Goal: Task Accomplishment & Management: Manage account settings

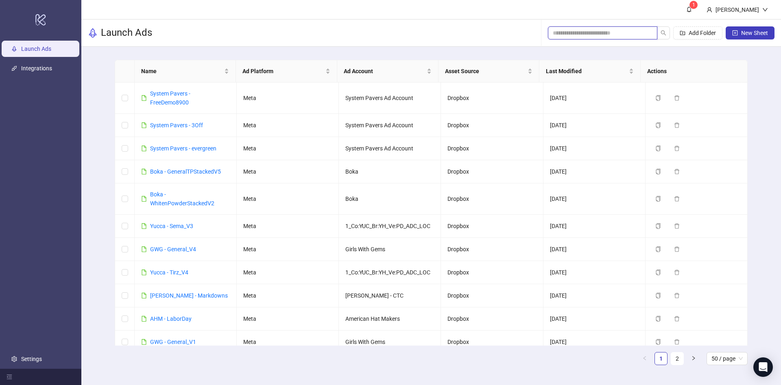
click at [473, 33] on input "search" at bounding box center [599, 32] width 93 height 9
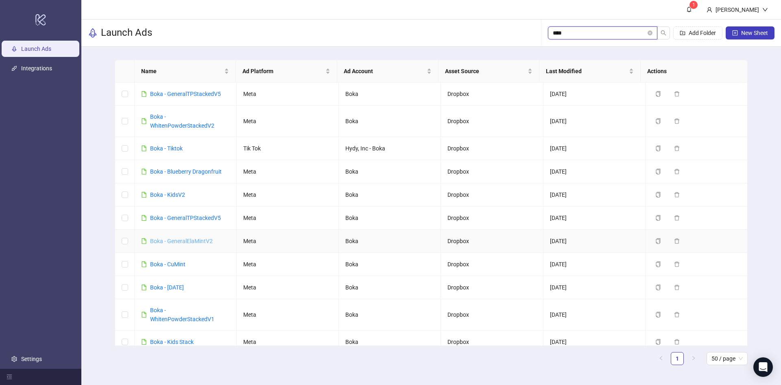
type input "****"
click at [199, 233] on link "Boka - GeneralElaMintV2" at bounding box center [181, 241] width 63 height 7
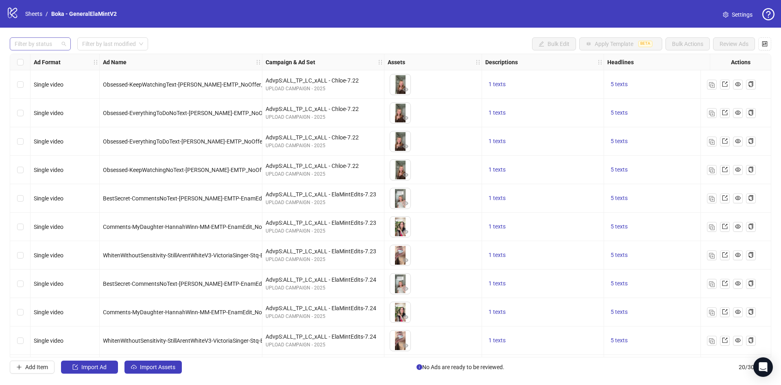
click at [46, 44] on div at bounding box center [35, 43] width 49 height 11
click at [42, 63] on div "Draft" at bounding box center [40, 60] width 48 height 9
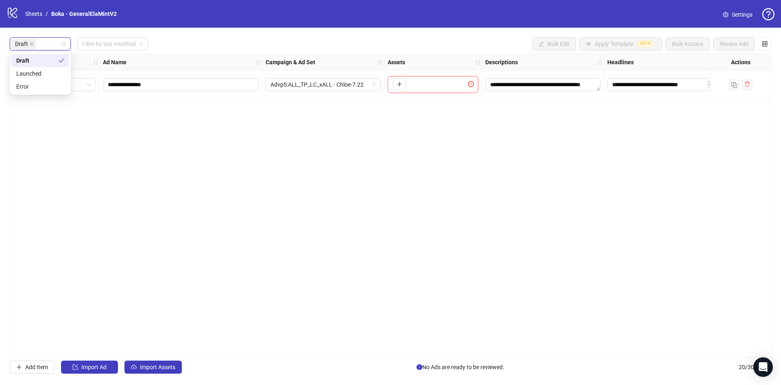
click at [211, 50] on div "Draft Filter by last modified Bulk Edit Apply Template BETA Bulk Actions Review…" at bounding box center [391, 43] width 762 height 13
click at [167, 233] on button "Import Assets" at bounding box center [152, 367] width 57 height 13
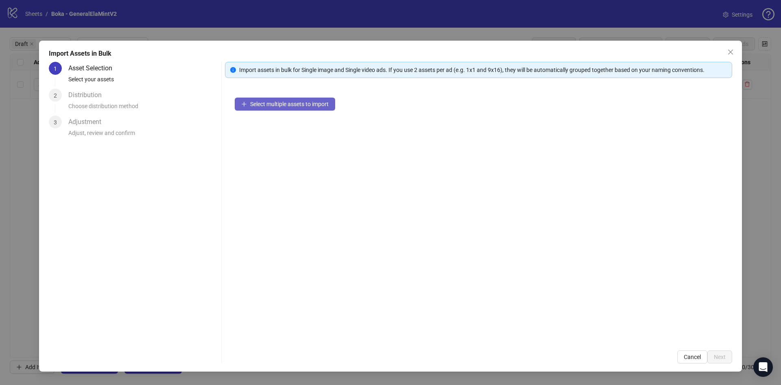
click at [315, 105] on span "Select multiple assets to import" at bounding box center [289, 104] width 79 height 7
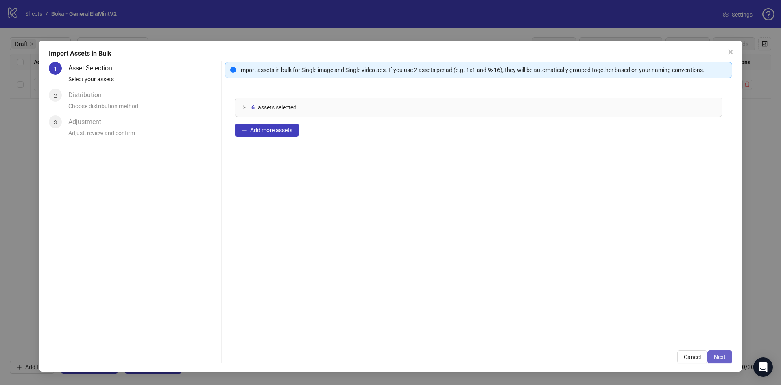
click at [473, 233] on span "Next" at bounding box center [720, 357] width 12 height 7
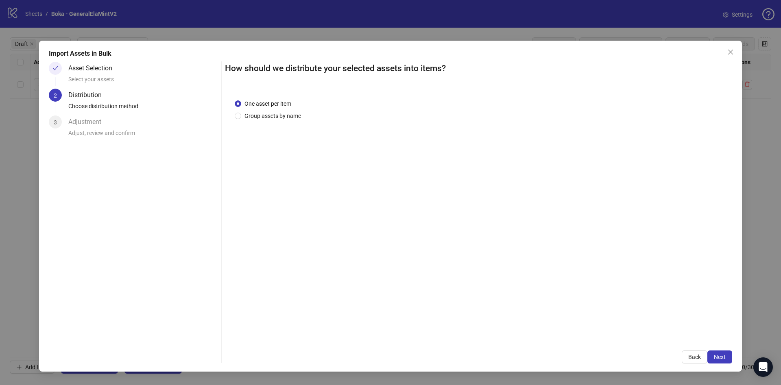
click at [473, 233] on span "Next" at bounding box center [720, 357] width 12 height 7
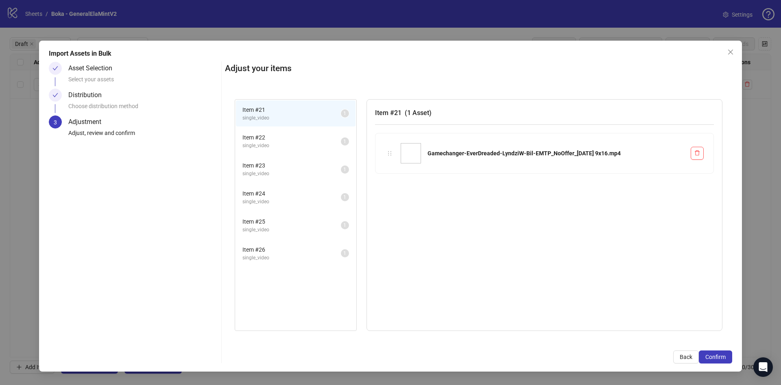
click at [473, 233] on span "Confirm" at bounding box center [715, 357] width 20 height 7
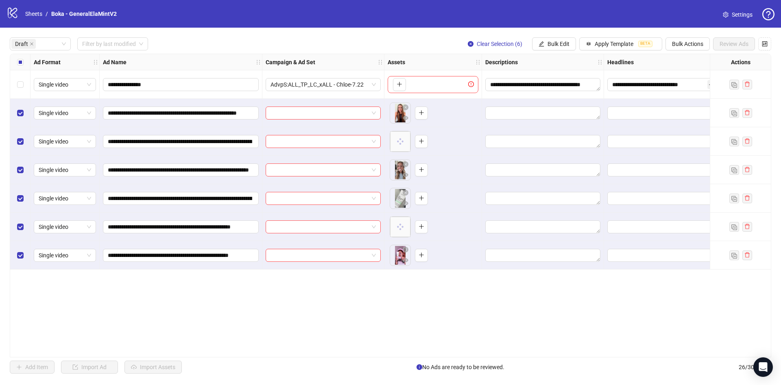
click at [16, 63] on div "Select all rows" at bounding box center [20, 62] width 20 height 16
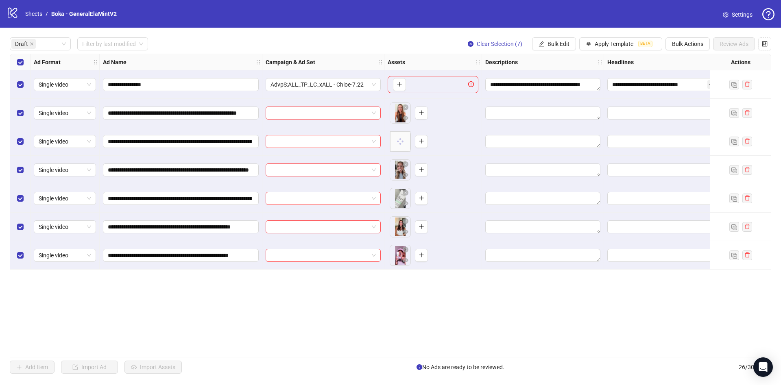
click at [16, 63] on div "Select all rows" at bounding box center [20, 62] width 20 height 16
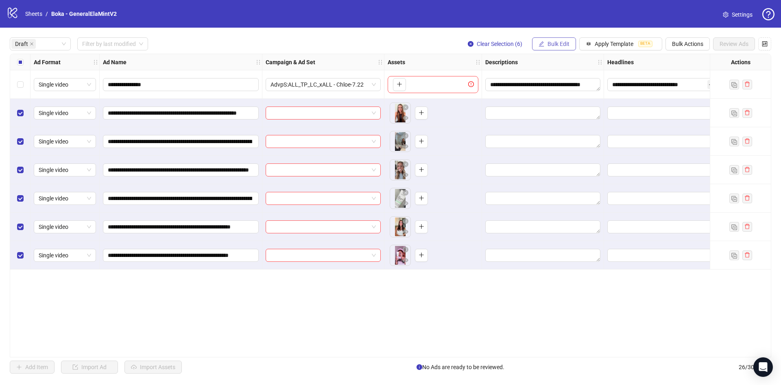
click at [473, 48] on button "Bulk Edit" at bounding box center [554, 43] width 44 height 13
click at [473, 88] on span "Campaign & Ad Set" at bounding box center [562, 86] width 48 height 9
click at [473, 79] on input "search" at bounding box center [527, 79] width 105 height 12
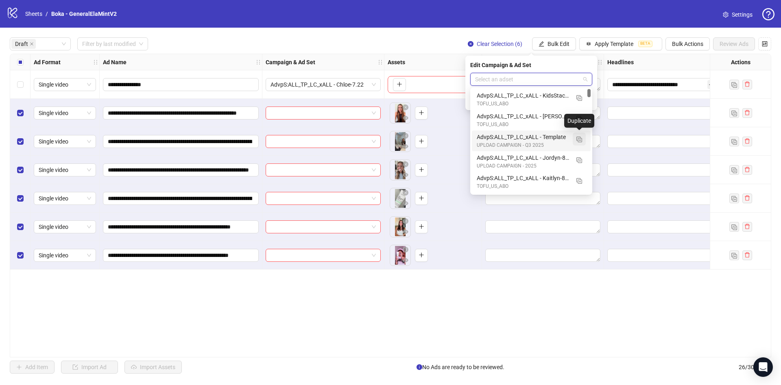
click at [473, 141] on img "button" at bounding box center [579, 140] width 6 height 6
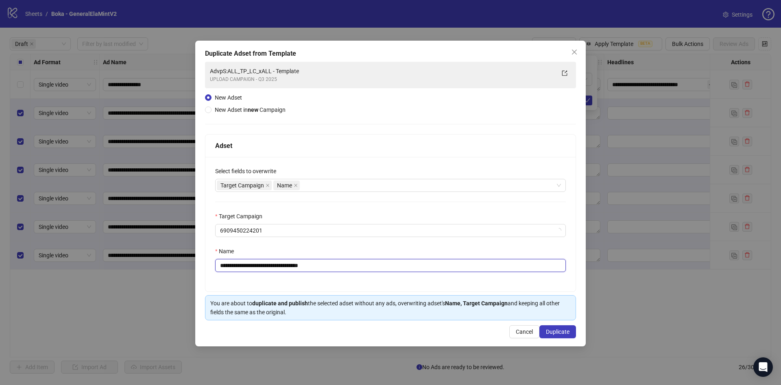
drag, startPoint x: 285, startPoint y: 266, endPoint x: 427, endPoint y: 265, distance: 141.6
click at [427, 233] on input "**********" at bounding box center [390, 265] width 351 height 13
click at [394, 233] on input "**********" at bounding box center [390, 265] width 351 height 13
click at [315, 233] on input "**********" at bounding box center [390, 265] width 351 height 13
click at [292, 233] on input "**********" at bounding box center [390, 265] width 351 height 13
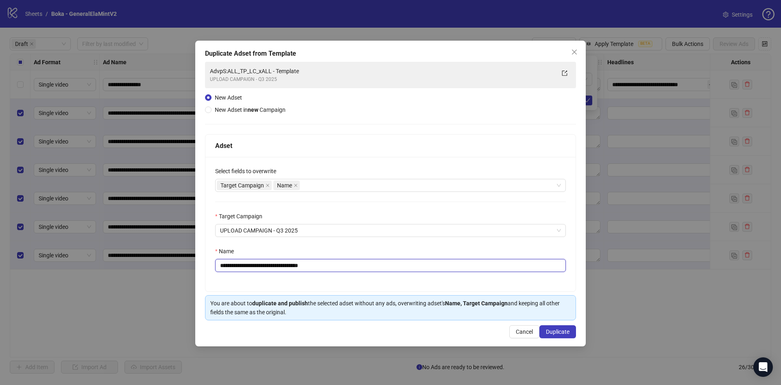
click at [286, 233] on input "**********" at bounding box center [390, 265] width 351 height 13
click at [473, 55] on span "Close" at bounding box center [574, 52] width 13 height 7
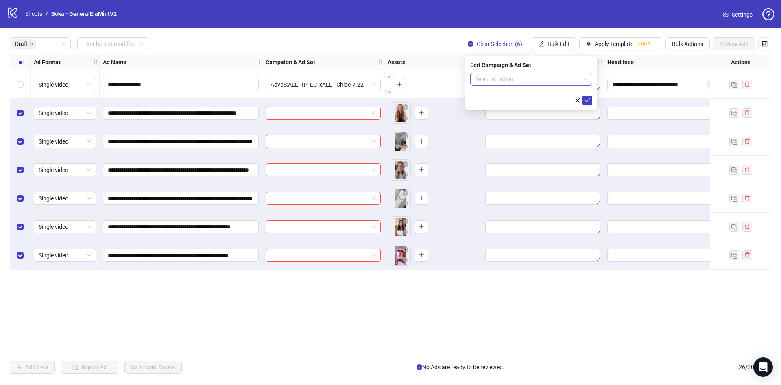
click at [473, 75] on input "search" at bounding box center [527, 79] width 105 height 12
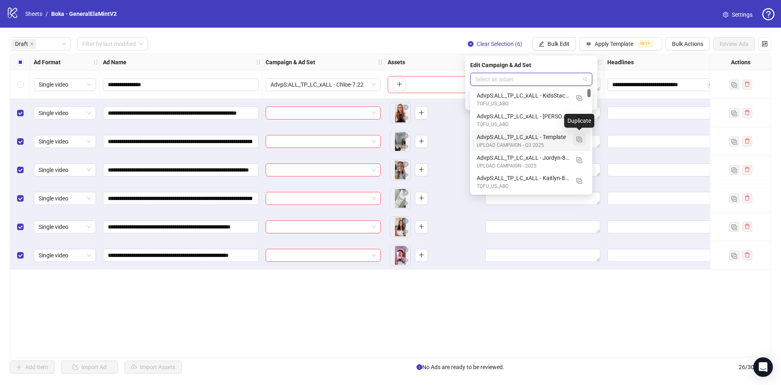
click at [473, 138] on button "button" at bounding box center [579, 139] width 13 height 13
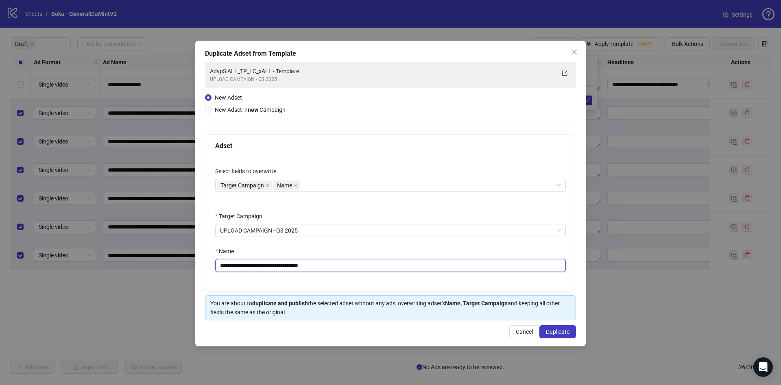
drag, startPoint x: 285, startPoint y: 264, endPoint x: 397, endPoint y: 269, distance: 111.6
click at [389, 233] on input "**********" at bounding box center [390, 265] width 351 height 13
type input "**********"
click at [473, 233] on span "Duplicate" at bounding box center [558, 332] width 24 height 7
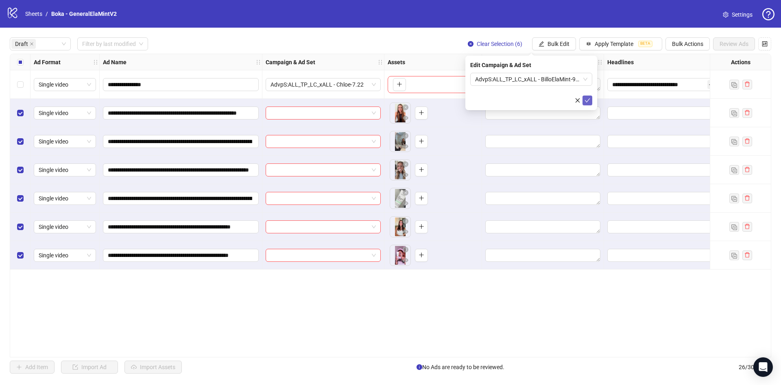
click at [473, 98] on icon "check" at bounding box center [588, 101] width 6 height 6
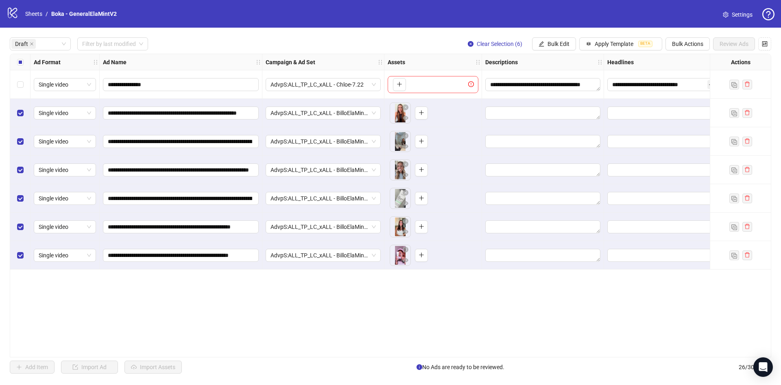
click at [15, 65] on div "Select all rows" at bounding box center [20, 62] width 20 height 16
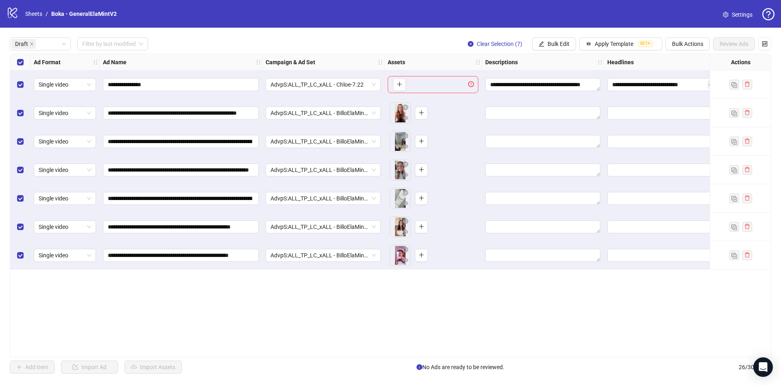
click at [15, 65] on div "Select all rows" at bounding box center [20, 62] width 20 height 16
click at [473, 46] on span "Bulk Edit" at bounding box center [559, 44] width 22 height 7
click at [473, 110] on span "Headlines" at bounding box center [562, 112] width 48 height 9
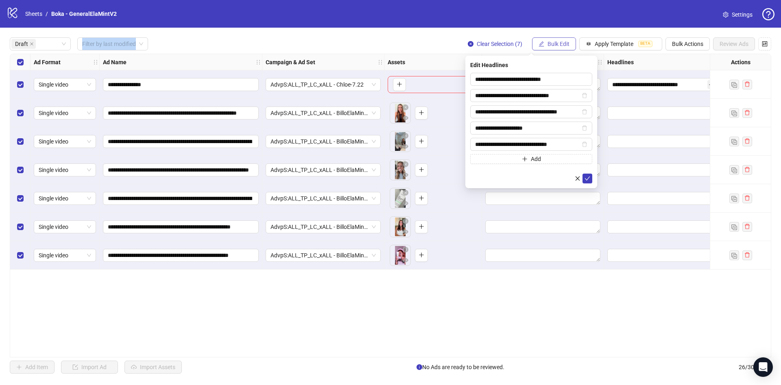
drag, startPoint x: 535, startPoint y: 28, endPoint x: 537, endPoint y: 39, distance: 11.5
click at [473, 36] on div "**********" at bounding box center [390, 192] width 781 height 385
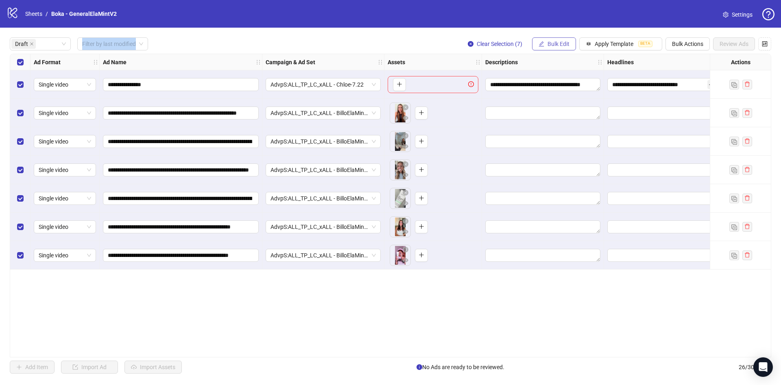
click at [473, 41] on button "Bulk Edit" at bounding box center [554, 43] width 44 height 13
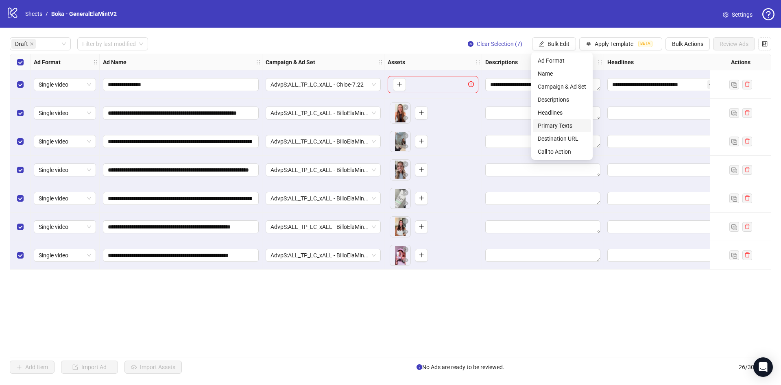
click at [473, 122] on span "Primary Texts" at bounding box center [562, 125] width 48 height 9
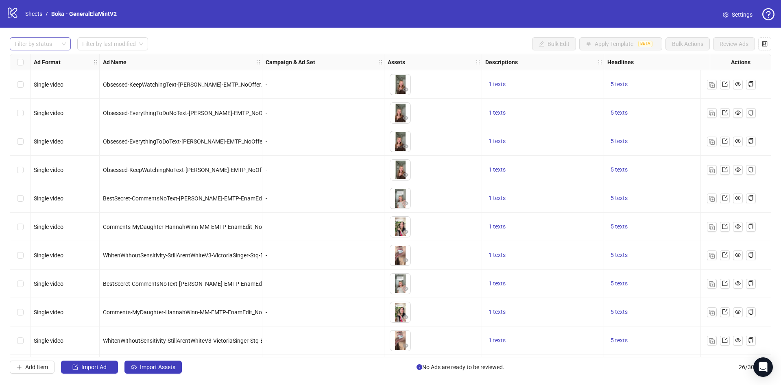
click at [32, 41] on div at bounding box center [35, 43] width 49 height 11
click at [33, 60] on div "Draft" at bounding box center [40, 60] width 48 height 9
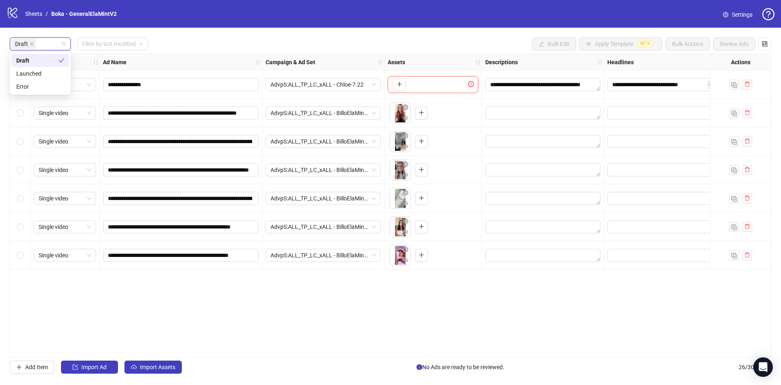
click at [184, 40] on div "Draft Filter by last modified Bulk Edit Apply Template BETA Bulk Actions Review…" at bounding box center [391, 43] width 762 height 13
click at [24, 64] on div "Select all rows" at bounding box center [20, 62] width 20 height 16
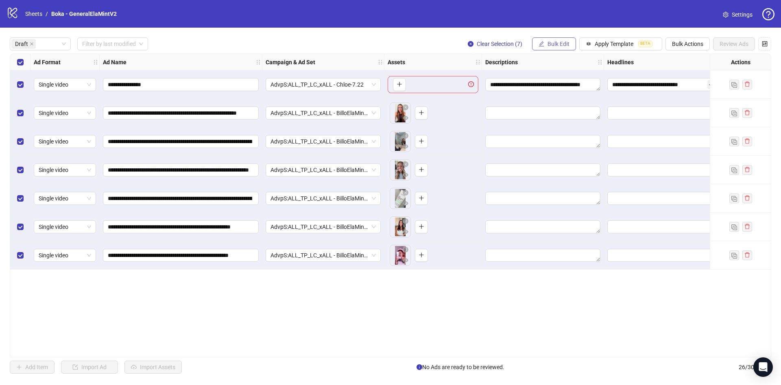
click at [552, 41] on span "Bulk Edit" at bounding box center [559, 44] width 22 height 7
click at [563, 127] on span "Primary Texts" at bounding box center [562, 125] width 48 height 9
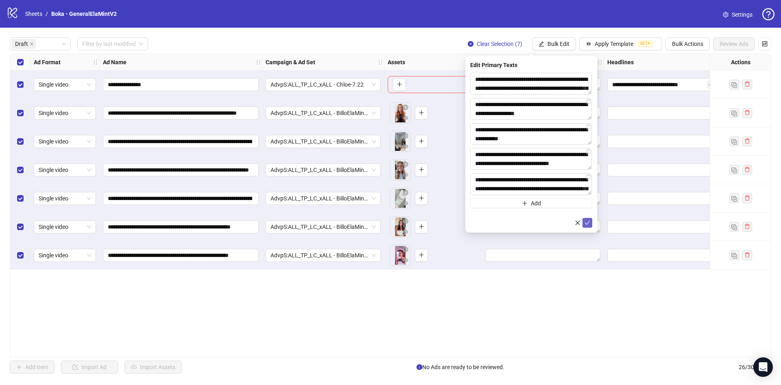
click at [588, 221] on icon "check" at bounding box center [588, 223] width 6 height 6
click at [555, 38] on button "Bulk Edit" at bounding box center [554, 43] width 44 height 13
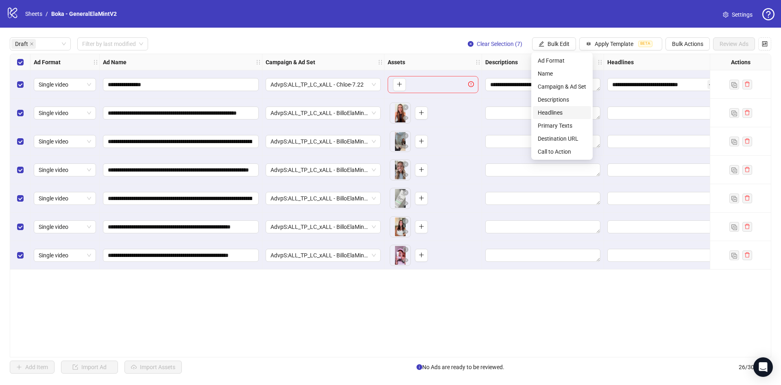
click at [563, 112] on span "Headlines" at bounding box center [562, 112] width 48 height 9
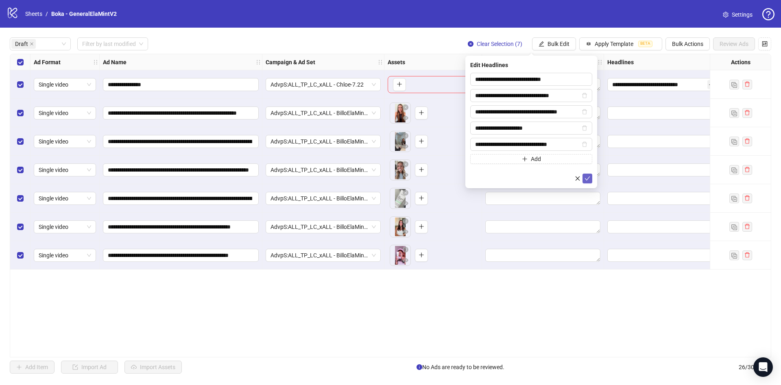
click at [585, 181] on span "submit" at bounding box center [588, 178] width 6 height 7
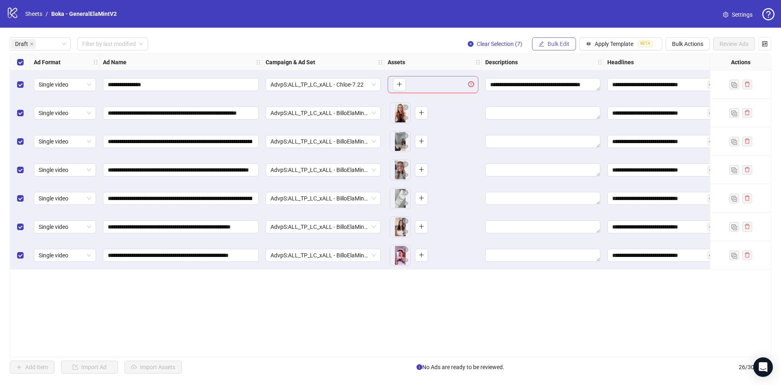
click at [561, 48] on button "Bulk Edit" at bounding box center [554, 43] width 44 height 13
click at [570, 98] on span "Descriptions" at bounding box center [562, 99] width 48 height 9
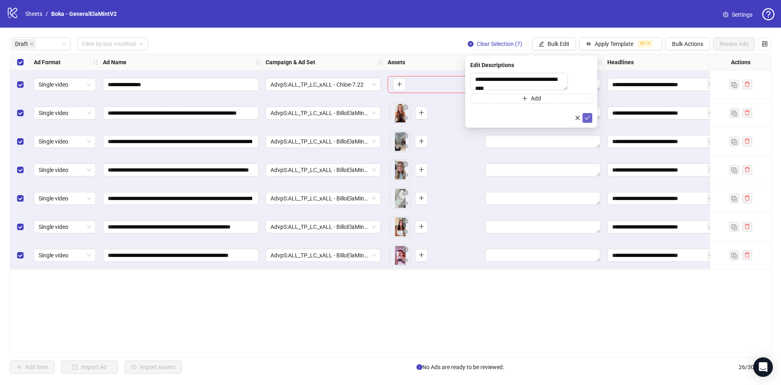
click at [588, 123] on button "submit" at bounding box center [588, 118] width 10 height 10
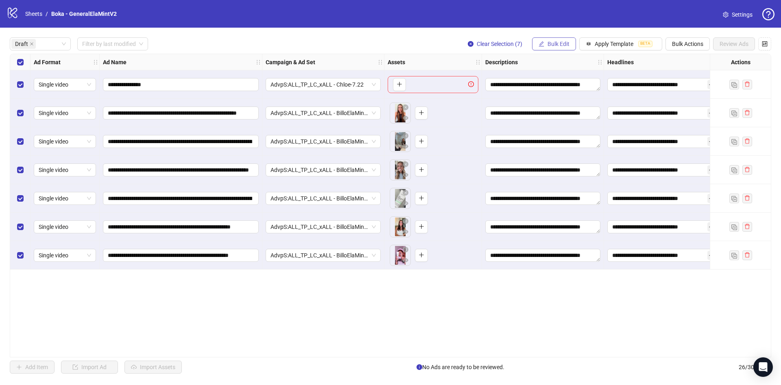
click at [556, 44] on span "Bulk Edit" at bounding box center [559, 44] width 22 height 7
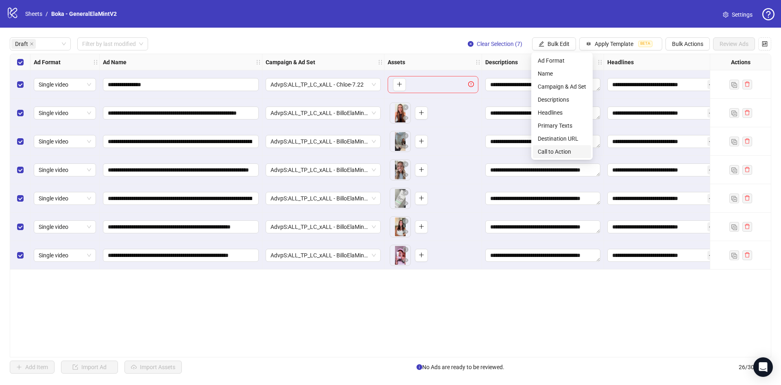
click at [559, 148] on span "Call to Action" at bounding box center [562, 151] width 48 height 9
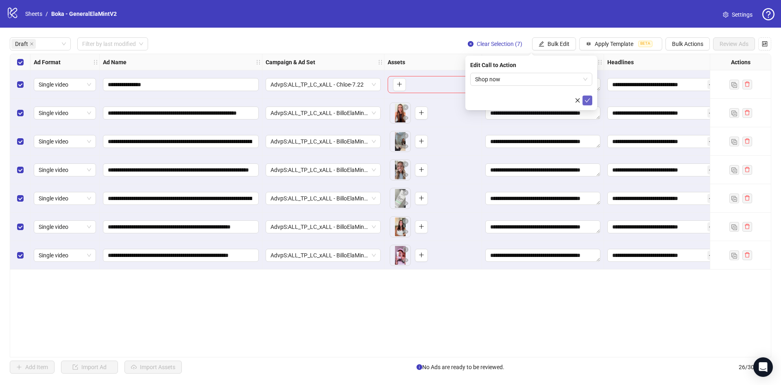
click at [589, 102] on icon "check" at bounding box center [588, 101] width 6 height 6
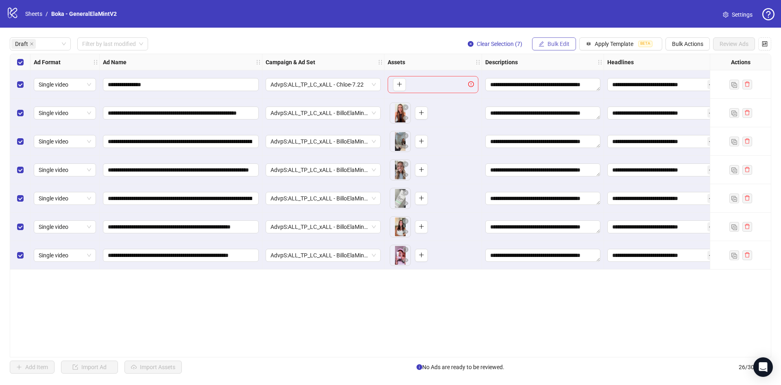
click at [570, 46] on button "Bulk Edit" at bounding box center [554, 43] width 44 height 13
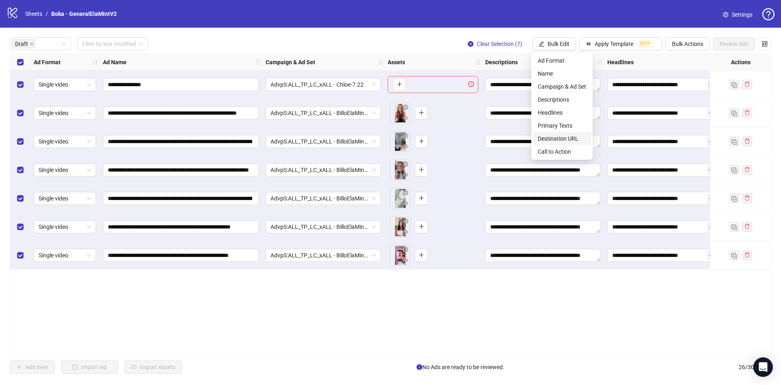
click at [565, 137] on span "Destination URL" at bounding box center [562, 138] width 48 height 9
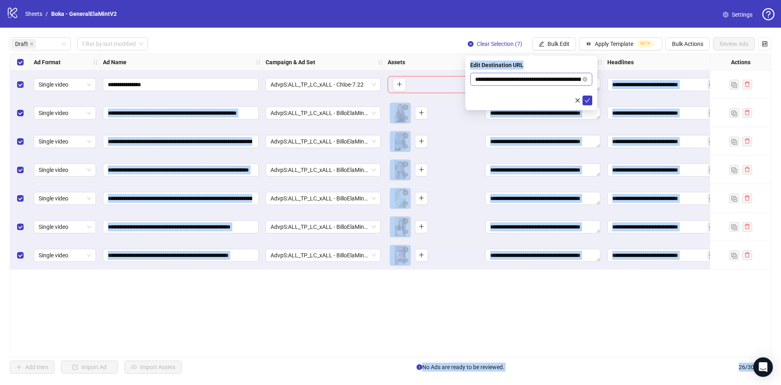
drag, startPoint x: 536, startPoint y: 73, endPoint x: 578, endPoint y: 77, distance: 41.7
click at [578, 77] on span "**********" at bounding box center [531, 79] width 122 height 13
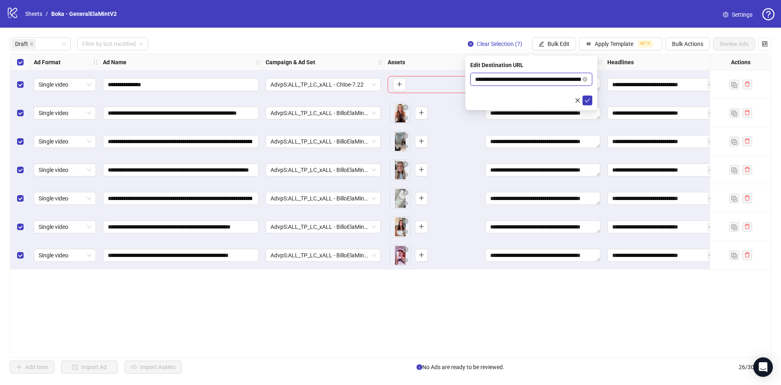
scroll to position [0, 79]
drag, startPoint x: 533, startPoint y: 79, endPoint x: 522, endPoint y: 81, distance: 10.2
click at [533, 79] on input "**********" at bounding box center [528, 79] width 106 height 9
click at [497, 98] on div at bounding box center [531, 101] width 122 height 10
drag, startPoint x: 530, startPoint y: 78, endPoint x: 596, endPoint y: 81, distance: 65.6
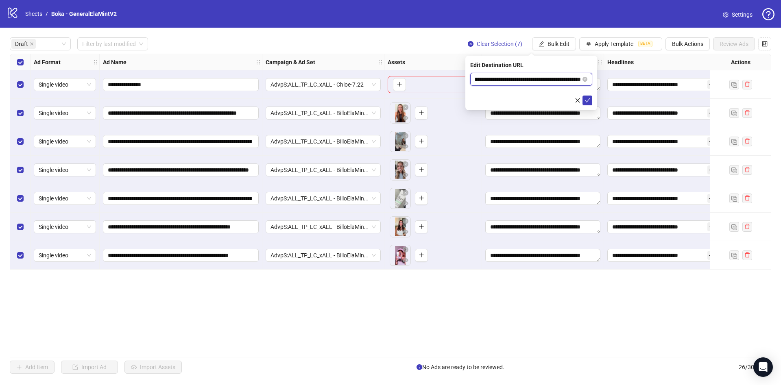
click at [596, 81] on div "**********" at bounding box center [531, 83] width 132 height 55
click at [487, 93] on form "**********" at bounding box center [531, 89] width 122 height 33
drag, startPoint x: 520, startPoint y: 79, endPoint x: 590, endPoint y: 85, distance: 70.2
click at [590, 85] on span "**********" at bounding box center [531, 79] width 122 height 13
click at [483, 92] on form "**********" at bounding box center [531, 89] width 122 height 33
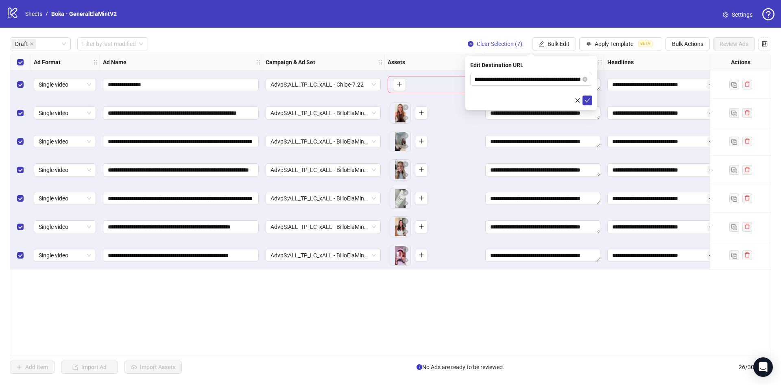
scroll to position [0, 0]
click at [589, 100] on icon "check" at bounding box center [588, 101] width 6 height 6
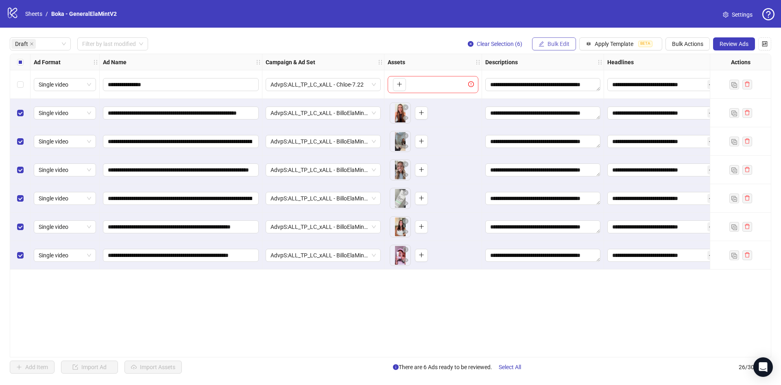
click at [555, 39] on button "Bulk Edit" at bounding box center [554, 43] width 44 height 13
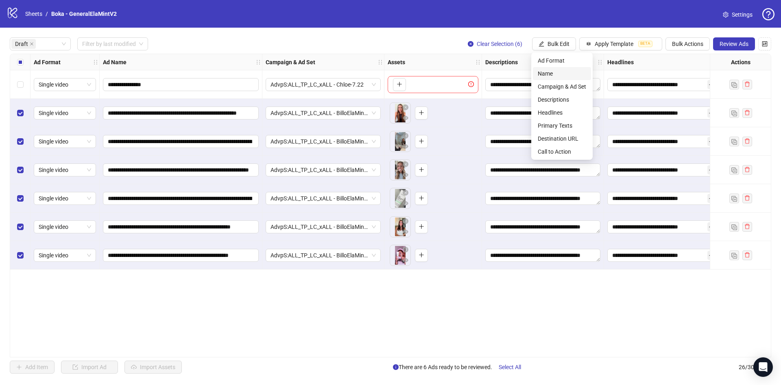
click at [552, 71] on span "Name" at bounding box center [562, 73] width 48 height 9
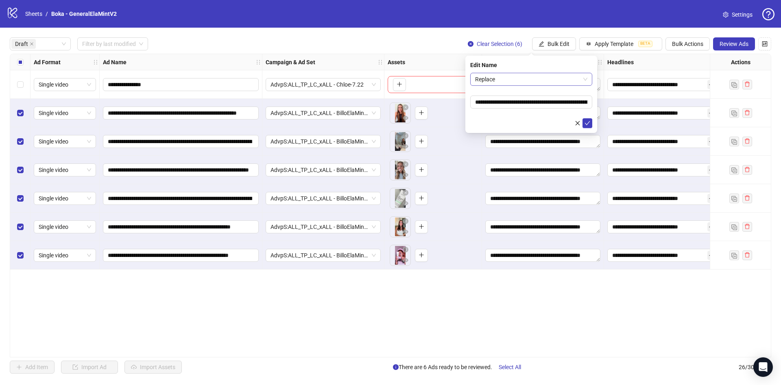
click at [536, 78] on span "Replace" at bounding box center [531, 79] width 112 height 12
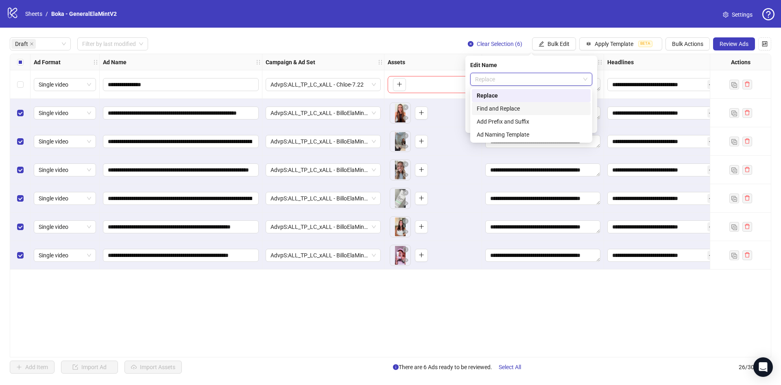
click at [520, 104] on div "Find and Replace" at bounding box center [531, 108] width 109 height 9
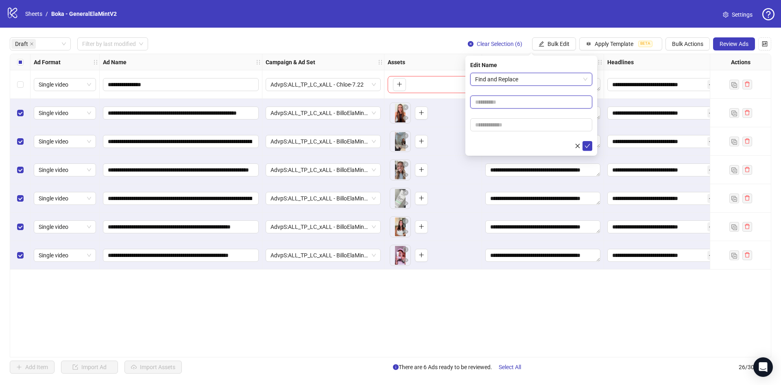
drag, startPoint x: 520, startPoint y: 102, endPoint x: 524, endPoint y: 108, distance: 7.0
click at [520, 102] on input "text" at bounding box center [531, 102] width 122 height 13
type input "****"
click at [491, 122] on input "text" at bounding box center [531, 124] width 122 height 13
paste input "**********"
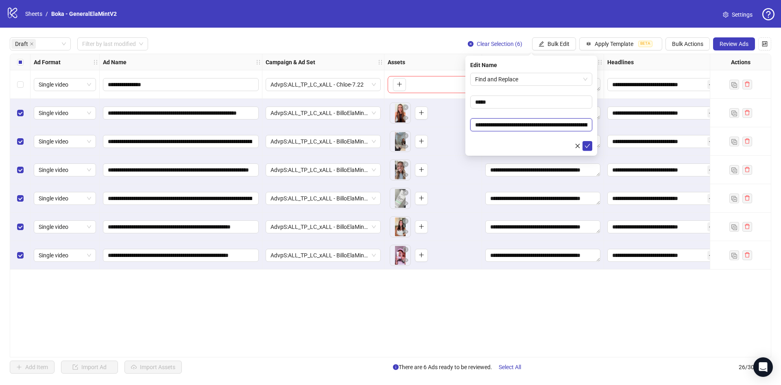
scroll to position [0, 44]
type input "**********"
click at [523, 144] on div at bounding box center [531, 146] width 122 height 10
click at [585, 144] on icon "check" at bounding box center [588, 146] width 6 height 6
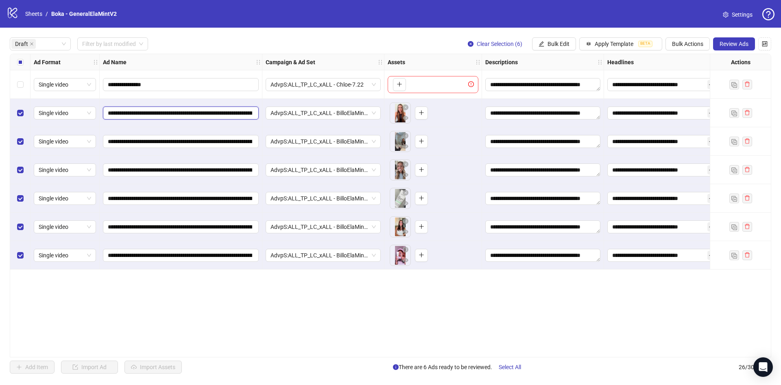
scroll to position [0, 178]
drag, startPoint x: 157, startPoint y: 112, endPoint x: 285, endPoint y: 129, distance: 128.9
click at [291, 54] on div "**********" at bounding box center [459, 54] width 899 height 0
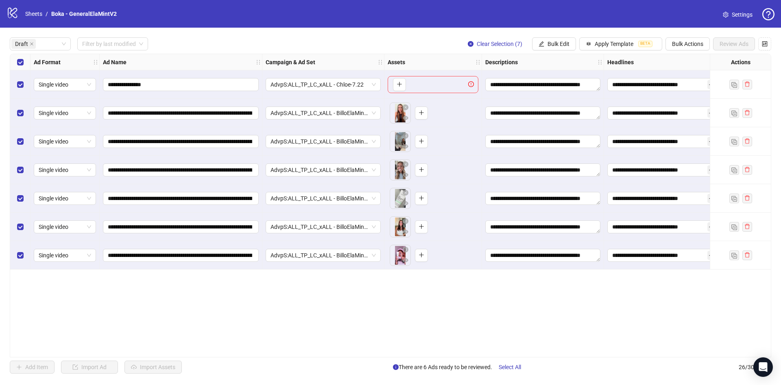
click at [22, 90] on div "Select row 1" at bounding box center [20, 84] width 20 height 28
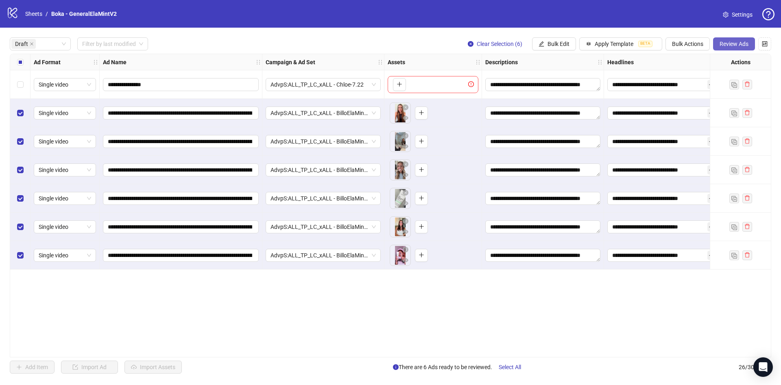
click at [724, 43] on span "Review Ads" at bounding box center [734, 44] width 29 height 7
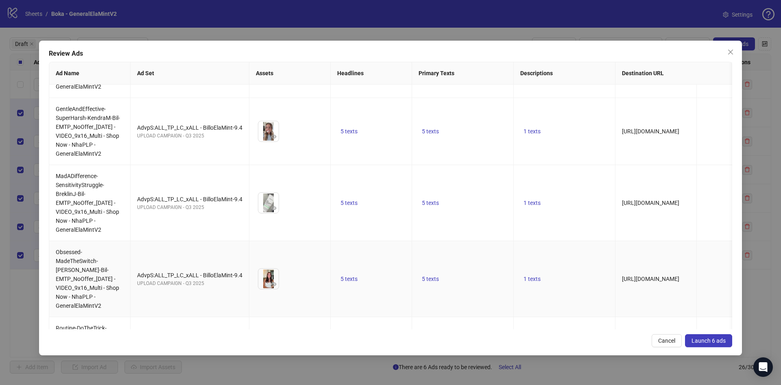
scroll to position [185, 0]
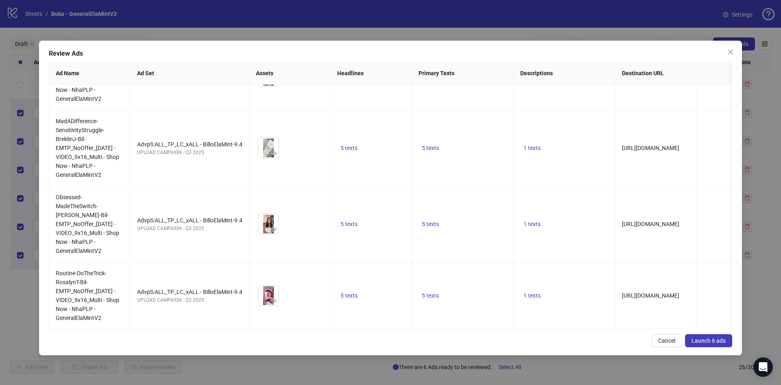
click at [712, 347] on div "Review Ads Ad Name Ad Set Assets Headlines Primary Texts Descriptions Destinati…" at bounding box center [390, 198] width 703 height 315
click at [714, 343] on span "Launch 6 ads" at bounding box center [709, 341] width 34 height 7
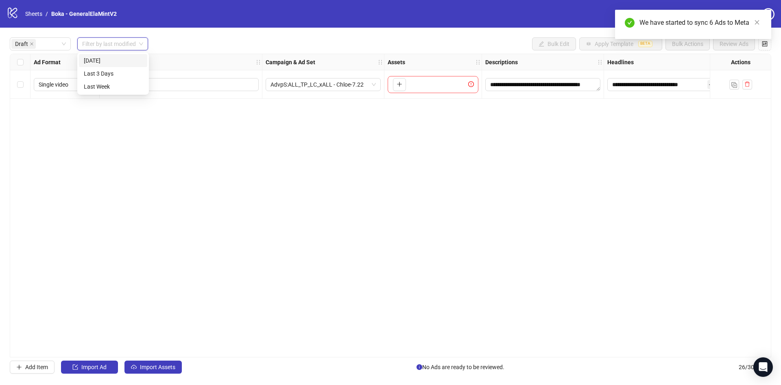
click at [101, 47] on input "search" at bounding box center [109, 44] width 54 height 12
click at [101, 61] on div "[DATE]" at bounding box center [113, 60] width 59 height 9
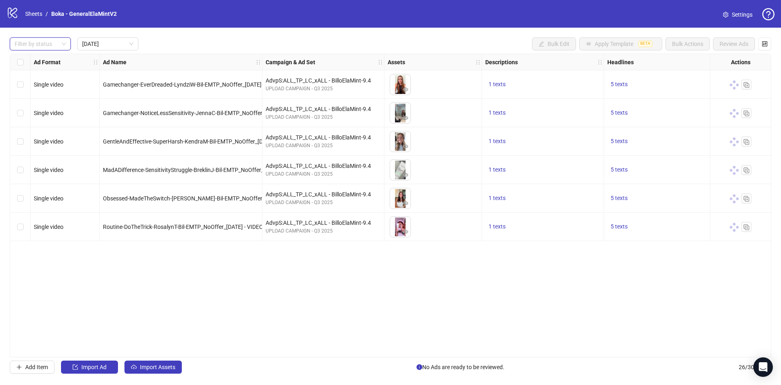
click at [225, 81] on span "Gamechanger-EverDreaded-LyndziW-Bil-EMTP_NoOffer_2025-8-26 - VIDEO_9x16_Multi -…" at bounding box center [260, 84] width 314 height 7
click at [40, 16] on link "Sheets" at bounding box center [34, 13] width 20 height 9
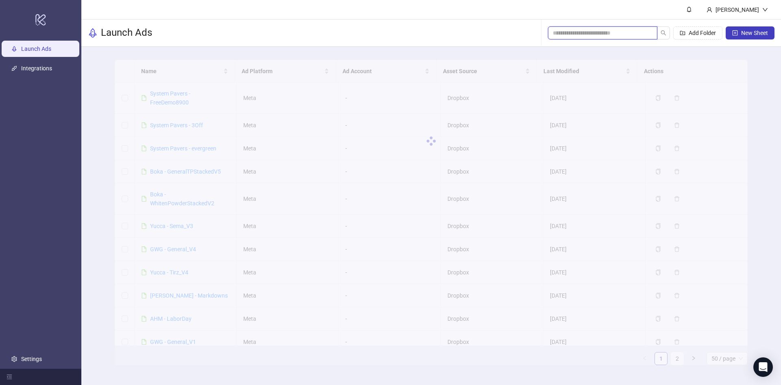
click at [609, 31] on input "search" at bounding box center [599, 32] width 93 height 9
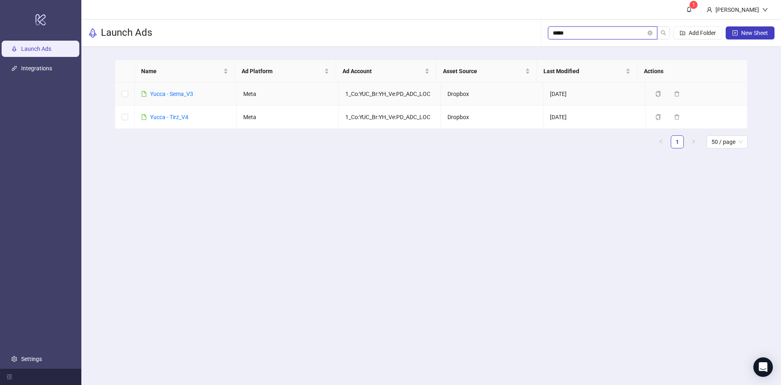
type input "*****"
click at [167, 98] on div "Yucca - Sema_V3" at bounding box center [171, 94] width 43 height 9
click at [168, 92] on link "Yucca - Sema_V3" at bounding box center [171, 94] width 43 height 7
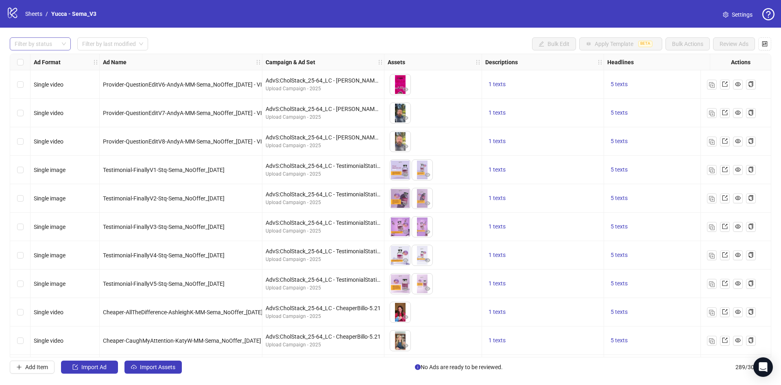
click at [51, 44] on div at bounding box center [35, 43] width 49 height 11
click at [46, 60] on div "Draft" at bounding box center [40, 60] width 48 height 9
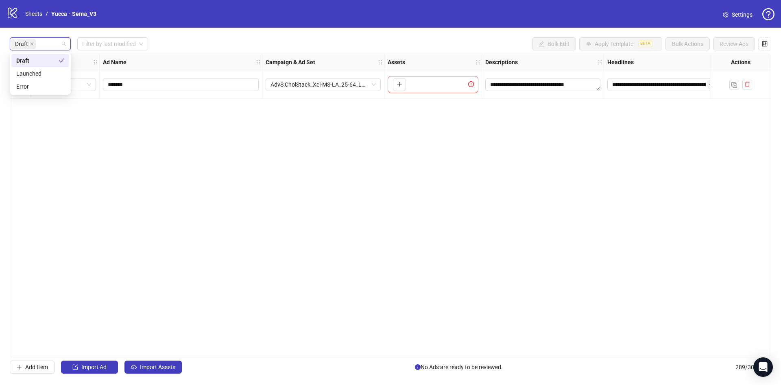
click at [224, 43] on div "Draft Filter by last modified Bulk Edit Apply Template BETA Bulk Actions Review…" at bounding box center [391, 43] width 762 height 13
click at [152, 370] on span "Import Assets" at bounding box center [157, 367] width 35 height 7
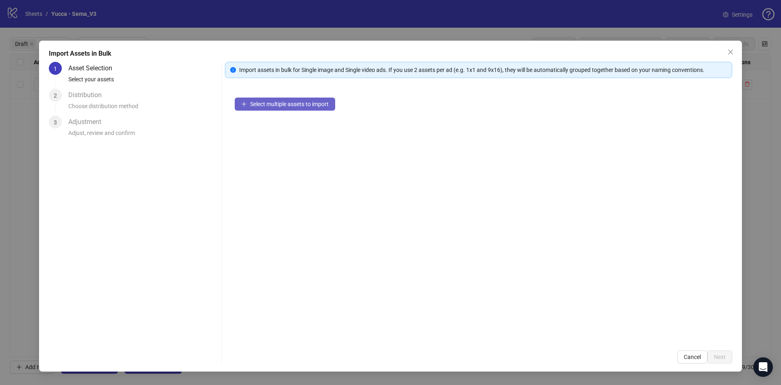
click at [288, 106] on span "Select multiple assets to import" at bounding box center [289, 104] width 79 height 7
click at [306, 104] on span "Select multiple assets to import" at bounding box center [289, 104] width 79 height 7
click at [273, 109] on button "Select multiple assets to import" at bounding box center [285, 104] width 100 height 13
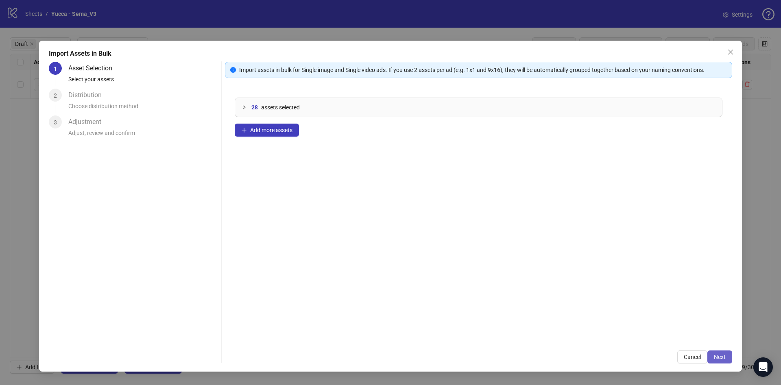
click at [722, 358] on span "Next" at bounding box center [720, 357] width 12 height 7
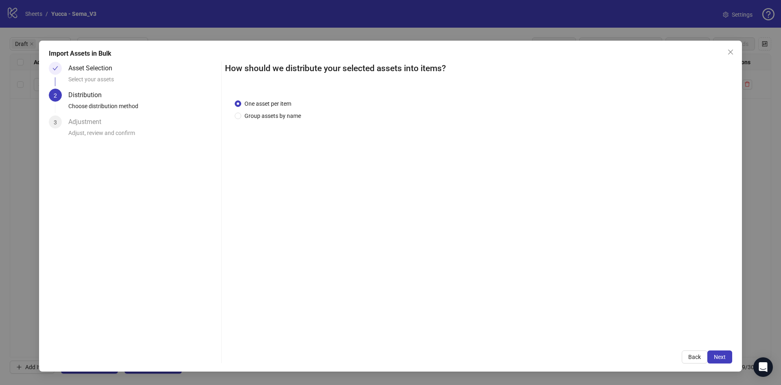
click at [251, 107] on span "One asset per item" at bounding box center [267, 103] width 53 height 9
click at [254, 114] on span "Group assets by name" at bounding box center [272, 115] width 63 height 9
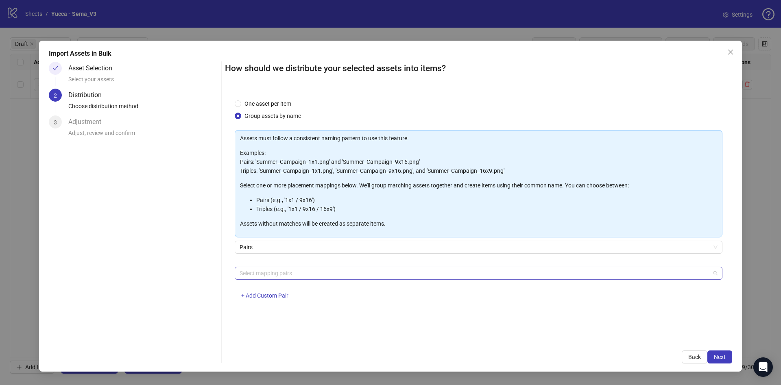
click at [346, 270] on div at bounding box center [474, 273] width 476 height 11
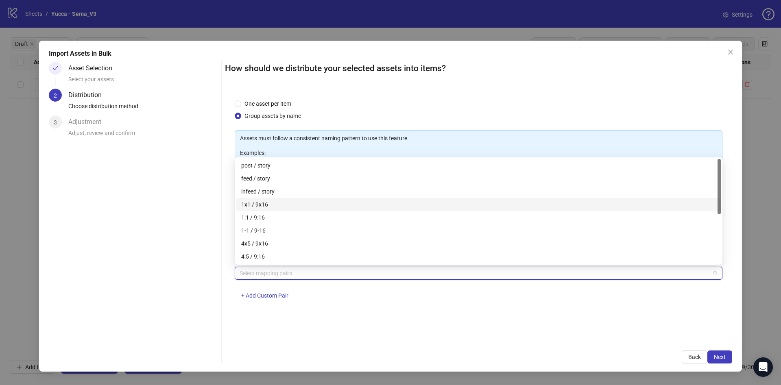
click at [282, 200] on div "1x1 / 9x16" at bounding box center [478, 204] width 475 height 9
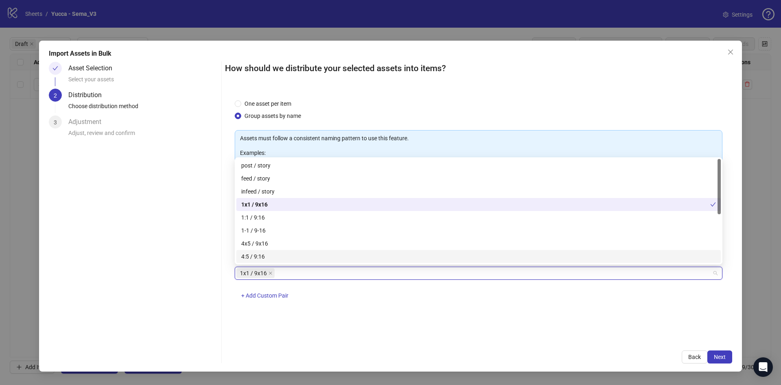
click at [610, 351] on div "Back Next" at bounding box center [478, 357] width 507 height 13
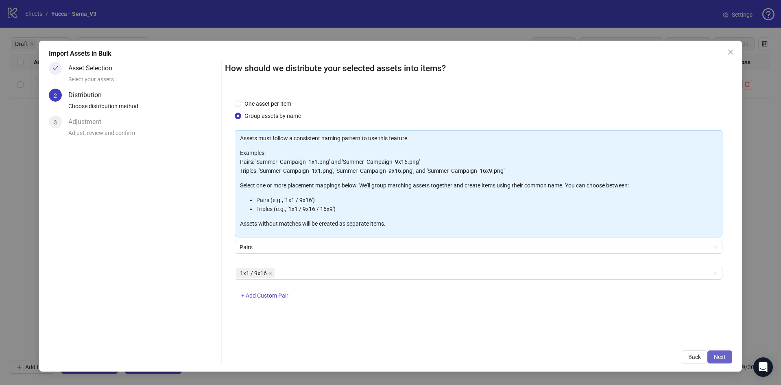
click at [718, 358] on span "Next" at bounding box center [720, 357] width 12 height 7
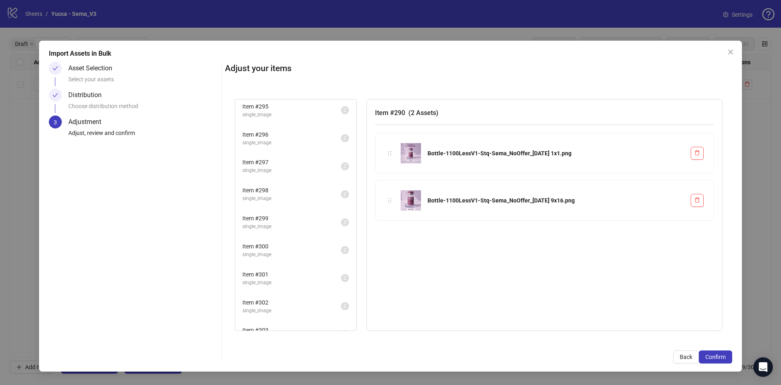
scroll to position [161, 0]
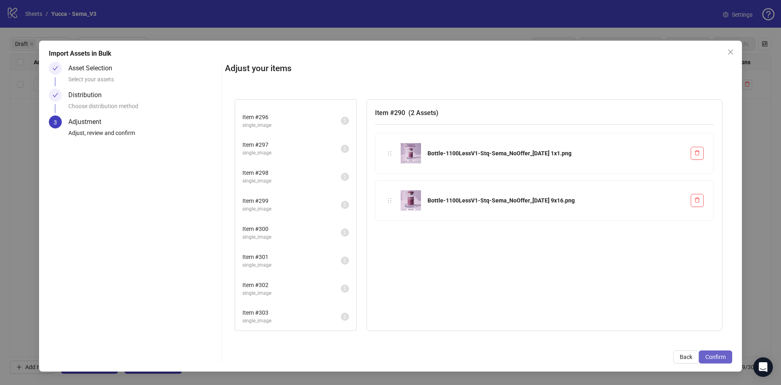
click at [701, 352] on button "Confirm" at bounding box center [715, 357] width 33 height 13
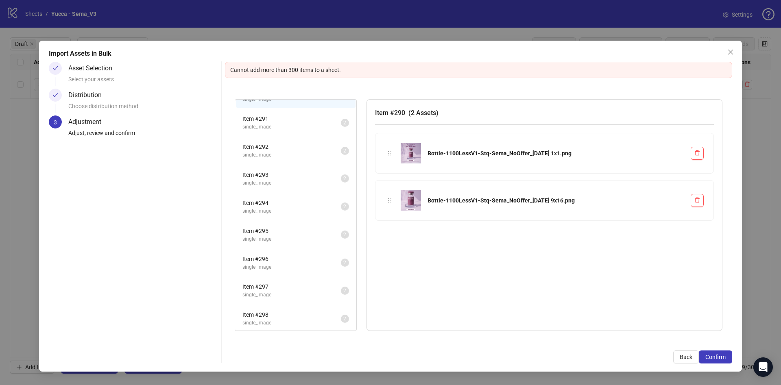
scroll to position [0, 0]
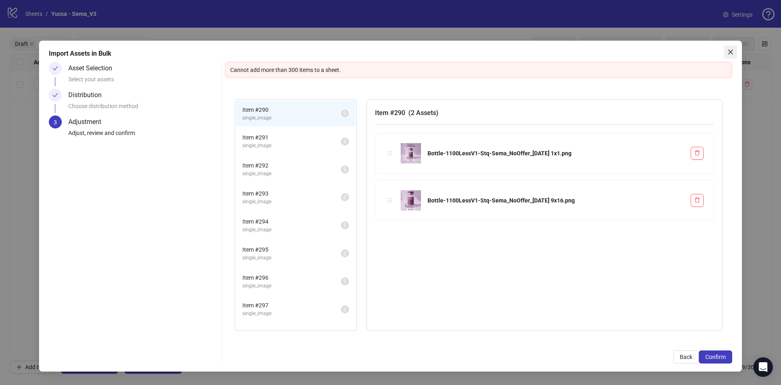
click at [732, 50] on icon "close" at bounding box center [730, 52] width 5 height 5
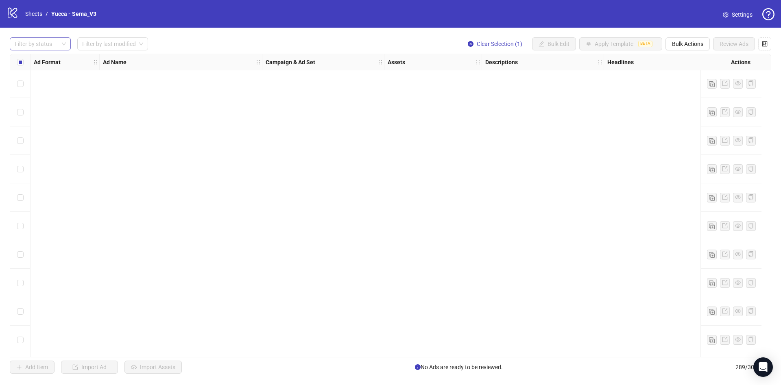
scroll to position [4757, 0]
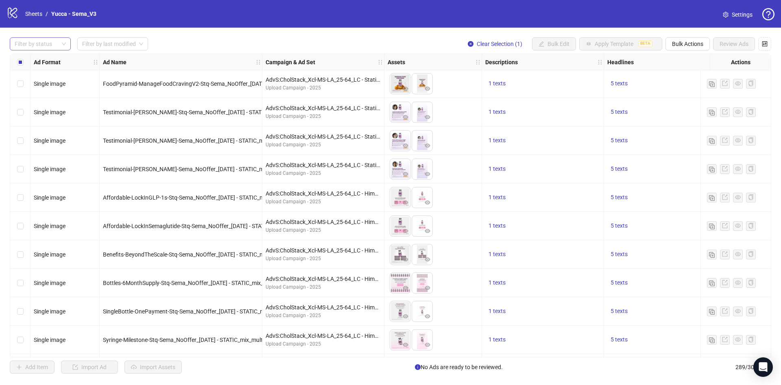
click at [27, 169] on div "Select row 171" at bounding box center [20, 169] width 20 height 28
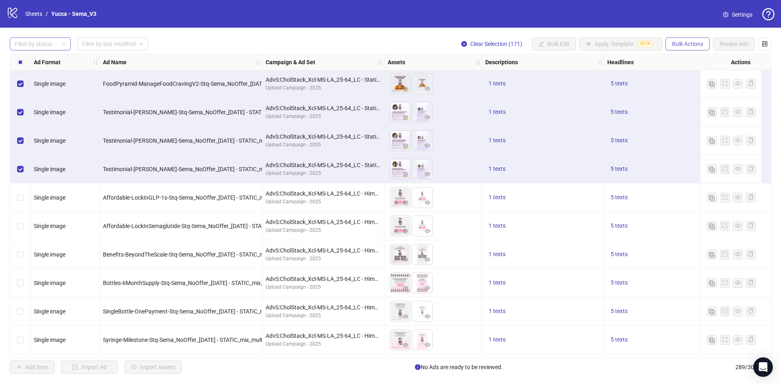
click at [679, 46] on span "Bulk Actions" at bounding box center [687, 44] width 31 height 7
click at [687, 58] on span "Delete" at bounding box center [699, 60] width 56 height 9
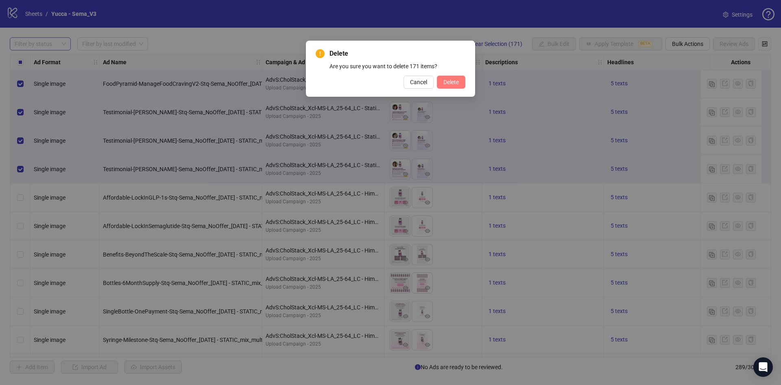
click at [464, 85] on button "Delete" at bounding box center [451, 82] width 28 height 13
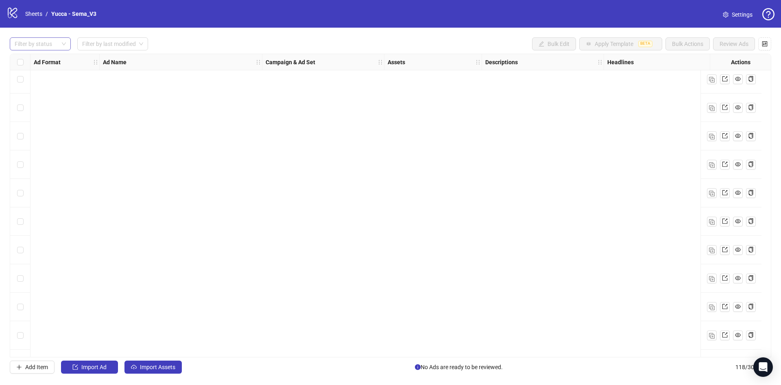
scroll to position [0, 0]
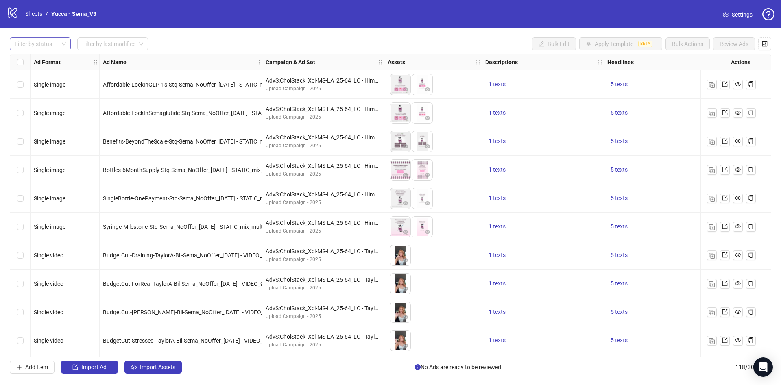
click at [45, 47] on div at bounding box center [35, 43] width 49 height 11
click at [40, 62] on div "Draft" at bounding box center [40, 60] width 48 height 9
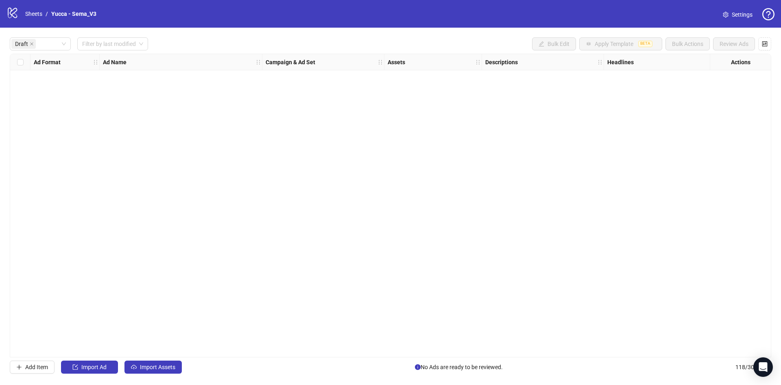
click at [275, 39] on div "Draft Filter by last modified Bulk Edit Apply Template BETA Bulk Actions Review…" at bounding box center [391, 43] width 762 height 13
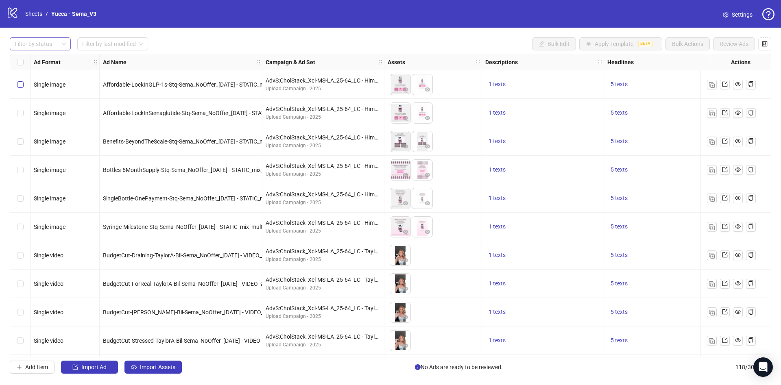
click at [20, 81] on label "Select row 1" at bounding box center [20, 84] width 7 height 9
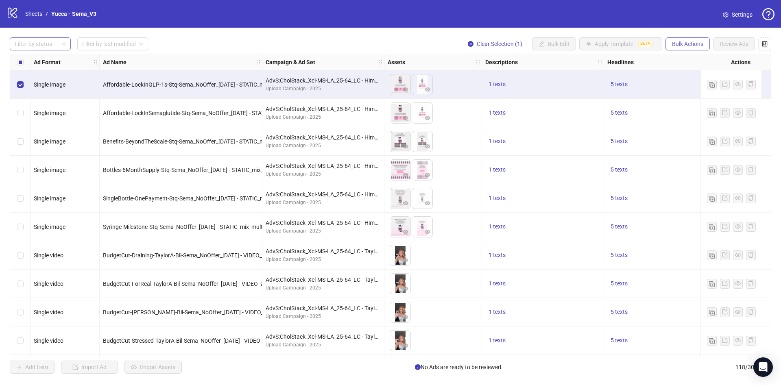
click at [687, 42] on span "Bulk Actions" at bounding box center [687, 44] width 31 height 7
click at [698, 72] on span "Duplicate" at bounding box center [699, 73] width 56 height 9
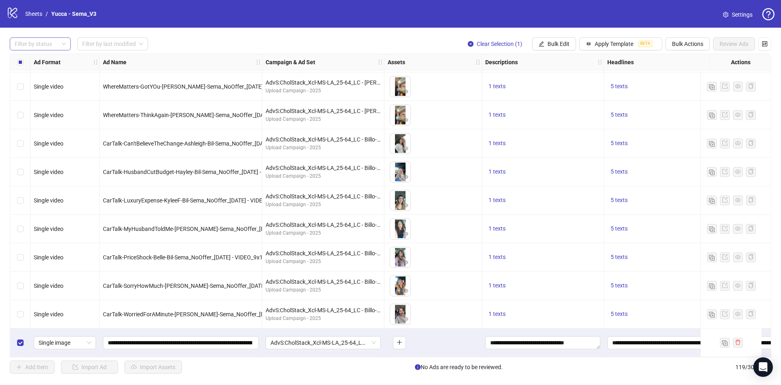
scroll to position [3105, 0]
click at [198, 338] on input "**********" at bounding box center [180, 342] width 144 height 9
type input "********"
click at [374, 344] on span "AdvS:CholStack_Xcl-MS-LA_25-64_LC - HimsDupes-7.25" at bounding box center [323, 343] width 105 height 12
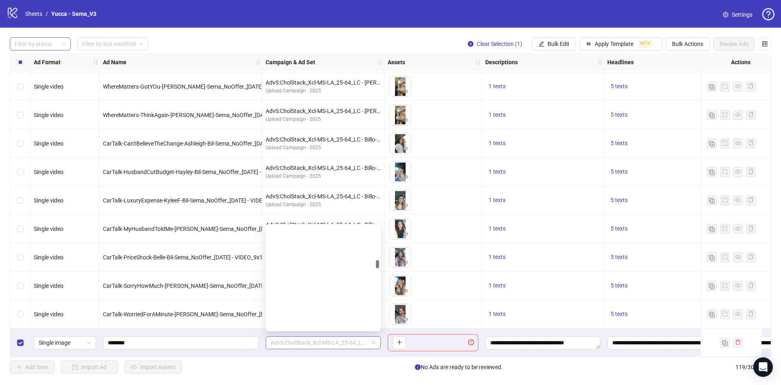
scroll to position [511, 0]
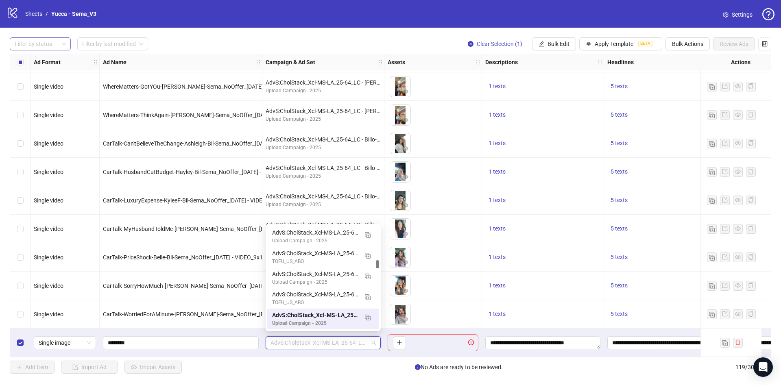
click at [365, 341] on span "AdvS:CholStack_Xcl-MS-LA_25-64_LC - HimsDupes-7.25" at bounding box center [323, 343] width 105 height 12
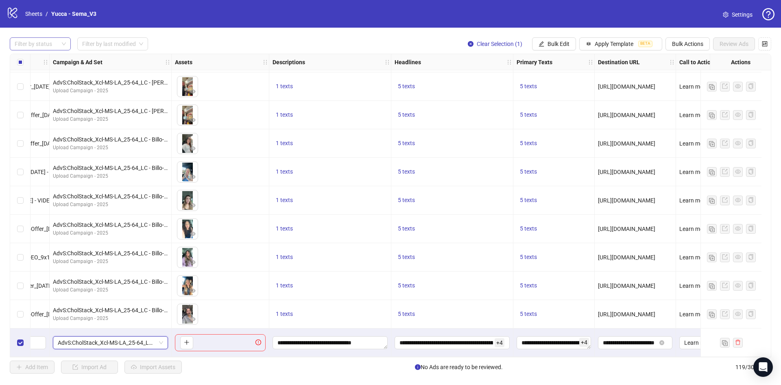
scroll to position [3105, 0]
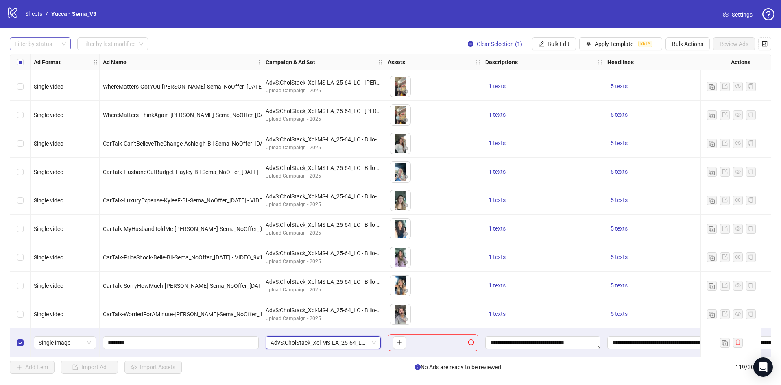
click at [220, 377] on div "Filter by status Filter by last modified Clear Selection (1) Bulk Edit Apply Te…" at bounding box center [390, 206] width 781 height 356
click at [5, 334] on div "Filter by status Filter by last modified Clear Selection (1) Bulk Edit Apply Te…" at bounding box center [390, 206] width 781 height 356
click at [13, 340] on div "Select row 119" at bounding box center [20, 343] width 20 height 28
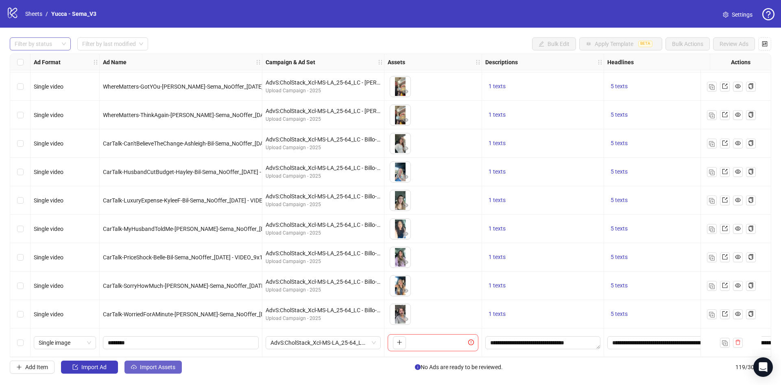
click at [171, 368] on span "Import Assets" at bounding box center [157, 367] width 35 height 7
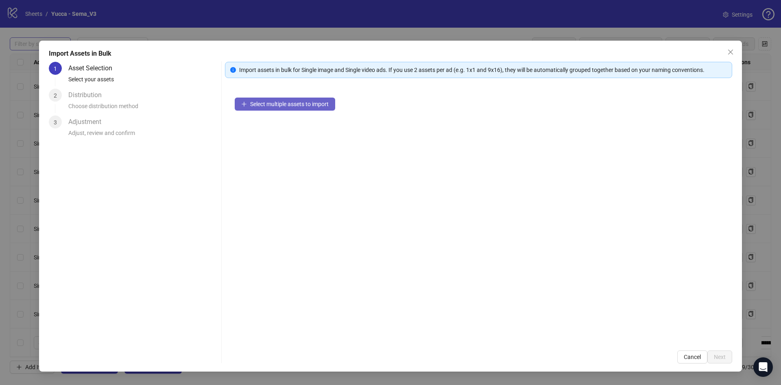
click at [301, 103] on span "Select multiple assets to import" at bounding box center [289, 104] width 79 height 7
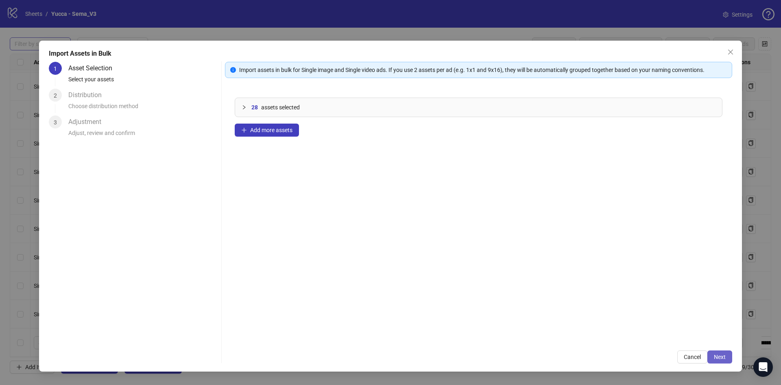
click at [722, 358] on span "Next" at bounding box center [720, 357] width 12 height 7
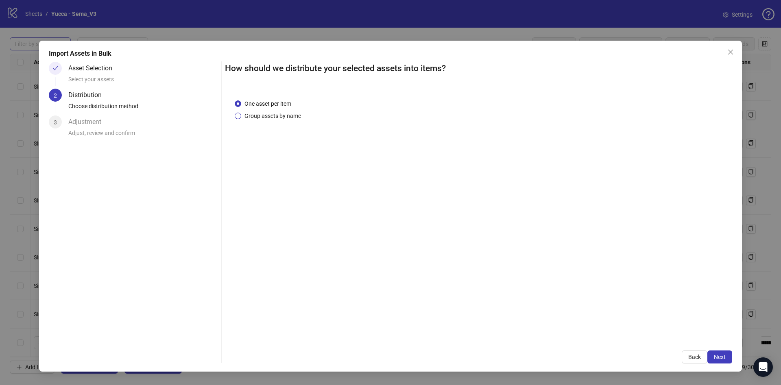
click at [264, 115] on span "Group assets by name" at bounding box center [272, 115] width 63 height 9
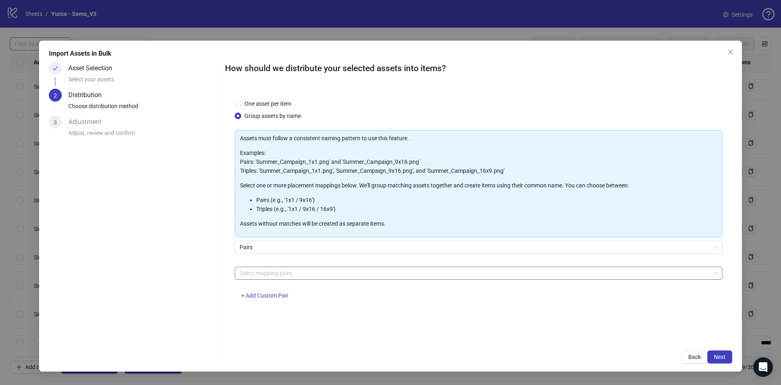
click at [354, 278] on div at bounding box center [474, 273] width 476 height 11
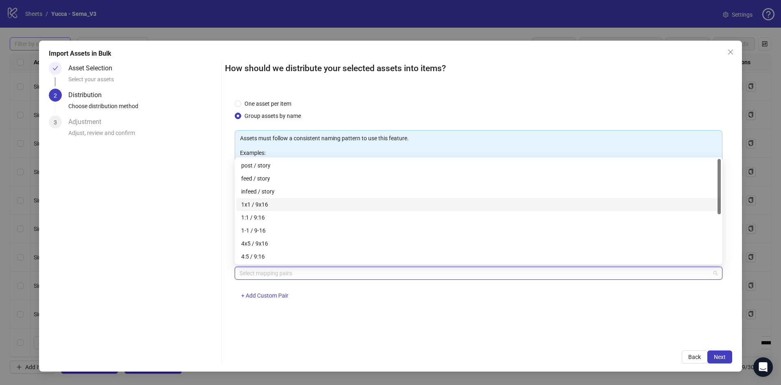
click at [333, 202] on div "1x1 / 9x16" at bounding box center [478, 204] width 475 height 9
drag, startPoint x: 512, startPoint y: 325, endPoint x: 626, endPoint y: 338, distance: 115.2
click at [512, 324] on div "One asset per item Group assets by name Assets must follow a consistent naming …" at bounding box center [478, 216] width 507 height 252
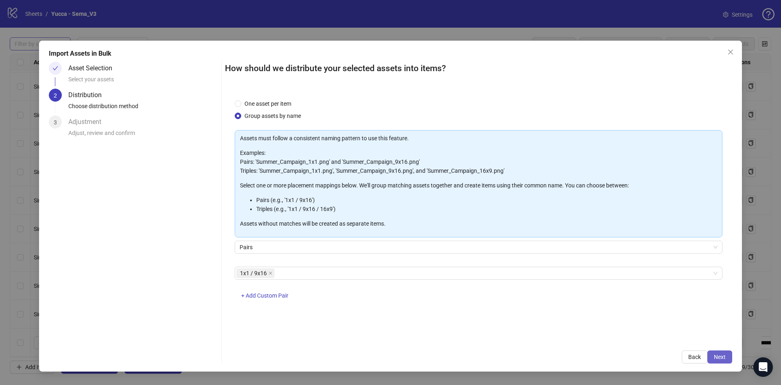
click at [723, 356] on span "Next" at bounding box center [720, 357] width 12 height 7
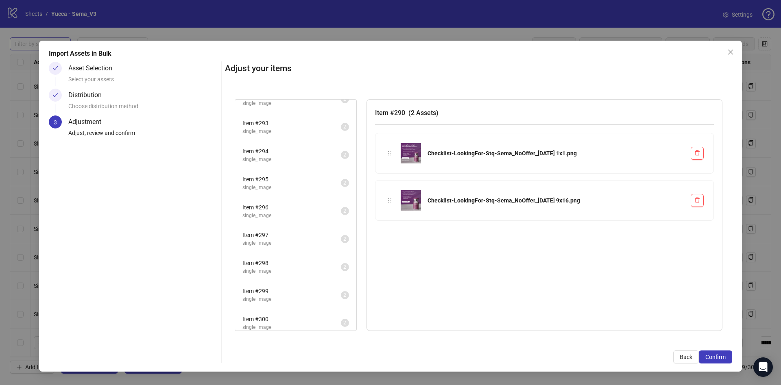
scroll to position [161, 0]
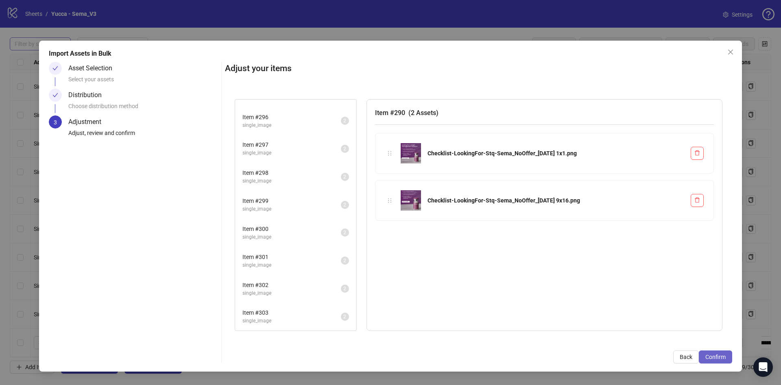
click at [721, 357] on span "Confirm" at bounding box center [715, 357] width 20 height 7
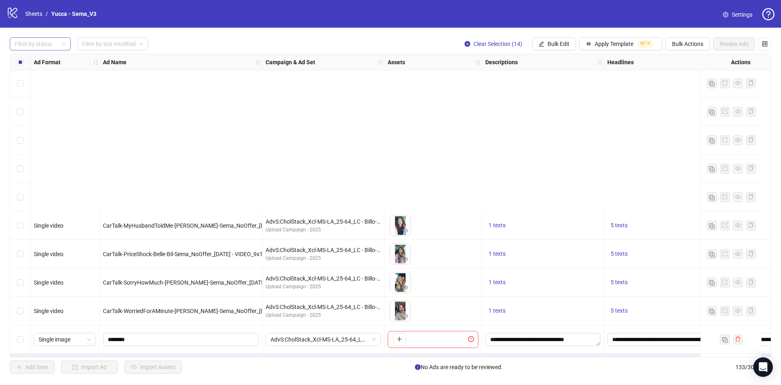
scroll to position [3504, 0]
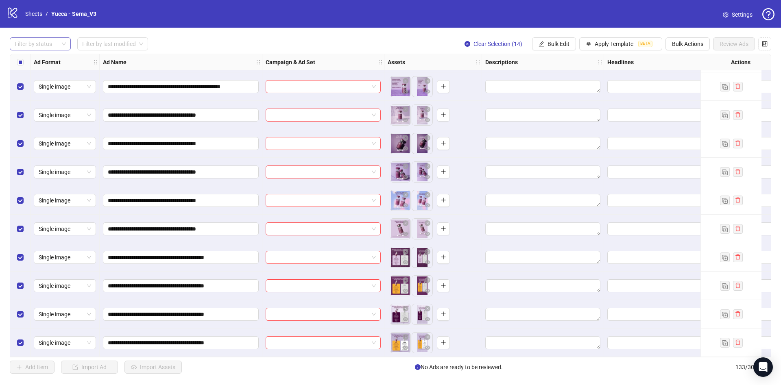
click at [35, 42] on div at bounding box center [35, 43] width 49 height 11
click at [40, 53] on div "draft launched Draft Launched Error" at bounding box center [40, 73] width 61 height 42
click at [39, 66] on div "Draft" at bounding box center [40, 60] width 58 height 13
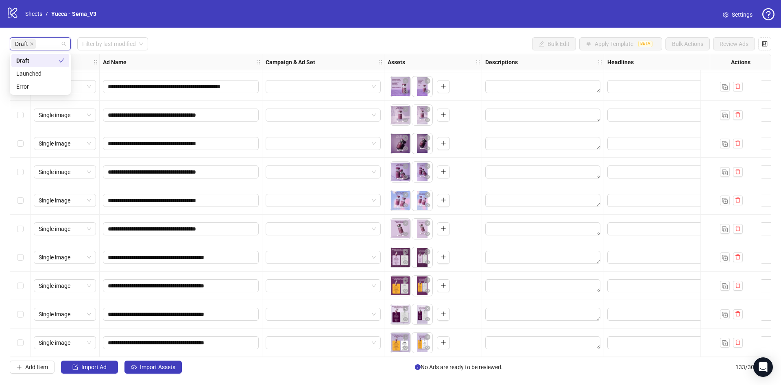
scroll to position [144, 0]
click at [229, 48] on div "Draft Filter by last modified Bulk Edit Apply Template BETA Bulk Actions Review…" at bounding box center [391, 43] width 762 height 13
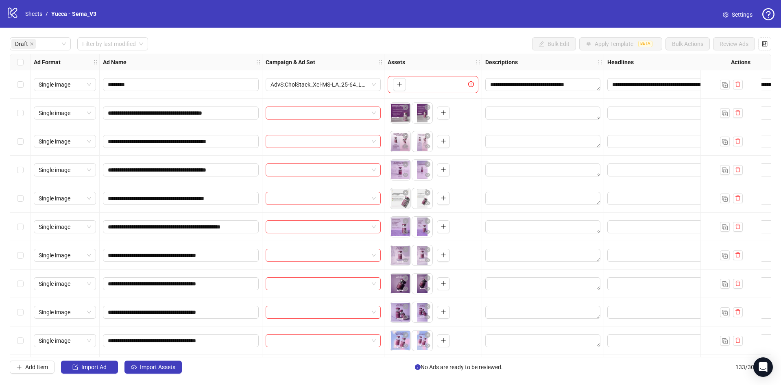
drag, startPoint x: 9, startPoint y: 64, endPoint x: 15, endPoint y: 64, distance: 5.7
click at [10, 64] on div "**********" at bounding box center [390, 206] width 781 height 356
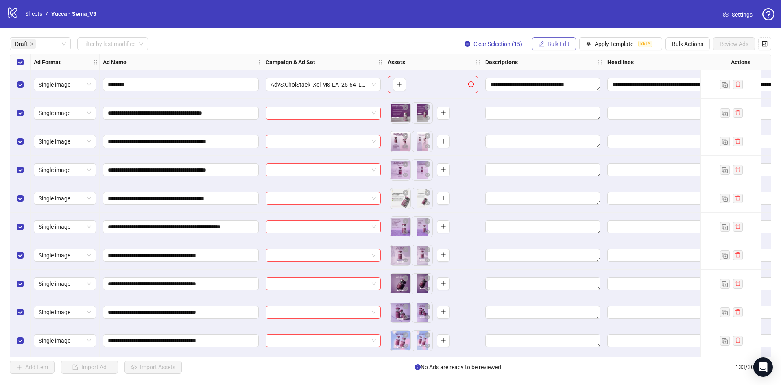
click at [560, 43] on span "Bulk Edit" at bounding box center [559, 44] width 22 height 7
click at [557, 125] on span "Primary Texts" at bounding box center [562, 125] width 48 height 9
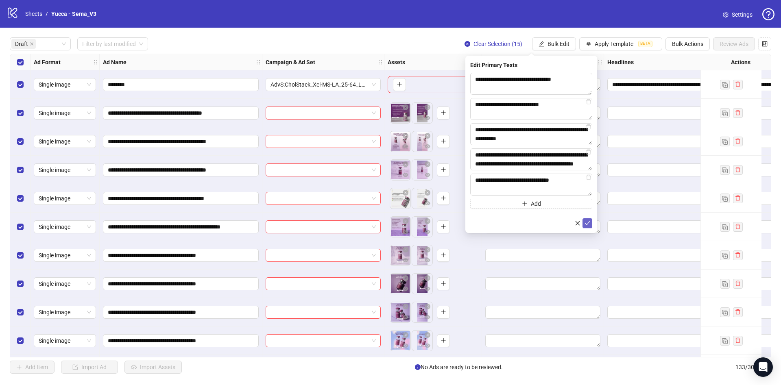
click at [589, 225] on icon "check" at bounding box center [588, 224] width 6 height 6
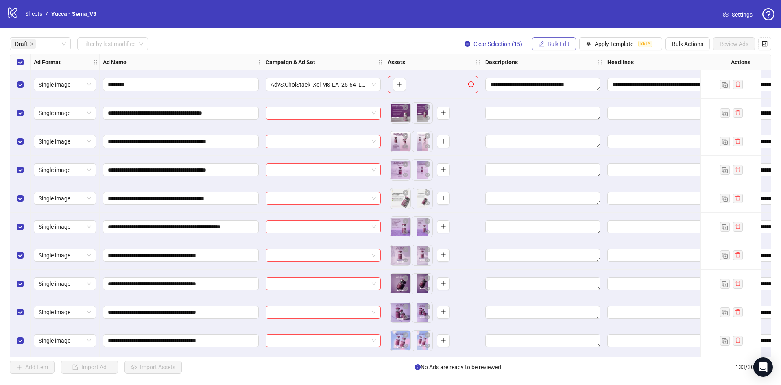
click at [553, 45] on span "Bulk Edit" at bounding box center [559, 44] width 22 height 7
click at [576, 114] on span "Headlines" at bounding box center [562, 112] width 48 height 9
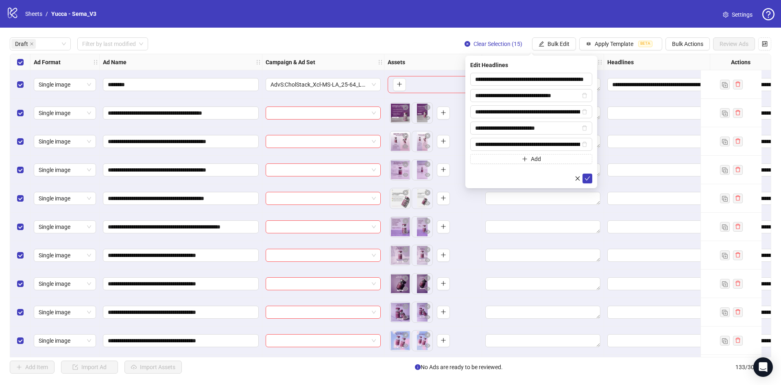
drag, startPoint x: 437, startPoint y: 39, endPoint x: 417, endPoint y: 47, distance: 22.4
click at [437, 39] on div "Draft Filter by last modified Clear Selection (15) Bulk Edit Apply Template BET…" at bounding box center [391, 43] width 762 height 13
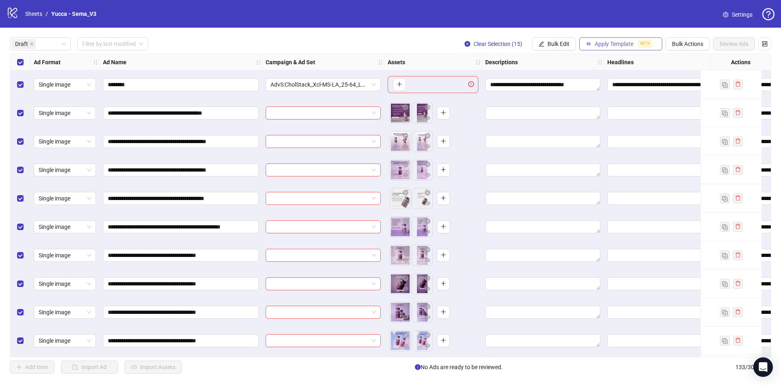
click at [579, 41] on button "Apply Template BETA" at bounding box center [620, 43] width 83 height 13
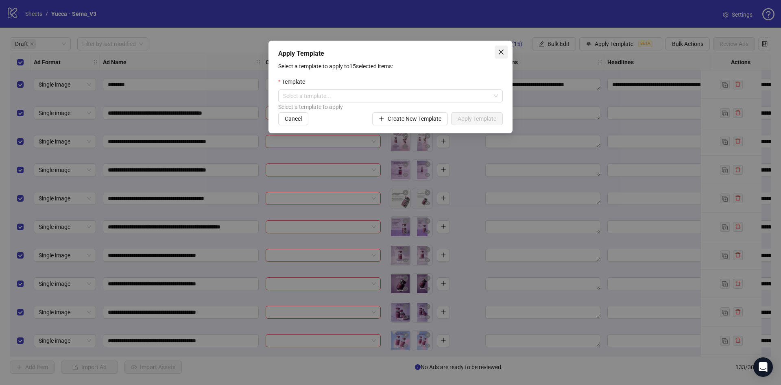
click at [501, 53] on icon "close" at bounding box center [501, 52] width 7 height 7
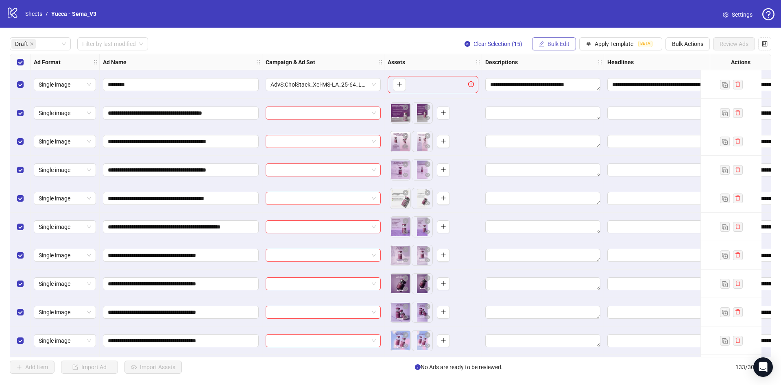
click at [557, 46] on span "Bulk Edit" at bounding box center [559, 44] width 22 height 7
click at [688, 42] on span "Bulk Actions" at bounding box center [687, 44] width 31 height 7
click at [675, 61] on span "Delete" at bounding box center [699, 60] width 56 height 9
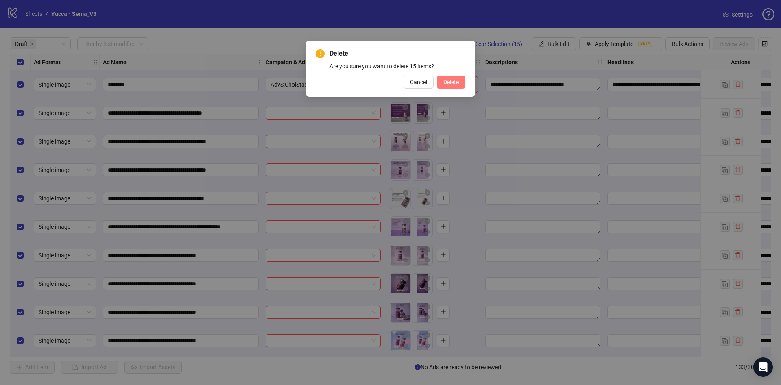
click at [456, 80] on span "Delete" at bounding box center [450, 82] width 15 height 7
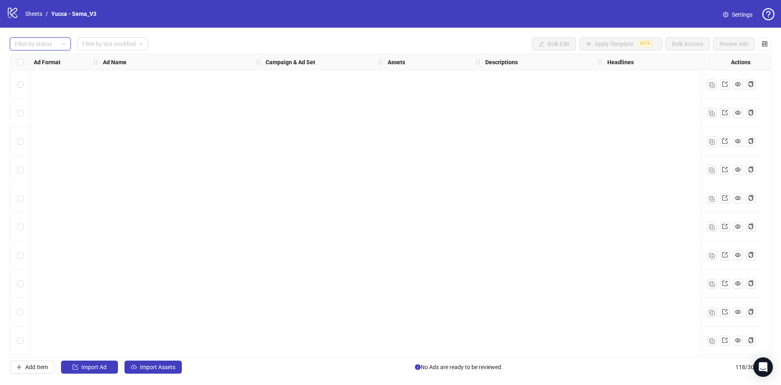
scroll to position [3077, 0]
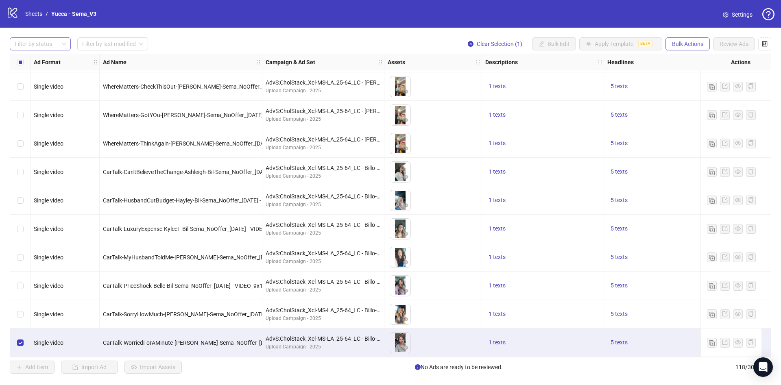
click at [682, 40] on button "Bulk Actions" at bounding box center [688, 43] width 44 height 13
click at [685, 74] on span "Duplicate" at bounding box center [699, 73] width 56 height 9
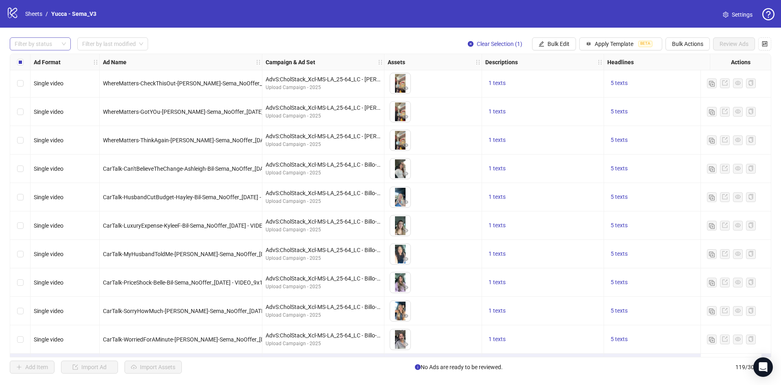
scroll to position [3105, 0]
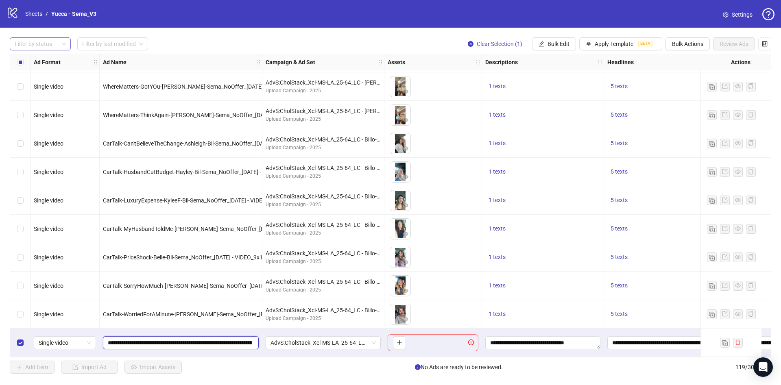
click at [166, 340] on input "**********" at bounding box center [180, 342] width 144 height 9
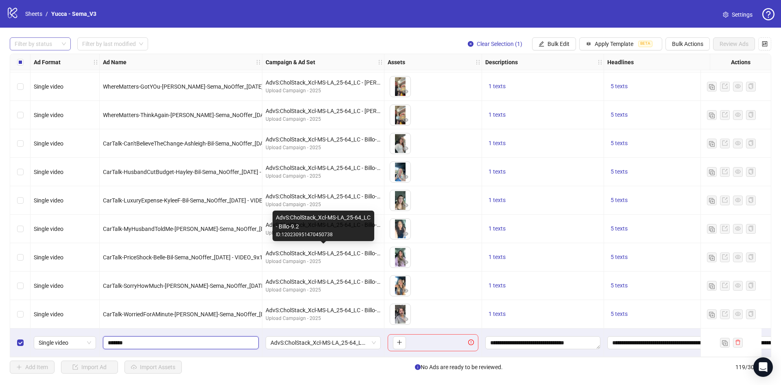
type input "********"
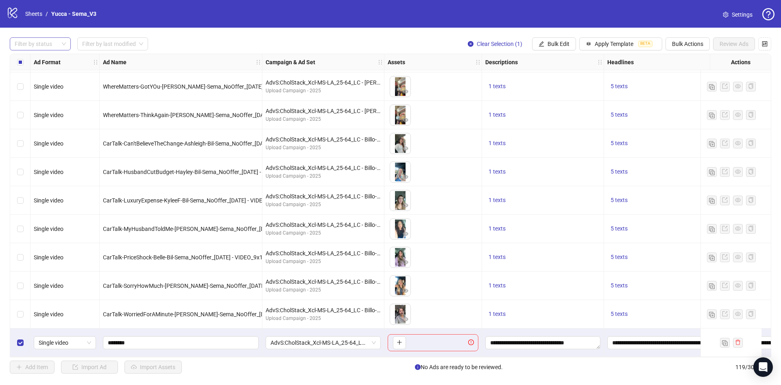
click at [46, 50] on div "Filter by status Filter by last modified Clear Selection (1) Bulk Edit Apply Te…" at bounding box center [390, 206] width 781 height 356
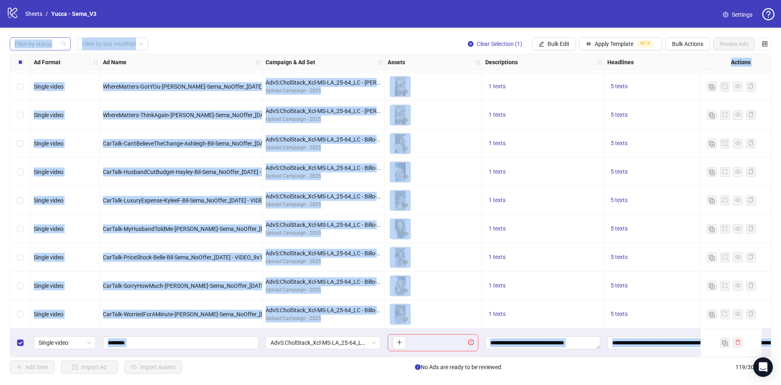
click at [40, 47] on div at bounding box center [35, 43] width 49 height 11
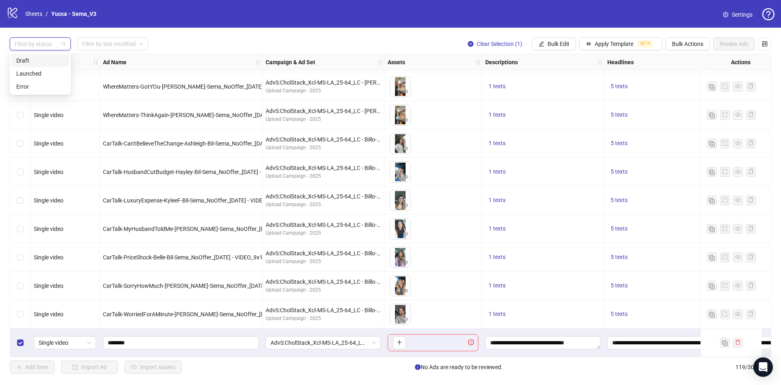
click at [46, 56] on div "Draft" at bounding box center [40, 60] width 48 height 9
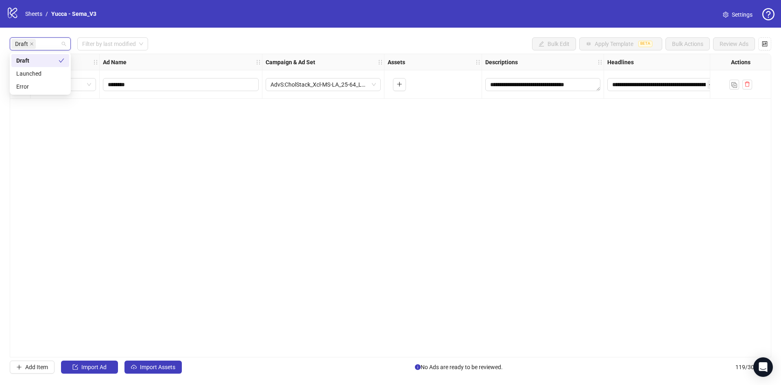
scroll to position [0, 0]
click at [184, 43] on div "Draft Filter by last modified Bulk Edit Apply Template BETA Bulk Actions Review…" at bounding box center [391, 43] width 762 height 13
drag, startPoint x: 317, startPoint y: 352, endPoint x: 346, endPoint y: 360, distance: 30.4
click at [346, 360] on div "**********" at bounding box center [390, 206] width 781 height 356
click at [346, 361] on div "Add Item Import Ad Import Assets No Ads are ready to be reviewed. 119 / 300 ite…" at bounding box center [391, 367] width 762 height 13
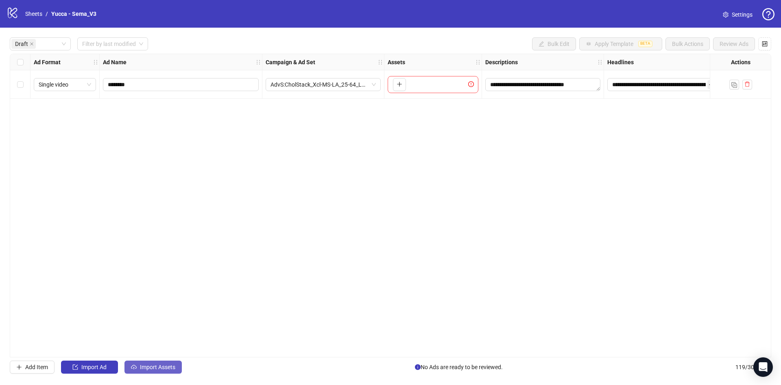
click at [164, 367] on span "Import Assets" at bounding box center [157, 367] width 35 height 7
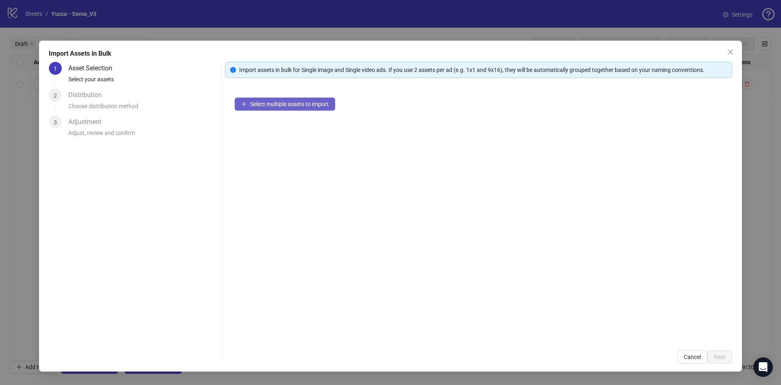
click at [287, 107] on span "Select multiple assets to import" at bounding box center [289, 104] width 79 height 7
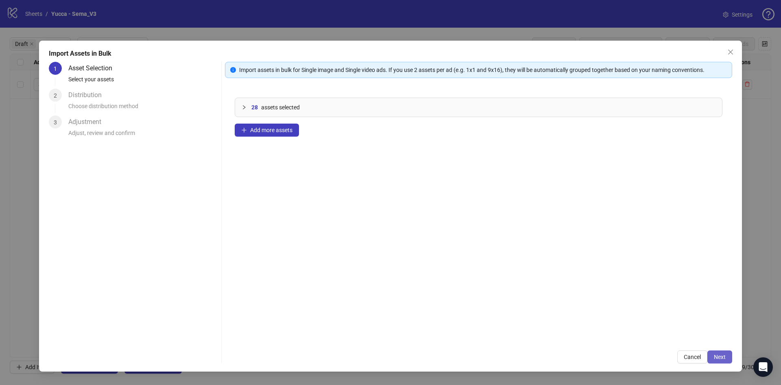
click at [729, 358] on button "Next" at bounding box center [719, 357] width 25 height 13
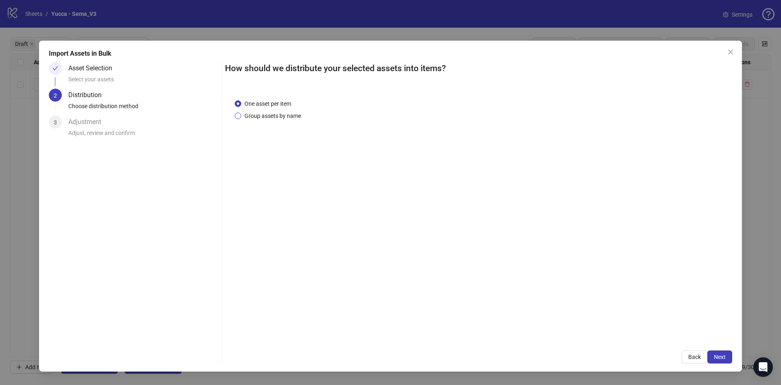
click at [286, 113] on span "Group assets by name" at bounding box center [272, 115] width 63 height 9
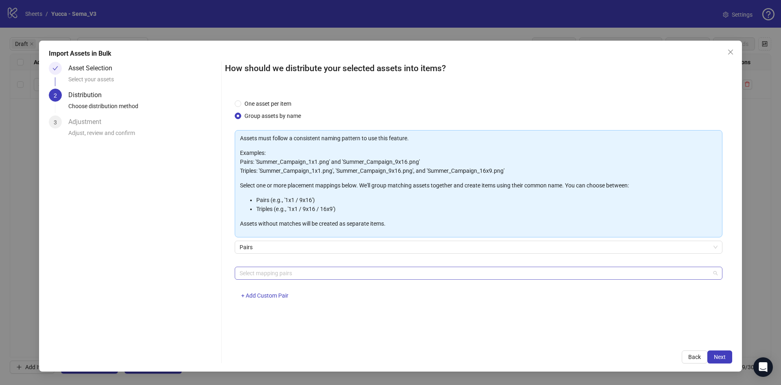
click at [277, 273] on div at bounding box center [474, 273] width 476 height 11
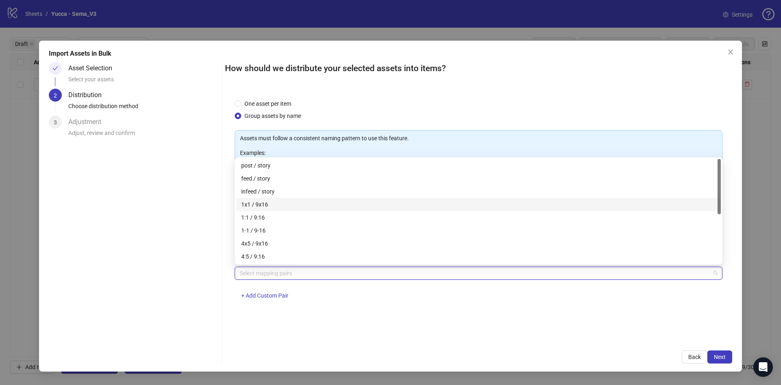
click at [316, 200] on div "1x1 / 9x16" at bounding box center [478, 204] width 475 height 9
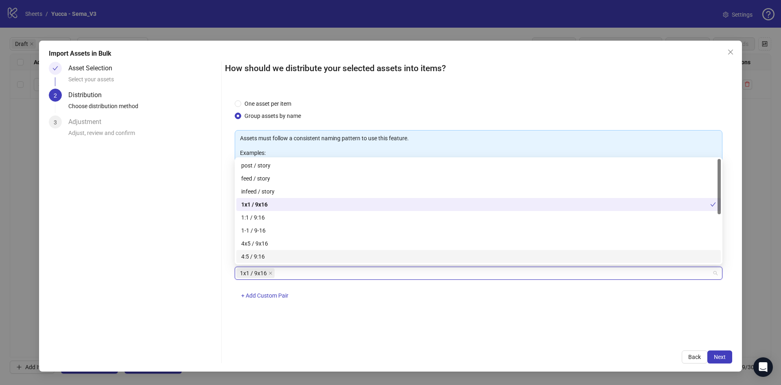
click at [614, 325] on div "One asset per item Group assets by name Assets must follow a consistent naming …" at bounding box center [478, 216] width 507 height 252
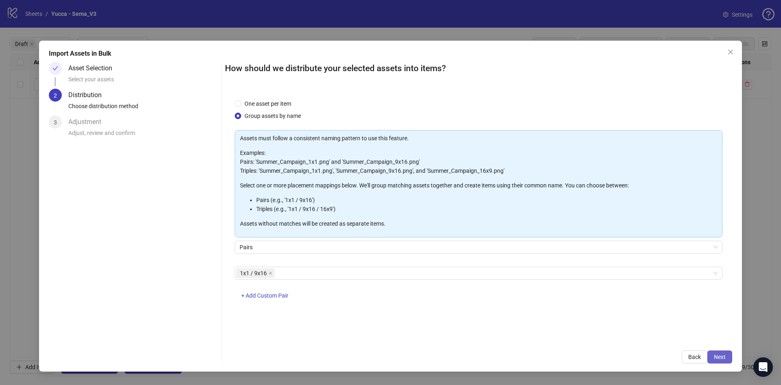
click at [718, 355] on span "Next" at bounding box center [720, 357] width 12 height 7
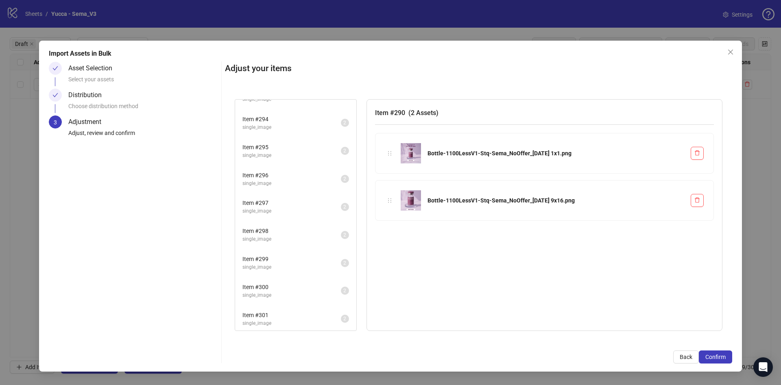
scroll to position [161, 0]
click at [723, 356] on span "Confirm" at bounding box center [715, 357] width 20 height 7
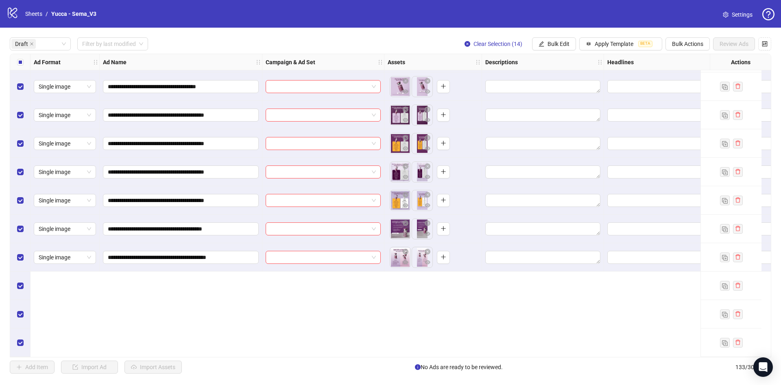
scroll to position [0, 0]
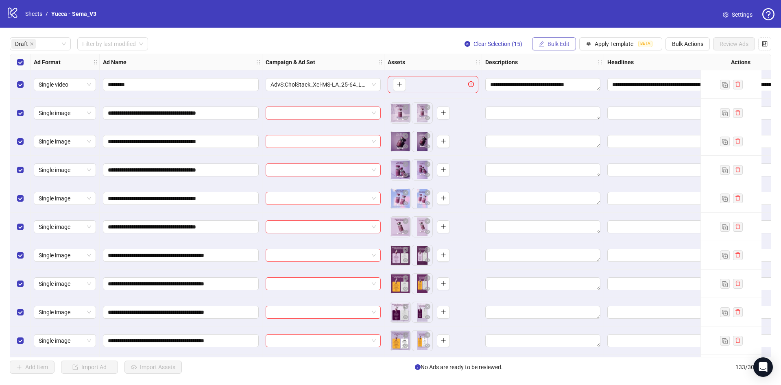
drag, startPoint x: 551, startPoint y: 40, endPoint x: 547, endPoint y: 44, distance: 5.5
click at [551, 41] on span "Bulk Edit" at bounding box center [559, 44] width 22 height 7
click at [559, 127] on span "Primary Texts" at bounding box center [562, 125] width 48 height 9
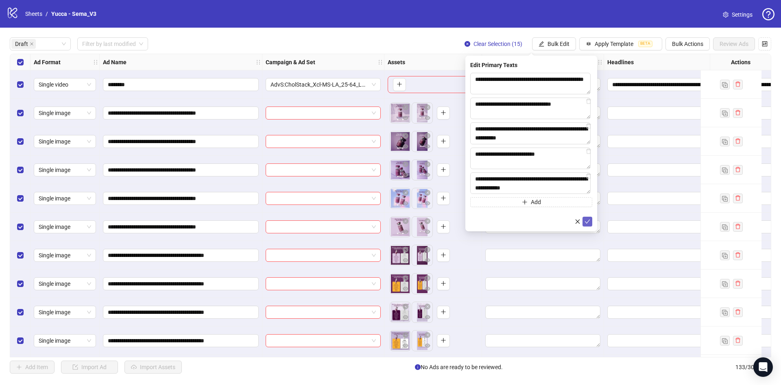
click at [585, 223] on icon "check" at bounding box center [588, 222] width 6 height 6
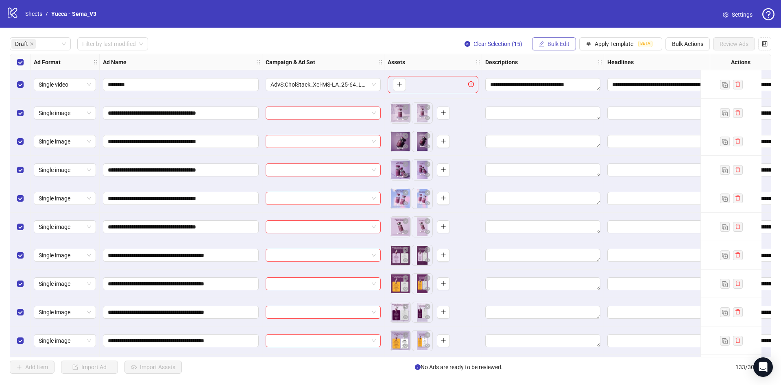
click at [552, 43] on span "Bulk Edit" at bounding box center [559, 44] width 22 height 7
click at [557, 114] on span "Headlines" at bounding box center [562, 112] width 48 height 9
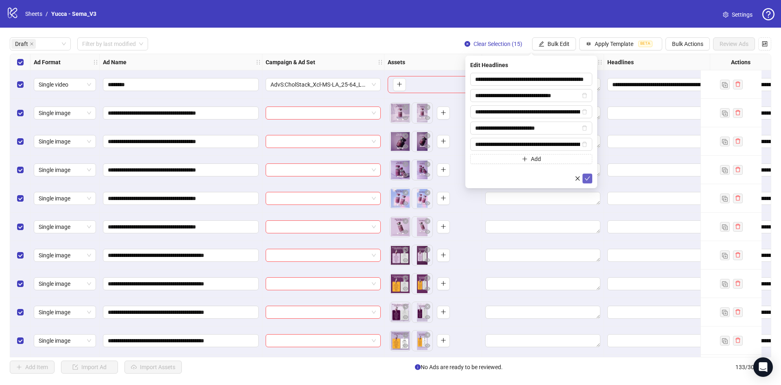
click at [587, 178] on icon "check" at bounding box center [588, 179] width 6 height 6
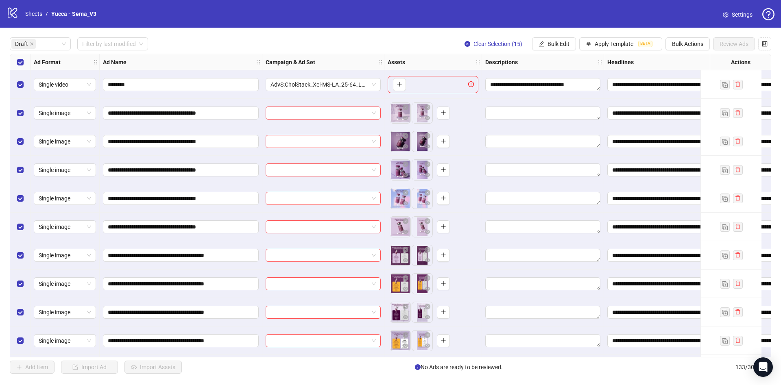
drag, startPoint x: 506, startPoint y: 353, endPoint x: 530, endPoint y: 356, distance: 24.2
click at [530, 356] on div "**********" at bounding box center [391, 206] width 762 height 304
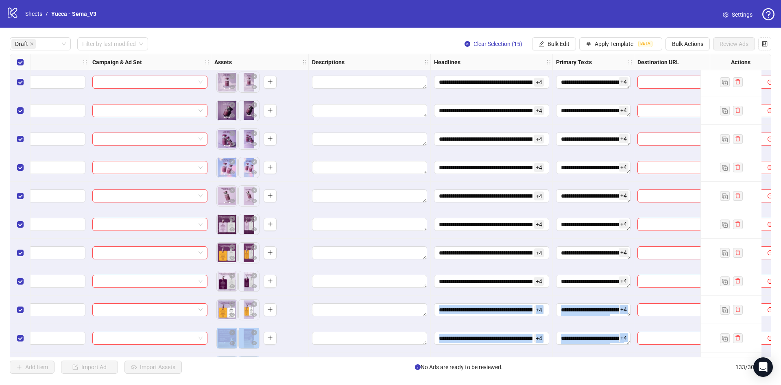
scroll to position [31, 213]
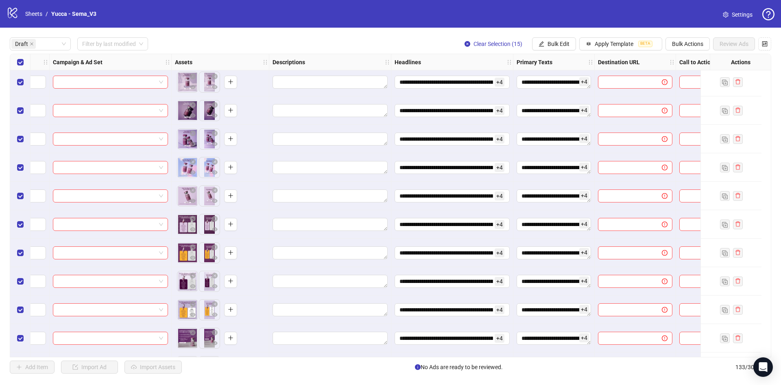
drag, startPoint x: 546, startPoint y: 93, endPoint x: 549, endPoint y: 84, distance: 9.1
click at [546, 92] on div "**********" at bounding box center [553, 82] width 81 height 28
click at [549, 81] on textarea "**********" at bounding box center [554, 82] width 74 height 13
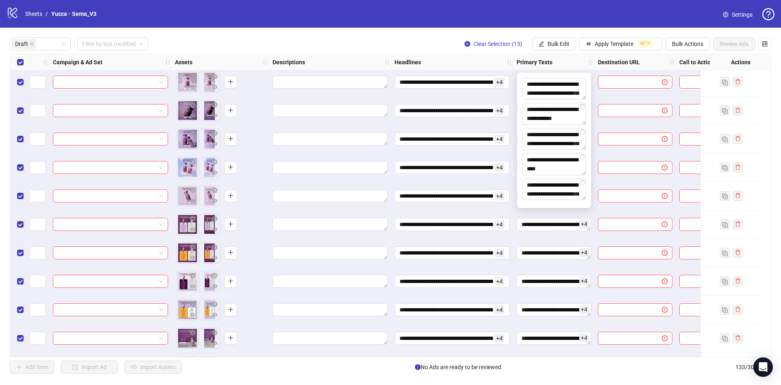
click at [28, 61] on div "Select all rows" at bounding box center [20, 62] width 20 height 16
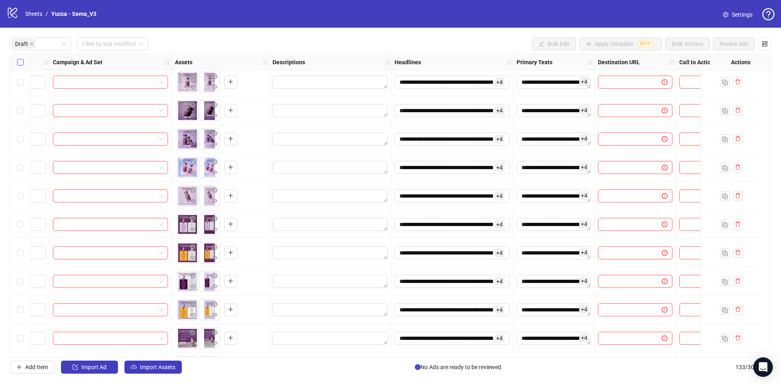
click at [23, 66] on div "Select all rows" at bounding box center [20, 62] width 20 height 16
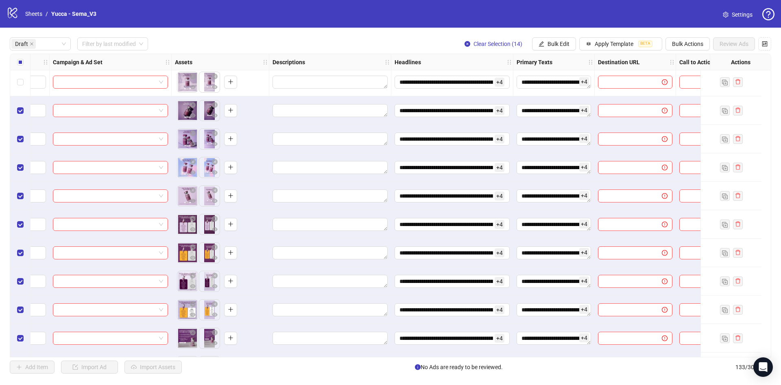
click at [16, 65] on div "Select all rows" at bounding box center [20, 62] width 20 height 16
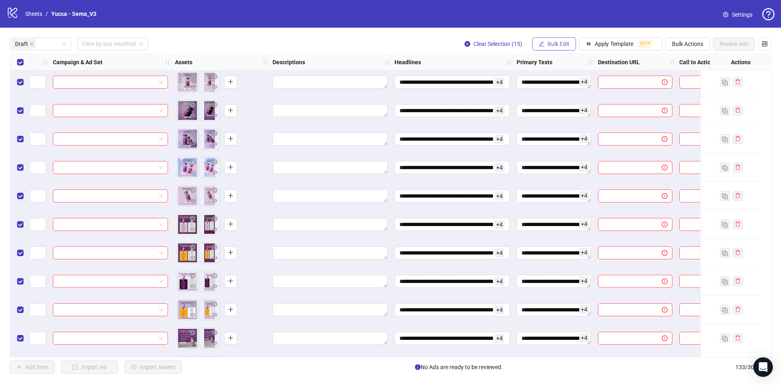
click at [549, 43] on span "Bulk Edit" at bounding box center [559, 44] width 22 height 7
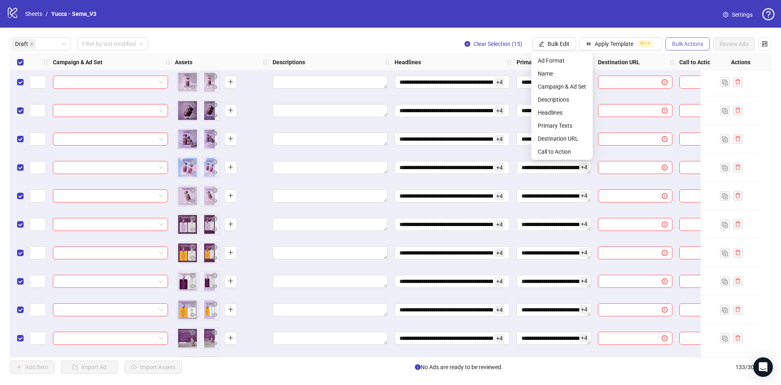
drag, startPoint x: 701, startPoint y: 35, endPoint x: 698, endPoint y: 42, distance: 7.5
click at [701, 35] on div "**********" at bounding box center [390, 206] width 781 height 356
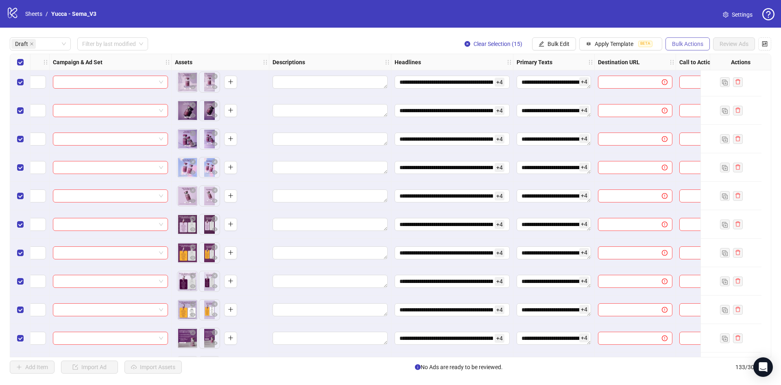
click at [698, 42] on span "Bulk Actions" at bounding box center [687, 44] width 31 height 7
click at [681, 56] on span "Delete" at bounding box center [699, 60] width 56 height 9
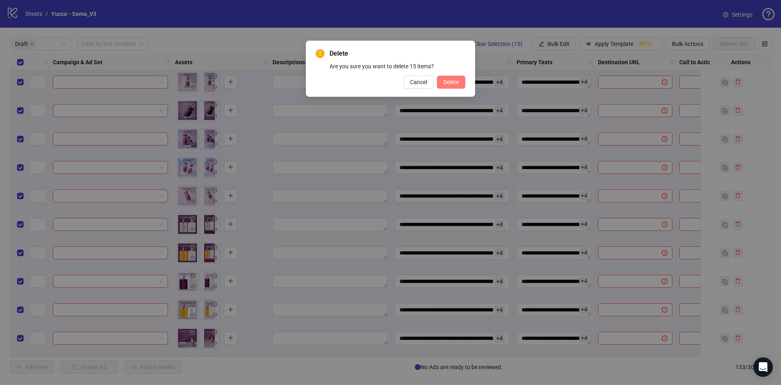
click at [445, 85] on span "Delete" at bounding box center [450, 82] width 15 height 7
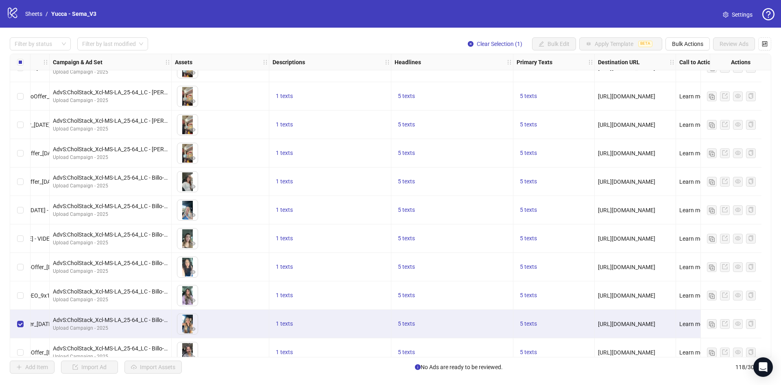
scroll to position [3077, 213]
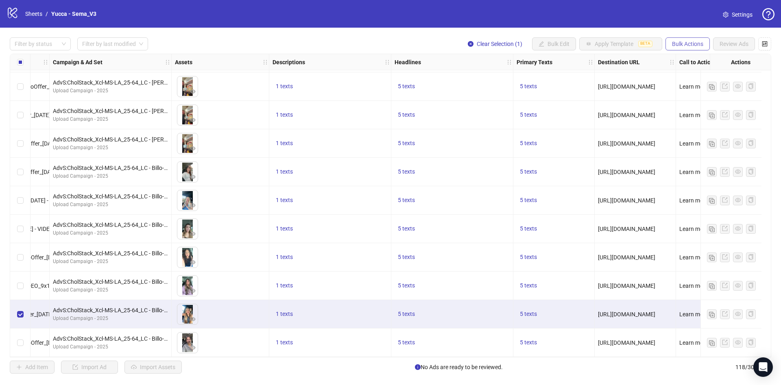
click at [680, 44] on span "Bulk Actions" at bounding box center [687, 44] width 31 height 7
click at [15, 311] on div "Select row 117" at bounding box center [20, 314] width 20 height 28
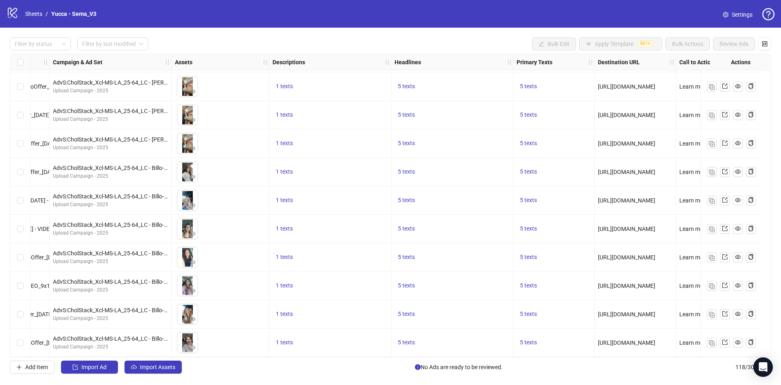
click at [24, 336] on div "Select row 118" at bounding box center [20, 343] width 20 height 28
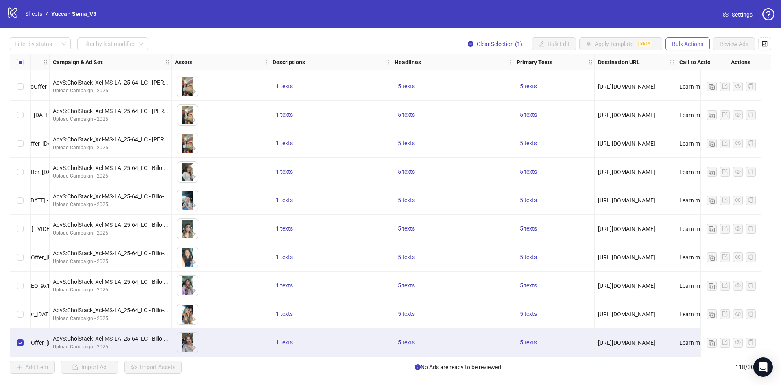
click at [697, 48] on button "Bulk Actions" at bounding box center [688, 43] width 44 height 13
click at [691, 72] on span "Duplicate" at bounding box center [699, 73] width 56 height 9
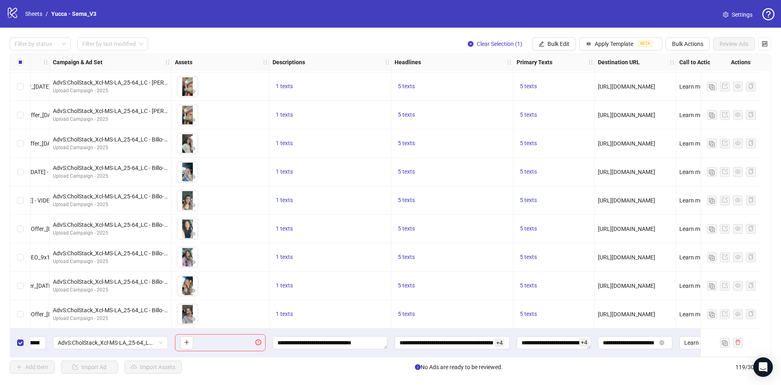
scroll to position [3105, 0]
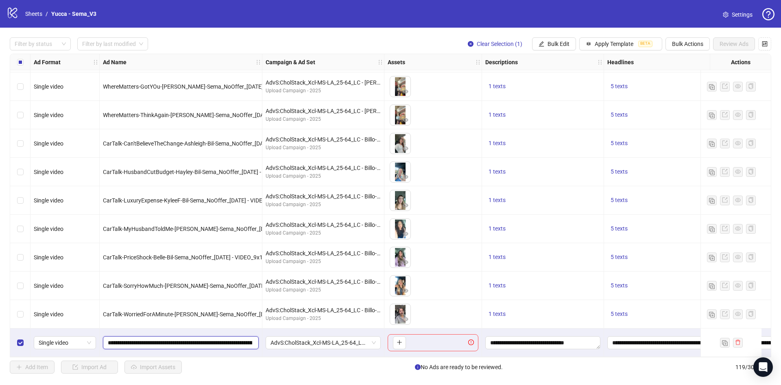
click at [181, 340] on input "**********" at bounding box center [180, 342] width 144 height 9
click at [181, 341] on input "**********" at bounding box center [180, 342] width 144 height 9
type input "********"
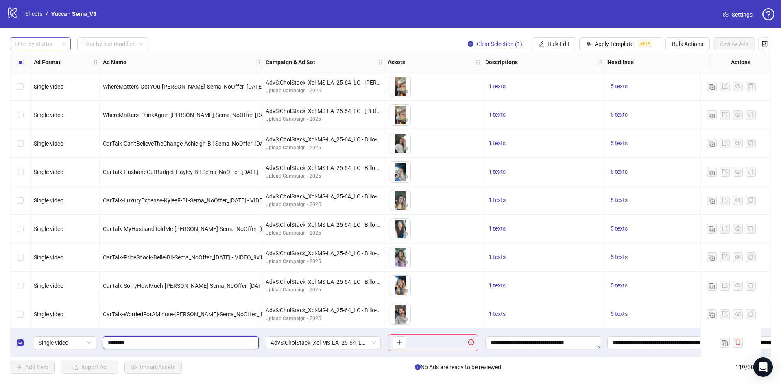
click at [47, 39] on div "Filter by status" at bounding box center [40, 43] width 61 height 13
drag, startPoint x: 46, startPoint y: 59, endPoint x: 79, endPoint y: 52, distance: 33.3
click at [46, 59] on div "Draft" at bounding box center [40, 60] width 48 height 9
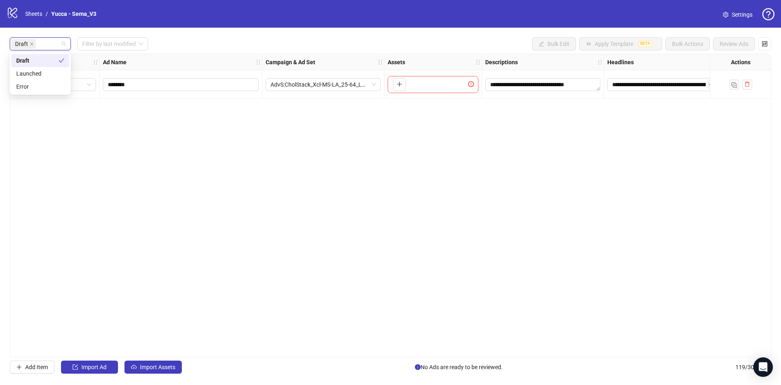
scroll to position [0, 0]
drag, startPoint x: 229, startPoint y: 40, endPoint x: 224, endPoint y: 44, distance: 6.0
click at [228, 40] on div "Draft Draft Filter by last modified Bulk Edit Apply Template BETA Bulk Actions …" at bounding box center [391, 43] width 762 height 13
click at [235, 205] on div "**********" at bounding box center [391, 206] width 762 height 304
click at [288, 358] on div "**********" at bounding box center [391, 206] width 762 height 304
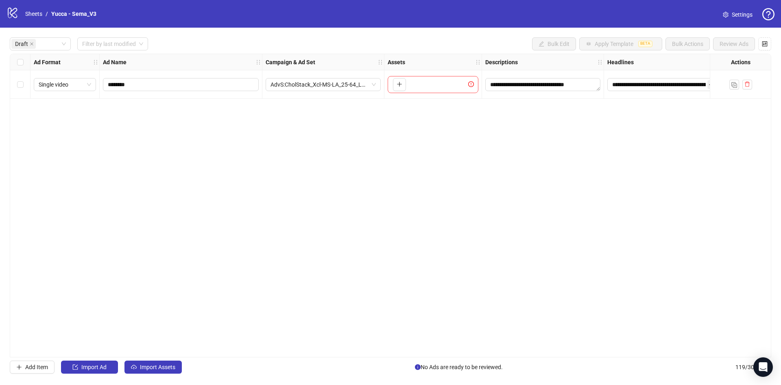
click at [161, 358] on div "**********" at bounding box center [390, 206] width 781 height 356
click at [162, 364] on span "Import Assets" at bounding box center [157, 367] width 35 height 7
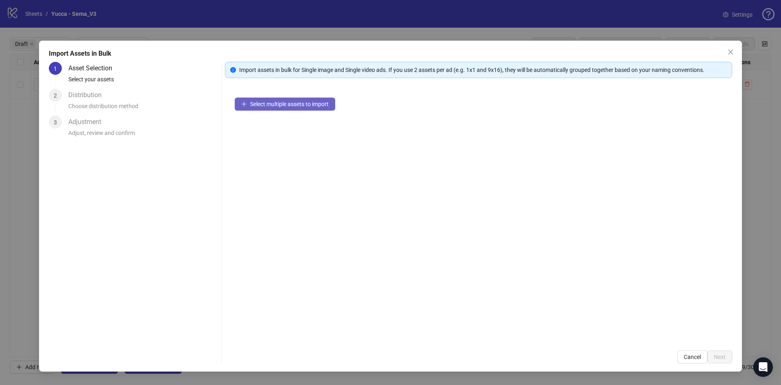
click at [285, 102] on span "Select multiple assets to import" at bounding box center [289, 104] width 79 height 7
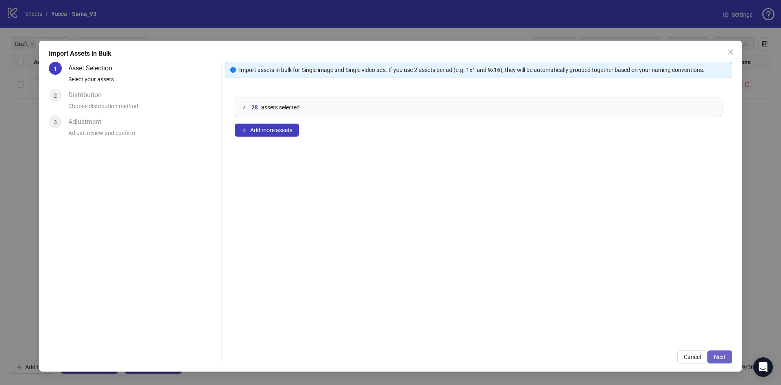
click at [722, 356] on span "Next" at bounding box center [720, 357] width 12 height 7
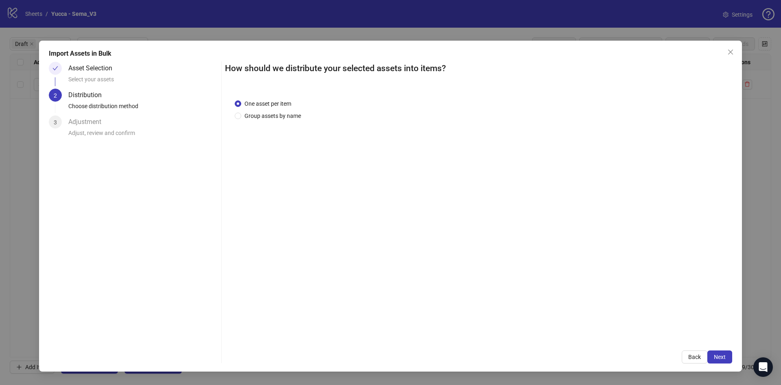
click at [288, 107] on span "One asset per item" at bounding box center [267, 103] width 53 height 9
click at [286, 108] on div "One asset per item Group assets by name" at bounding box center [270, 109] width 70 height 21
click at [288, 110] on div "One asset per item Group assets by name" at bounding box center [270, 109] width 70 height 21
click at [293, 114] on span "Group assets by name" at bounding box center [272, 115] width 63 height 9
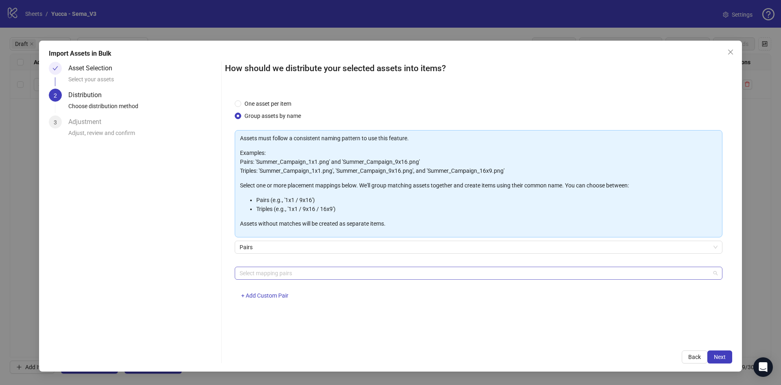
click at [311, 279] on div "Select mapping pairs" at bounding box center [479, 273] width 488 height 13
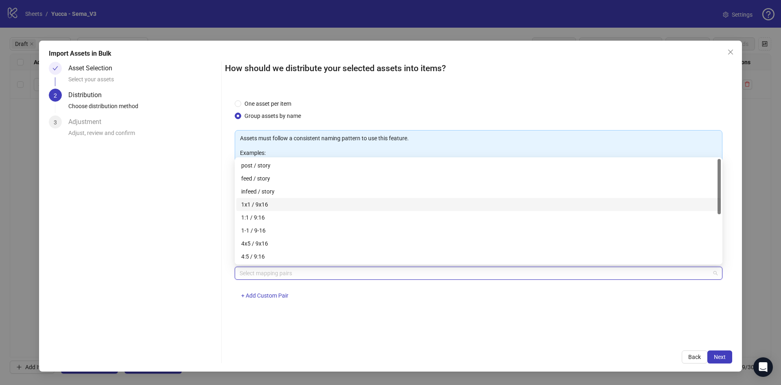
click at [333, 199] on div "1x1 / 9x16" at bounding box center [478, 204] width 485 height 13
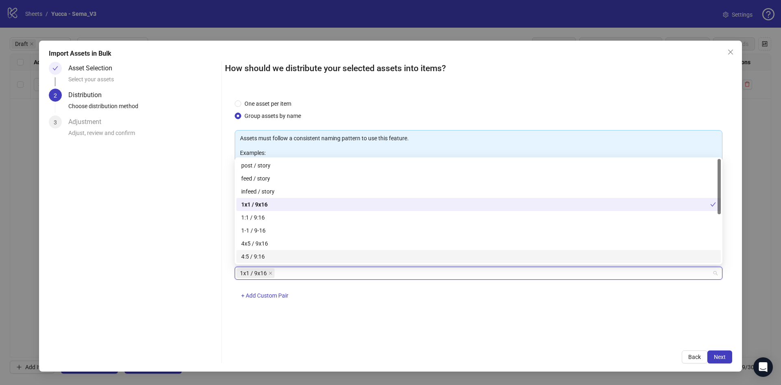
click at [483, 325] on div "One asset per item Group assets by name Assets must follow a consistent naming …" at bounding box center [478, 216] width 507 height 252
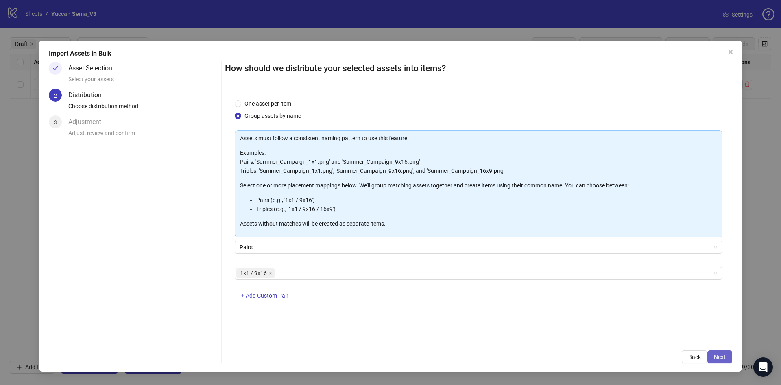
click at [717, 356] on span "Next" at bounding box center [720, 357] width 12 height 7
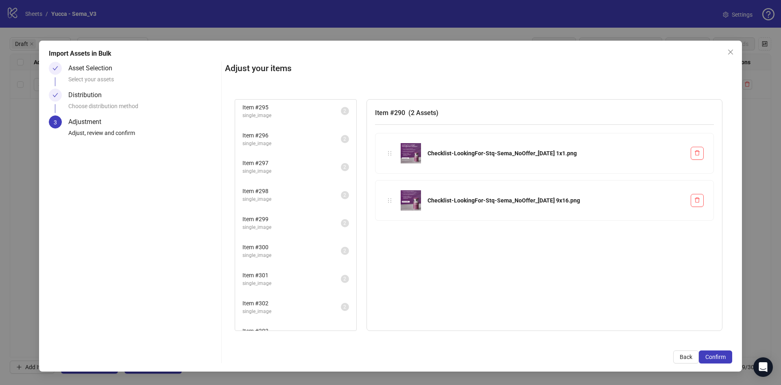
scroll to position [161, 0]
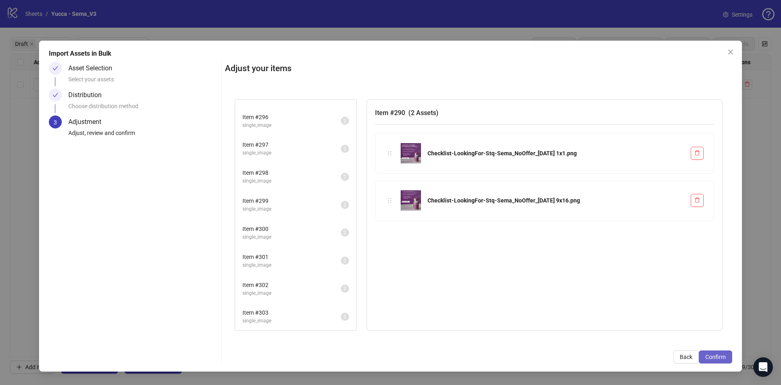
click at [723, 359] on span "Confirm" at bounding box center [715, 357] width 20 height 7
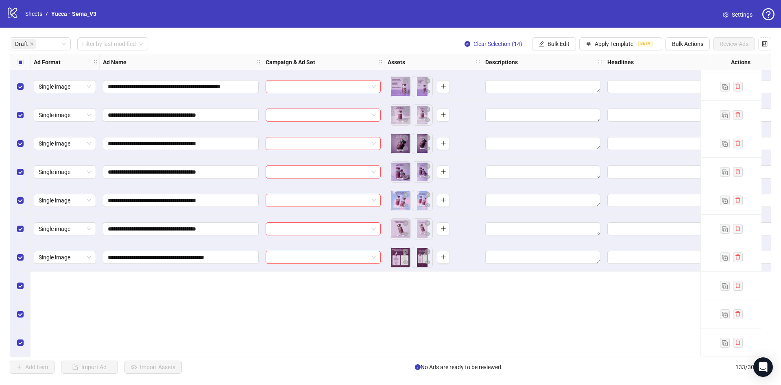
scroll to position [0, 0]
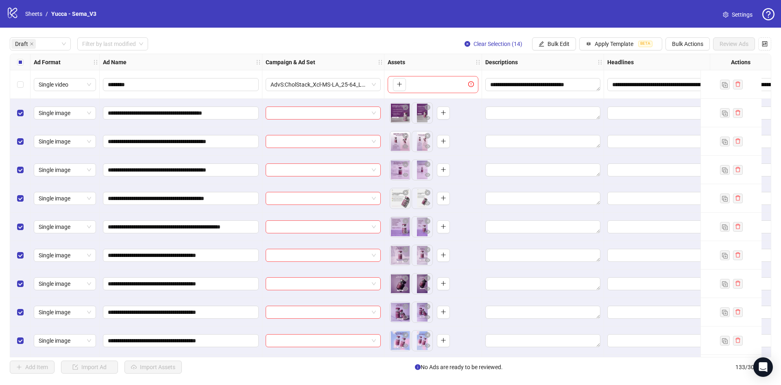
click at [17, 58] on label "Select all rows" at bounding box center [20, 62] width 7 height 9
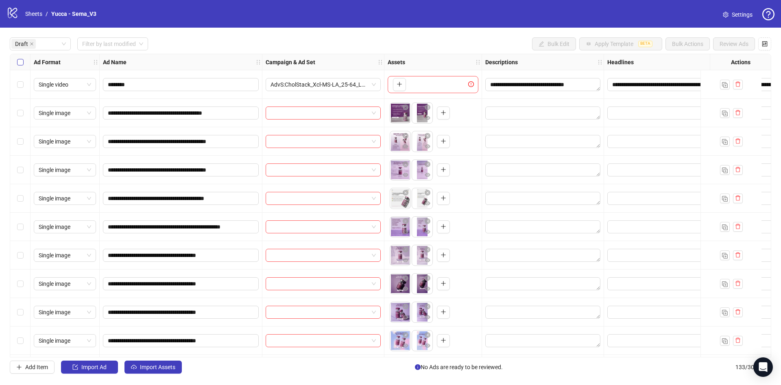
click at [17, 58] on label "Select all rows" at bounding box center [20, 62] width 7 height 9
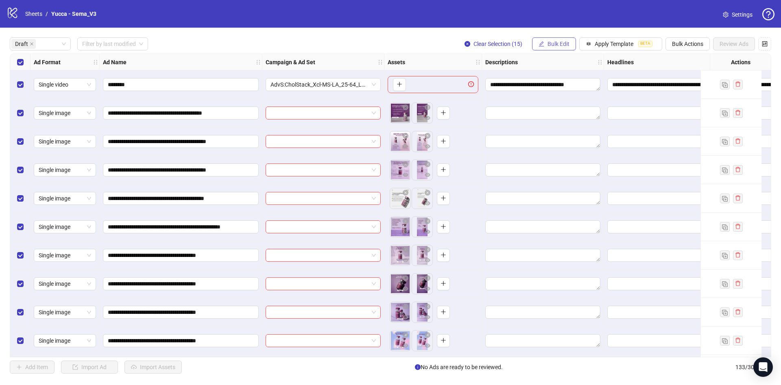
click at [550, 42] on span "Bulk Edit" at bounding box center [559, 44] width 22 height 7
click at [557, 122] on span "Primary Texts" at bounding box center [562, 125] width 48 height 9
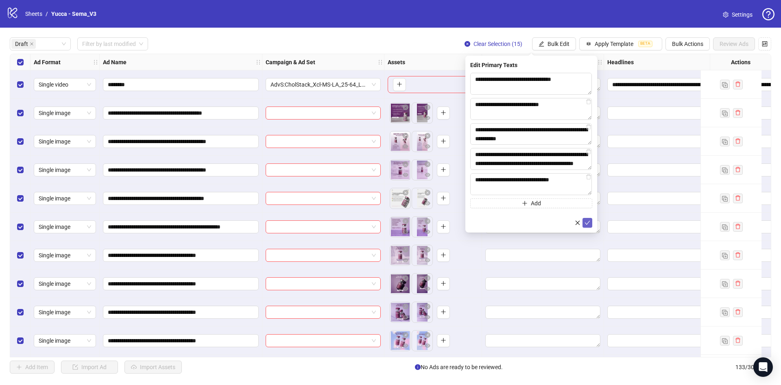
click at [587, 226] on span "submit" at bounding box center [588, 223] width 6 height 7
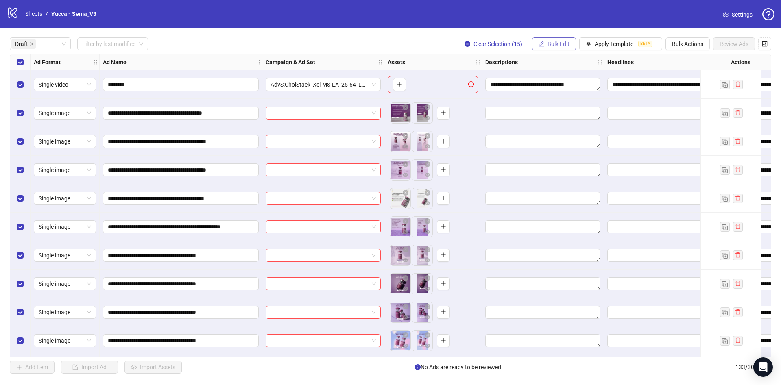
click at [560, 46] on span "Bulk Edit" at bounding box center [559, 44] width 22 height 7
click at [561, 109] on span "Headlines" at bounding box center [562, 112] width 48 height 9
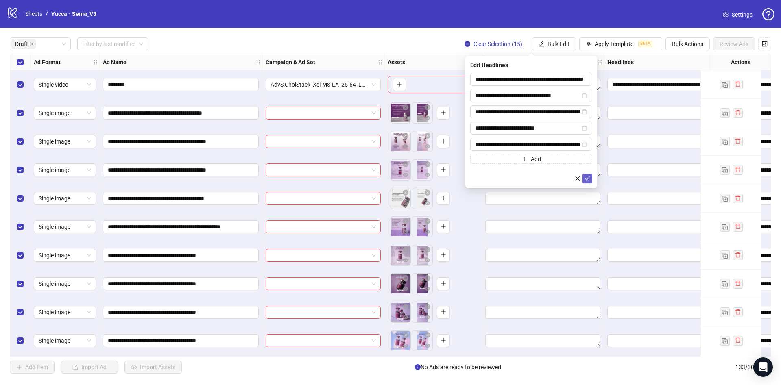
click at [586, 179] on icon "check" at bounding box center [588, 179] width 6 height 6
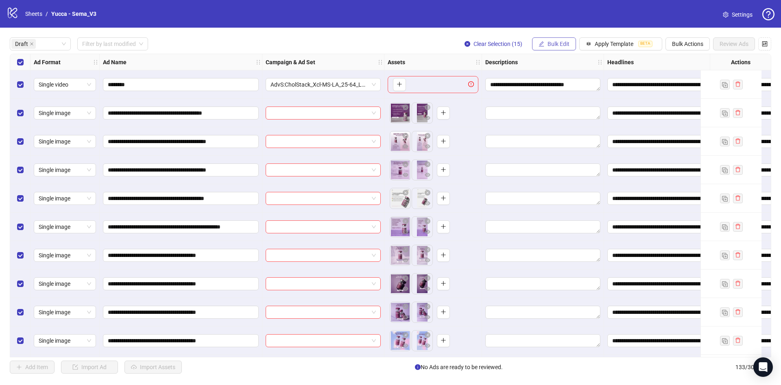
click at [564, 43] on span "Bulk Edit" at bounding box center [559, 44] width 22 height 7
click at [570, 99] on span "Descriptions" at bounding box center [562, 99] width 48 height 9
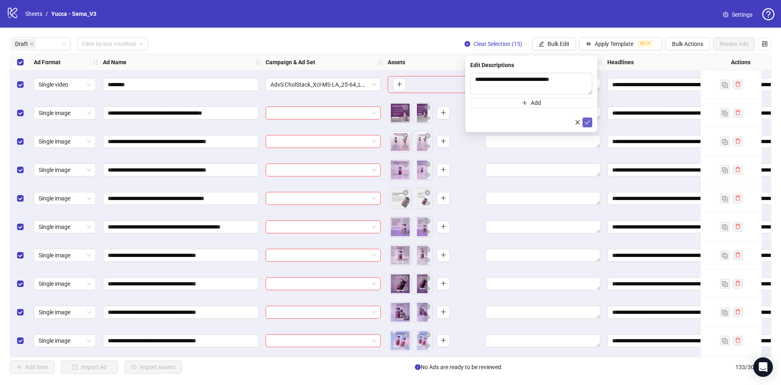
click at [587, 123] on div "**********" at bounding box center [531, 94] width 132 height 76
click at [589, 121] on icon "check" at bounding box center [587, 122] width 5 height 4
click at [563, 40] on button "Bulk Edit" at bounding box center [554, 43] width 44 height 13
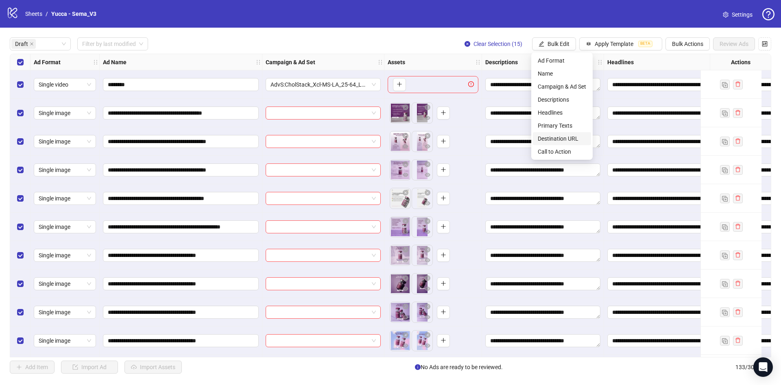
click at [556, 136] on span "Destination URL" at bounding box center [562, 138] width 48 height 9
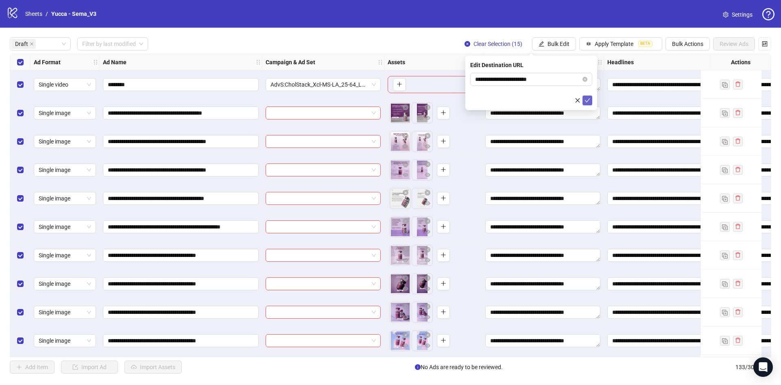
click at [588, 101] on icon "check" at bounding box center [588, 101] width 6 height 6
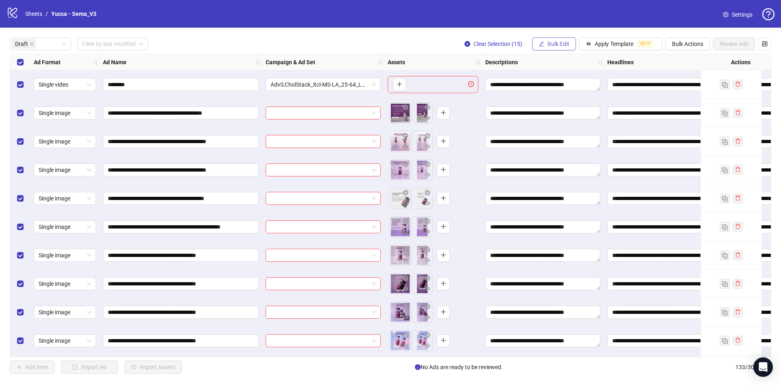
click at [554, 41] on span "Bulk Edit" at bounding box center [559, 44] width 22 height 7
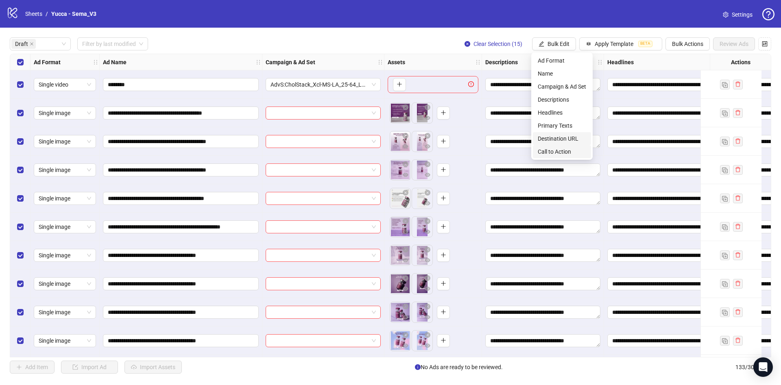
click at [563, 146] on li "Call to Action" at bounding box center [562, 151] width 58 height 13
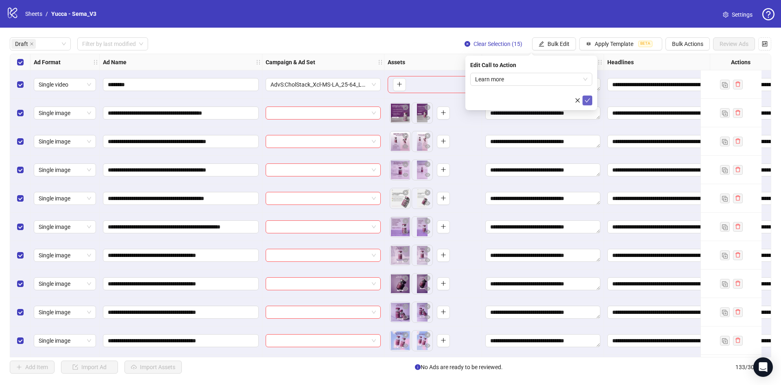
click at [587, 98] on icon "check" at bounding box center [588, 101] width 6 height 6
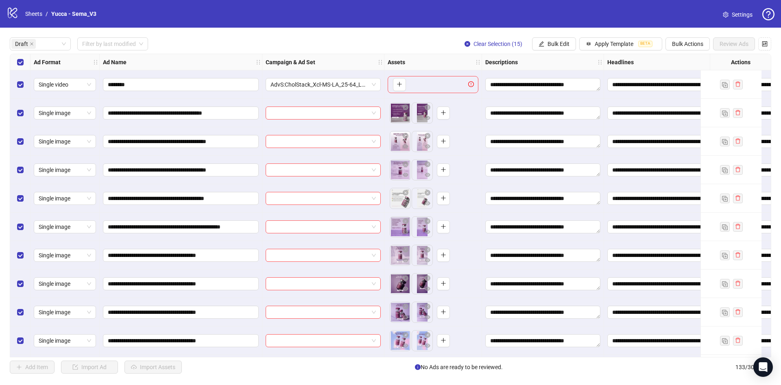
click at [25, 80] on div "Select row 1" at bounding box center [20, 84] width 20 height 28
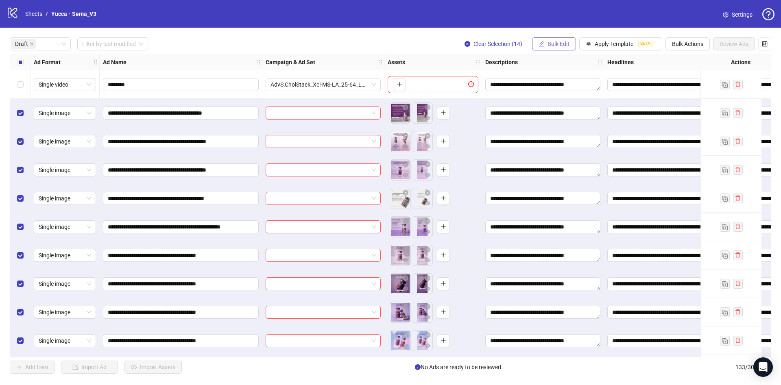
click at [551, 43] on span "Bulk Edit" at bounding box center [559, 44] width 22 height 7
click at [582, 85] on span "Campaign & Ad Set" at bounding box center [562, 86] width 48 height 9
click at [539, 79] on input "search" at bounding box center [527, 79] width 105 height 12
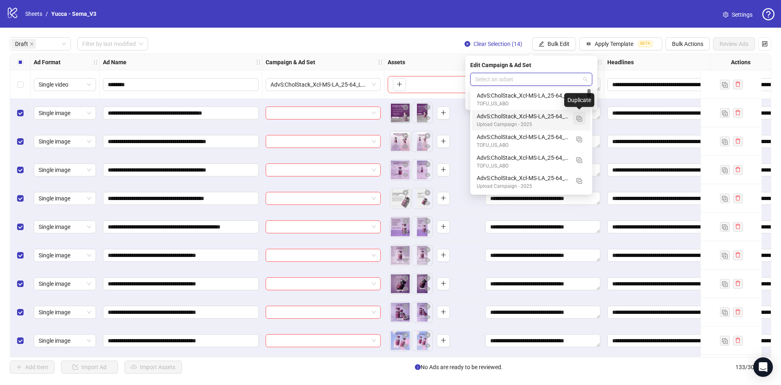
click at [578, 118] on img "button" at bounding box center [579, 119] width 6 height 6
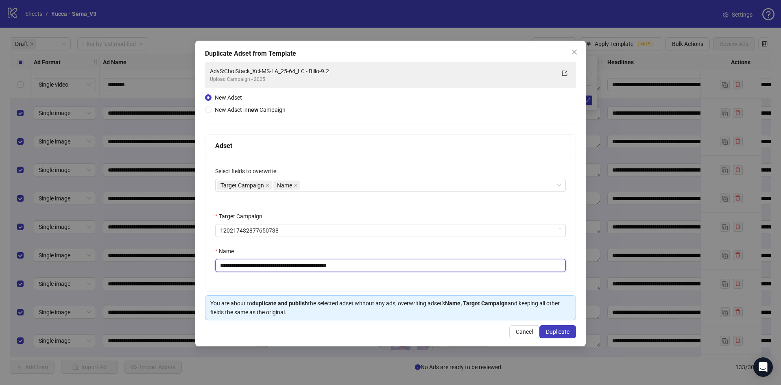
drag, startPoint x: 319, startPoint y: 268, endPoint x: 447, endPoint y: 279, distance: 127.8
click at [430, 279] on div "**********" at bounding box center [390, 224] width 370 height 135
type input "**********"
click at [575, 328] on button "Duplicate" at bounding box center [557, 331] width 37 height 13
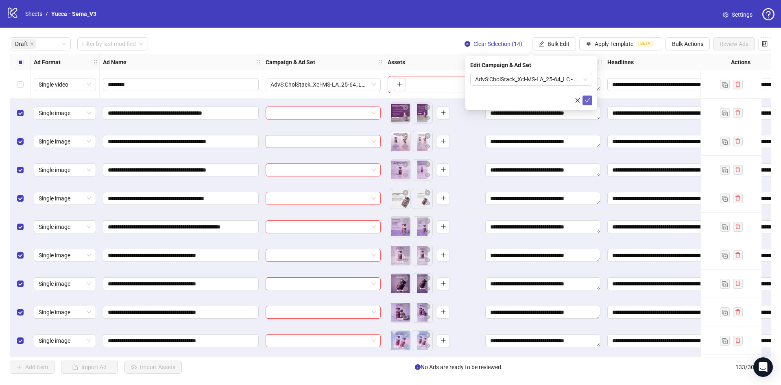
click at [587, 100] on icon "check" at bounding box center [588, 101] width 6 height 6
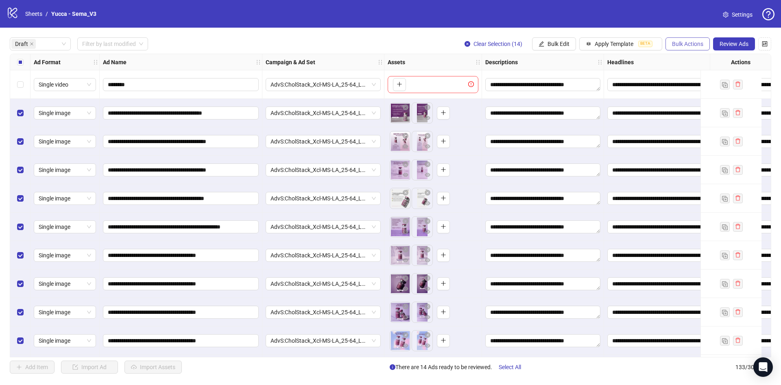
click at [693, 46] on span "Bulk Actions" at bounding box center [687, 44] width 31 height 7
click at [552, 48] on button "Bulk Edit" at bounding box center [554, 43] width 44 height 13
click at [575, 75] on span "Name" at bounding box center [562, 73] width 48 height 9
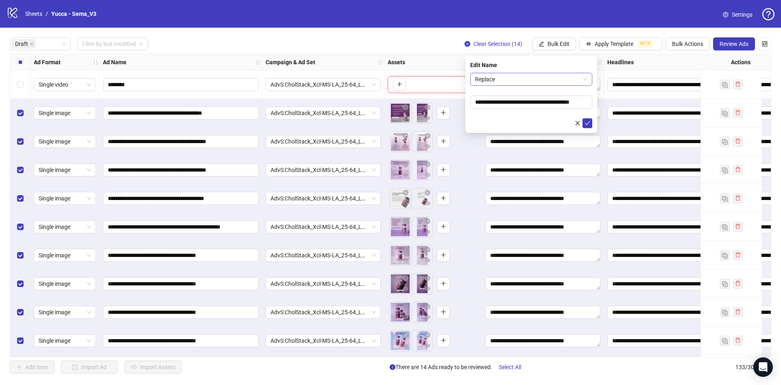
click at [517, 84] on span "Replace" at bounding box center [531, 79] width 112 height 12
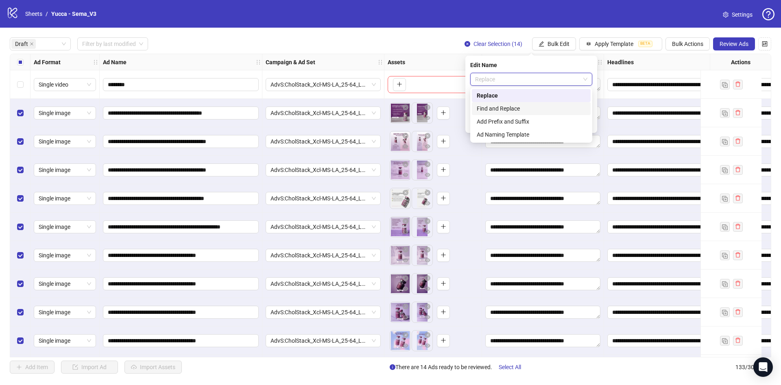
click at [513, 105] on div "Find and Replace" at bounding box center [531, 108] width 109 height 9
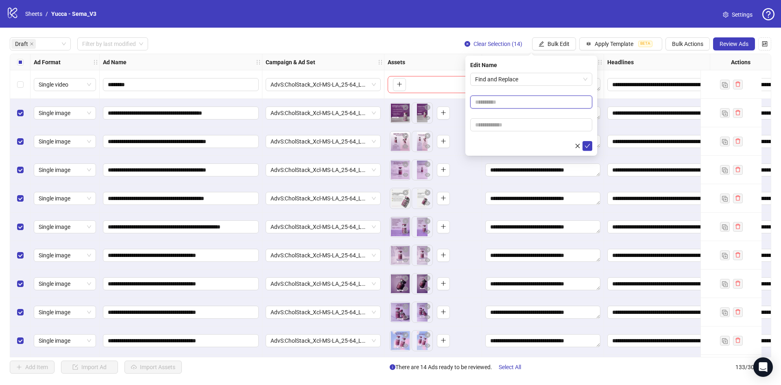
click at [510, 99] on input "text" at bounding box center [531, 102] width 122 height 13
click at [510, 87] on form "Find and Replace" at bounding box center [531, 112] width 122 height 78
click at [515, 83] on span "Find and Replace" at bounding box center [531, 79] width 112 height 12
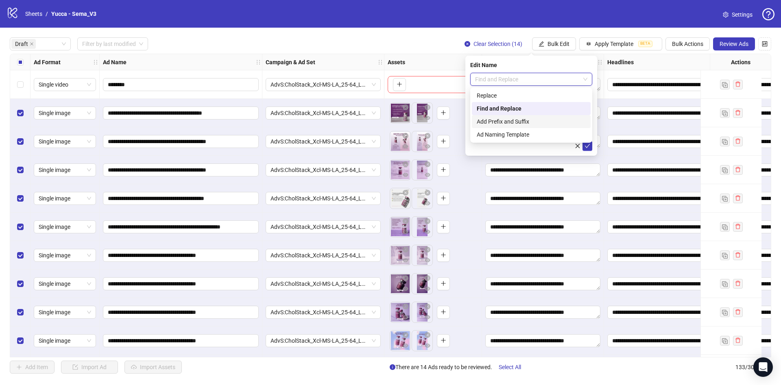
click at [515, 119] on div "Add Prefix and Suffix" at bounding box center [531, 121] width 109 height 9
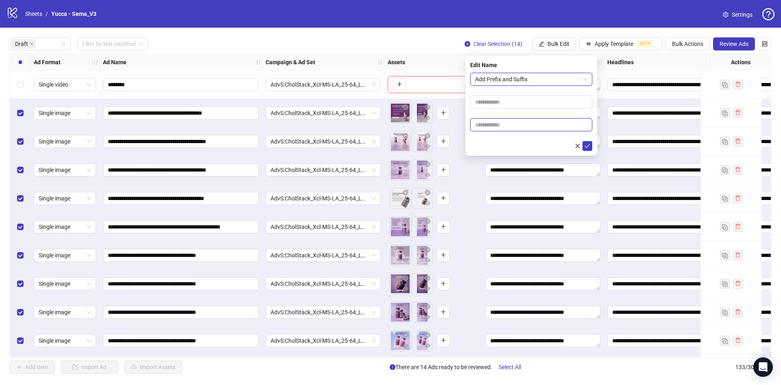
click at [497, 125] on input "text" at bounding box center [531, 124] width 122 height 13
paste input "**********"
type input "**********"
click at [587, 147] on icon "check" at bounding box center [587, 146] width 5 height 4
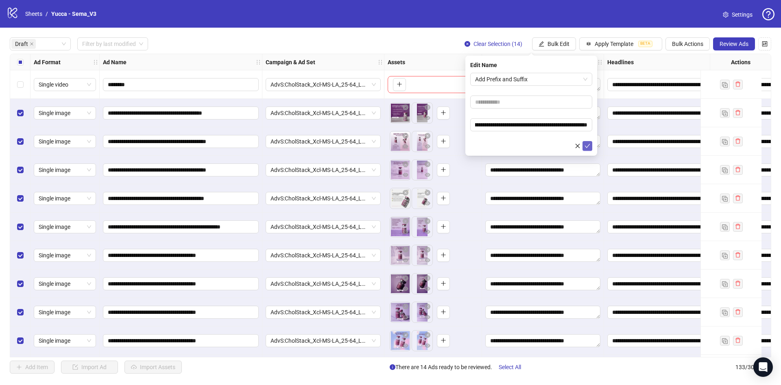
scroll to position [0, 0]
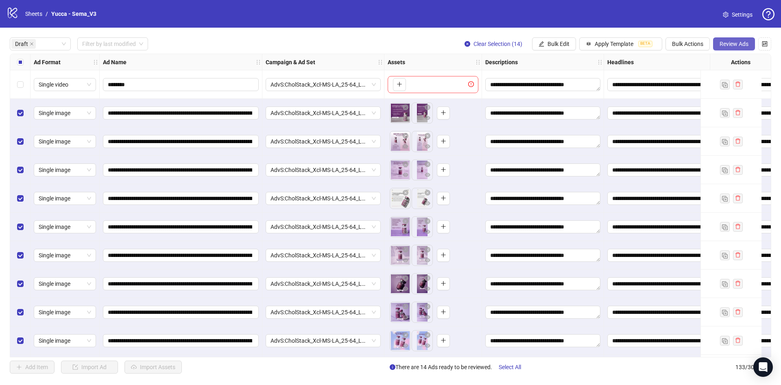
click at [737, 46] on span "Review Ads" at bounding box center [734, 44] width 29 height 7
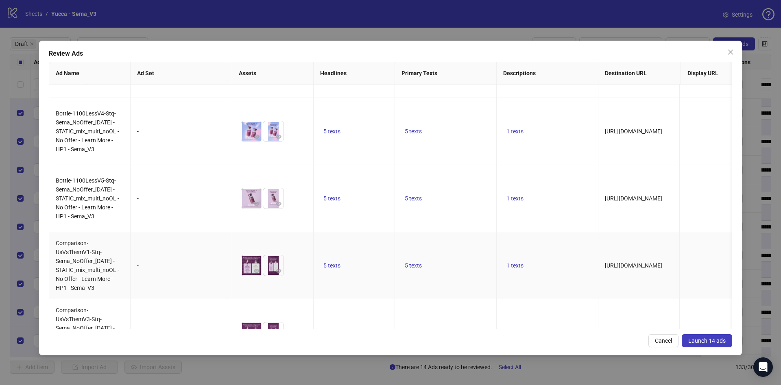
scroll to position [642, 0]
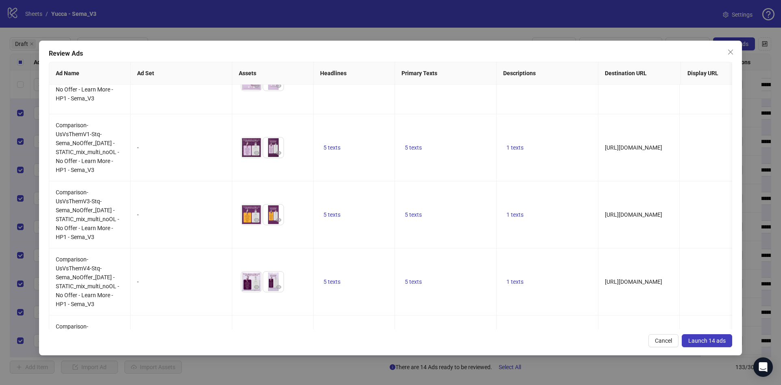
click at [705, 341] on span "Launch 14 ads" at bounding box center [706, 341] width 37 height 7
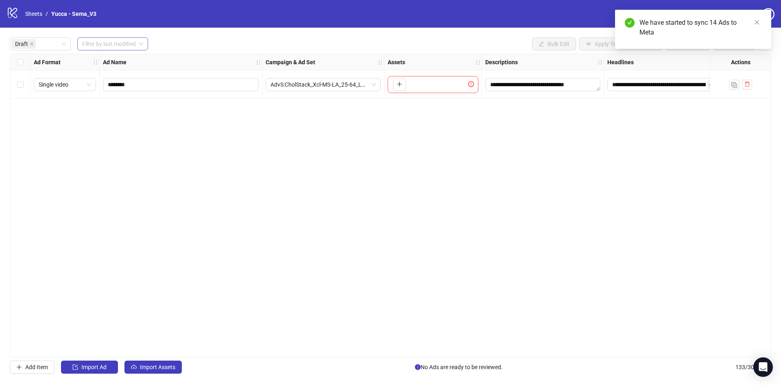
click at [118, 37] on div "Filter by last modified" at bounding box center [112, 43] width 71 height 13
click at [105, 56] on div "[DATE]" at bounding box center [113, 60] width 59 height 9
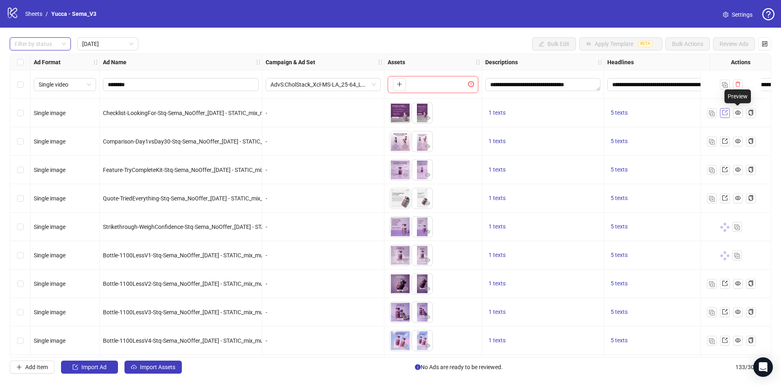
click at [729, 113] on link at bounding box center [725, 113] width 10 height 10
click at [734, 113] on link at bounding box center [738, 113] width 10 height 10
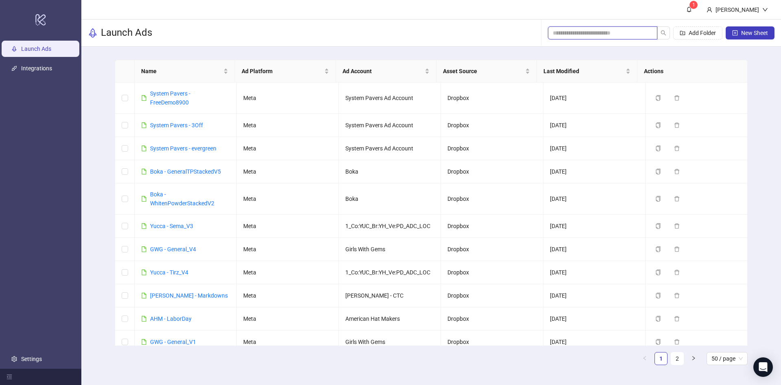
click at [627, 29] on input "search" at bounding box center [599, 32] width 93 height 9
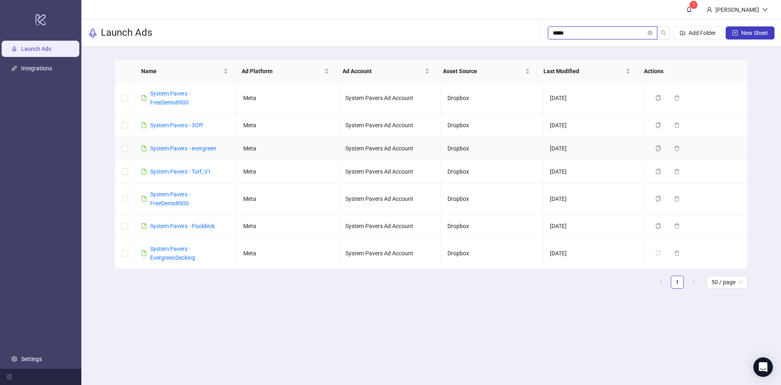
type input "*****"
click at [180, 96] on link "System Pavers - FreeDemo8900" at bounding box center [170, 97] width 40 height 15
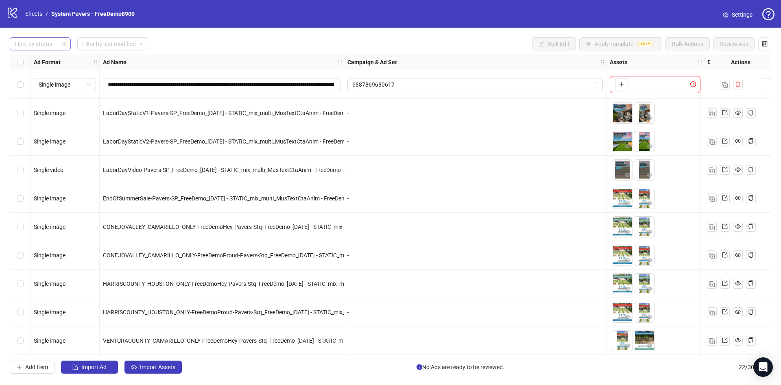
click at [61, 37] on div "Filter by status" at bounding box center [40, 43] width 61 height 13
click at [46, 52] on div "**********" at bounding box center [390, 206] width 781 height 356
click at [46, 59] on strong "Ad Format" at bounding box center [47, 62] width 27 height 9
drag, startPoint x: 58, startPoint y: 47, endPoint x: 43, endPoint y: 61, distance: 20.4
click at [57, 47] on div at bounding box center [35, 43] width 49 height 11
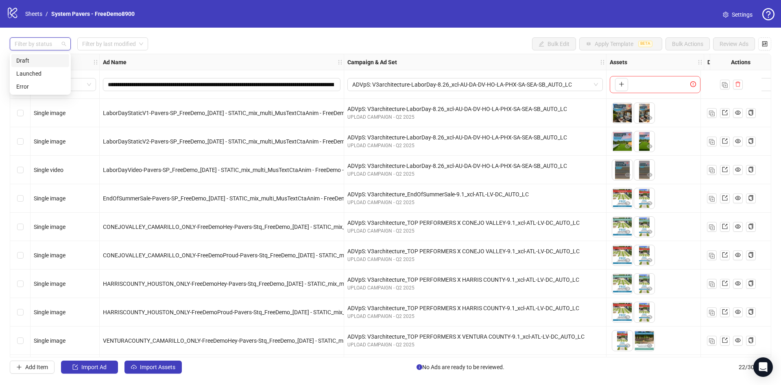
click at [38, 61] on div "Draft" at bounding box center [40, 60] width 48 height 9
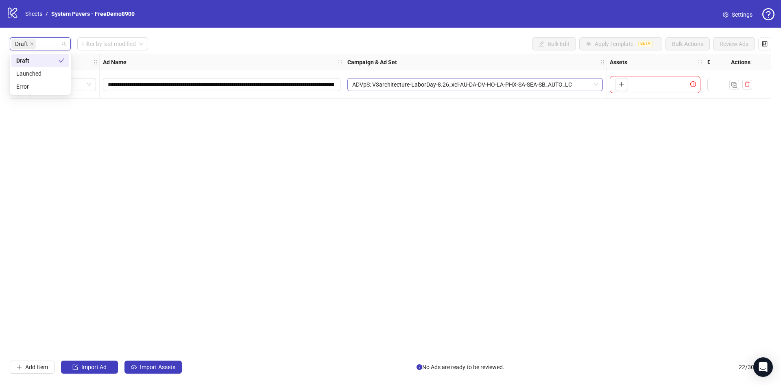
click at [468, 103] on div "**********" at bounding box center [391, 206] width 762 height 304
click at [169, 367] on span "Import Assets" at bounding box center [157, 367] width 35 height 7
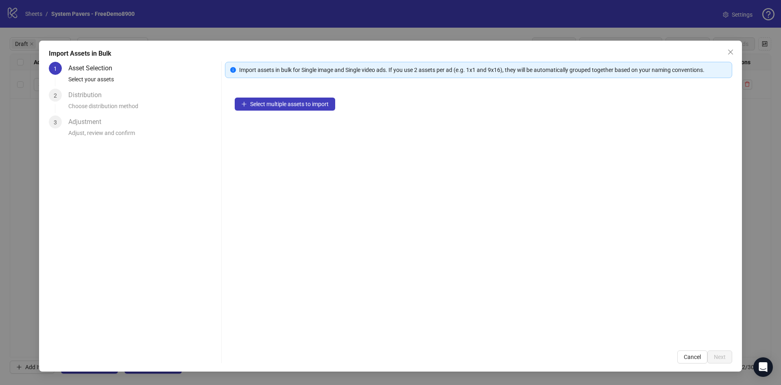
click at [320, 111] on div "Select multiple assets to import" at bounding box center [478, 214] width 507 height 253
click at [324, 102] on span "Select multiple assets to import" at bounding box center [289, 104] width 79 height 7
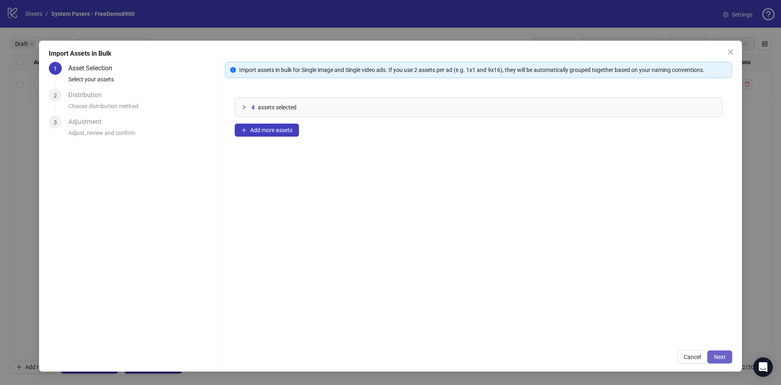
click at [722, 354] on span "Next" at bounding box center [720, 357] width 12 height 7
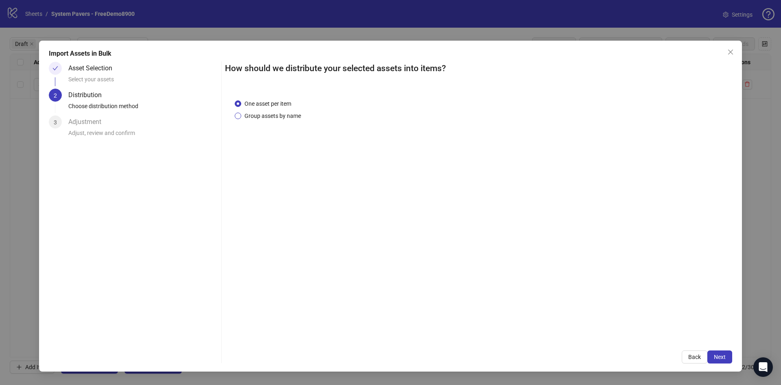
click at [288, 116] on span "Group assets by name" at bounding box center [272, 115] width 63 height 9
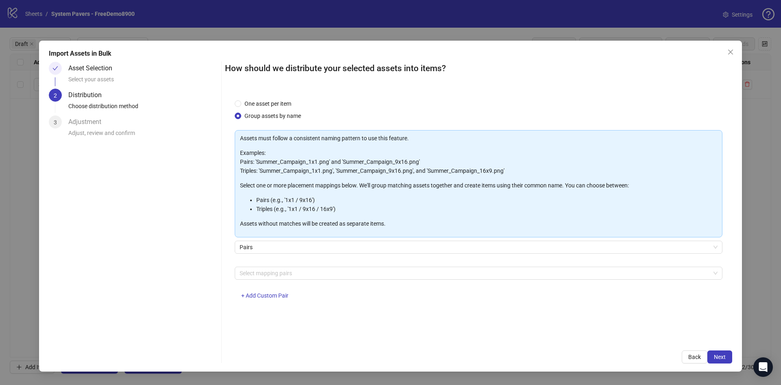
click at [286, 280] on div "Select mapping pairs + Add Custom Pair" at bounding box center [479, 288] width 488 height 42
click at [290, 275] on div at bounding box center [474, 273] width 476 height 11
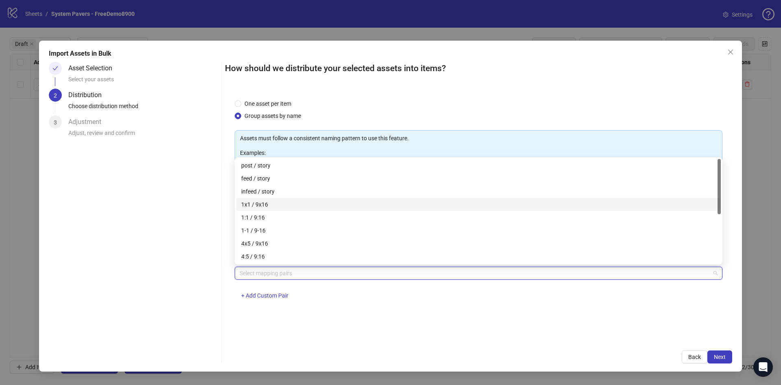
click at [290, 202] on div "1x1 / 9x16" at bounding box center [478, 204] width 475 height 9
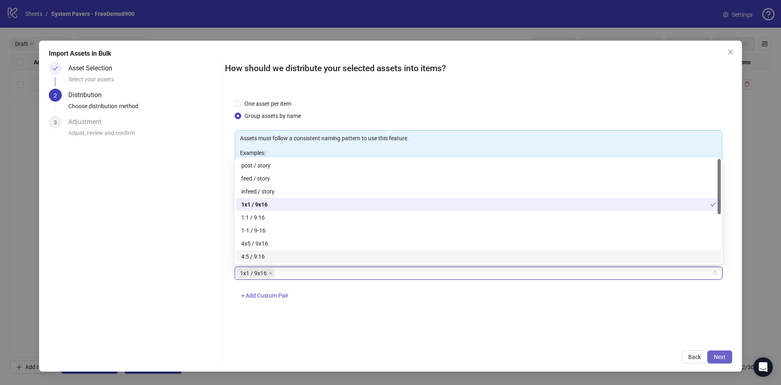
click at [724, 356] on span "Next" at bounding box center [720, 357] width 12 height 7
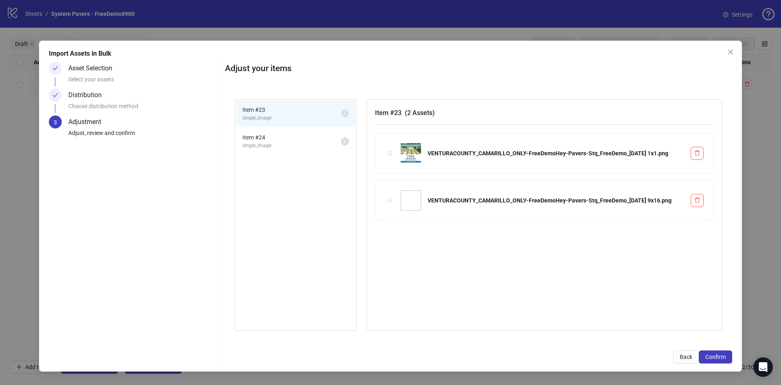
click at [724, 356] on span "Confirm" at bounding box center [715, 357] width 20 height 7
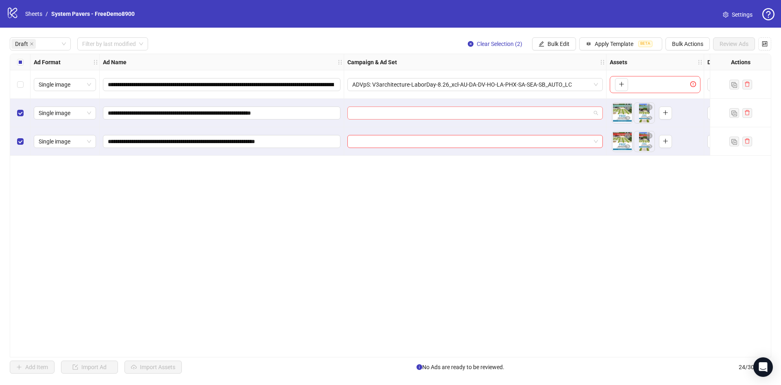
click at [391, 110] on input "search" at bounding box center [471, 113] width 238 height 12
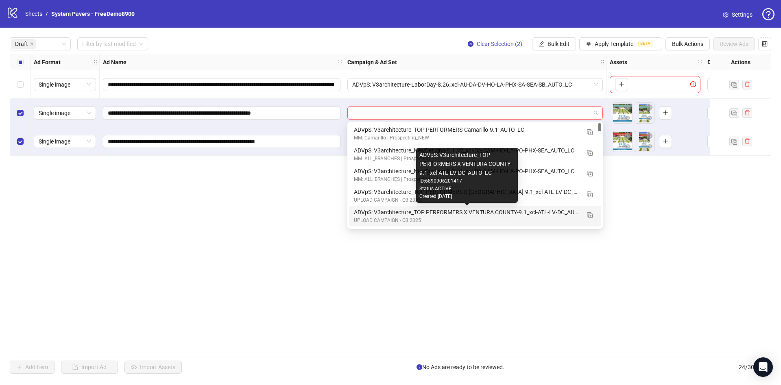
click at [537, 216] on div "ADVpS: V3architecture_TOP PERFORMERS X VENTURA COUNTY-9.1_xcl-ATL-LV-DC_AUTO_LC" at bounding box center [467, 212] width 226 height 9
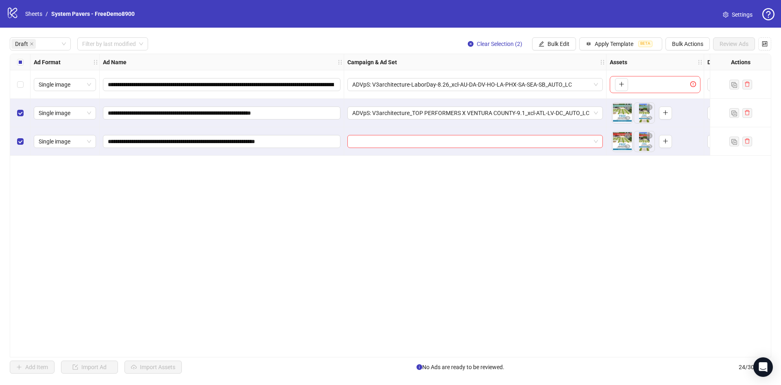
click at [524, 148] on div at bounding box center [475, 141] width 262 height 28
click at [522, 142] on input "search" at bounding box center [471, 141] width 238 height 12
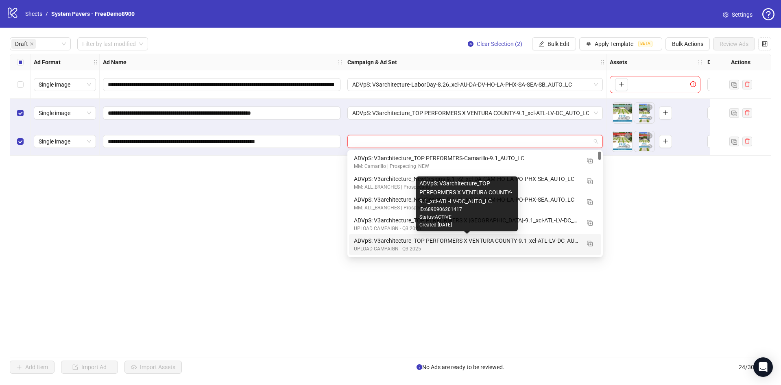
click at [530, 242] on div "ADVpS: V3architecture_TOP PERFORMERS X VENTURA COUNTY-9.1_xcl-ATL-LV-DC_AUTO_LC" at bounding box center [467, 240] width 226 height 9
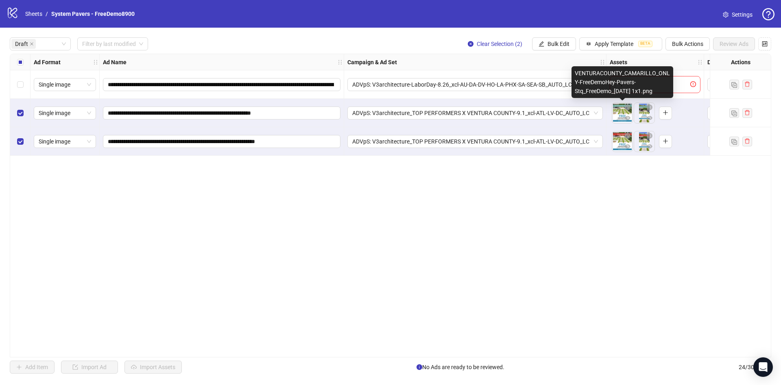
click at [558, 120] on div "ADVpS: V3architecture_TOP PERFORMERS X VENTURA COUNTY-9.1_xcl-ATL-LV-DC_AUTO_LC" at bounding box center [475, 113] width 262 height 28
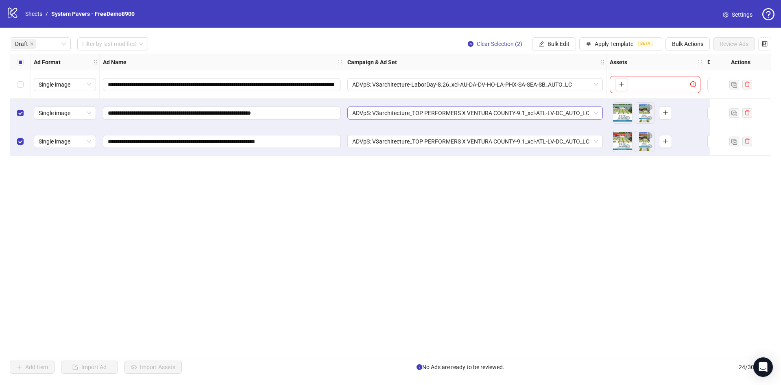
click at [556, 114] on span "ADVpS: V3architecture_TOP PERFORMERS X VENTURA COUNTY-9.1_xcl-ATL-LV-DC_AUTO_LC" at bounding box center [475, 113] width 246 height 12
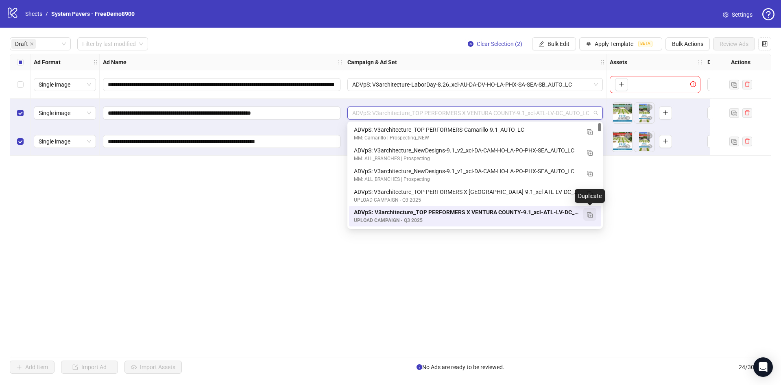
click at [591, 214] on img "button" at bounding box center [590, 215] width 6 height 6
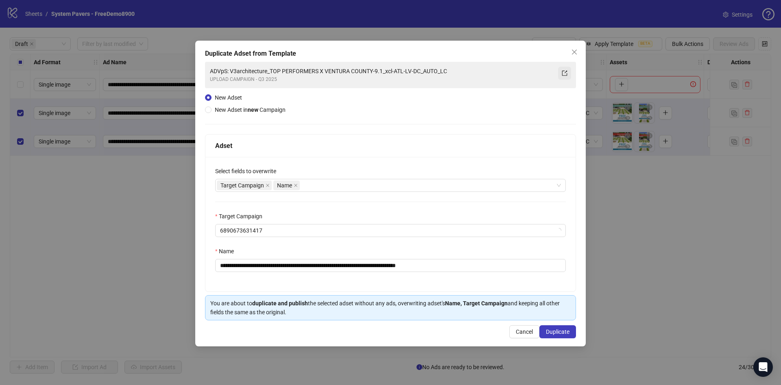
click at [567, 72] on icon "export" at bounding box center [565, 73] width 6 height 6
click at [576, 50] on icon "close" at bounding box center [574, 52] width 7 height 7
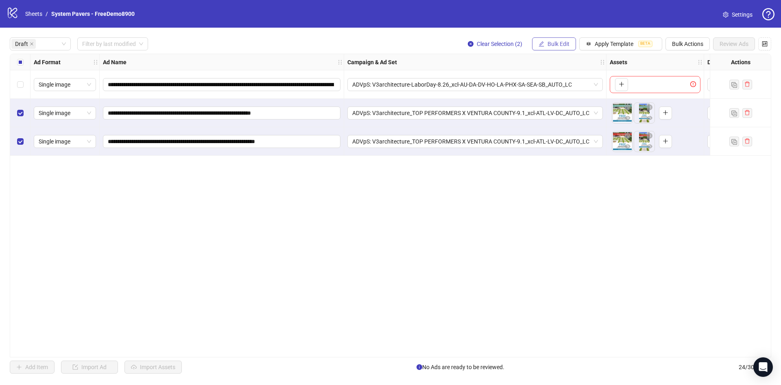
click at [557, 38] on button "Bulk Edit" at bounding box center [554, 43] width 44 height 13
click at [567, 70] on span "Name" at bounding box center [562, 73] width 48 height 9
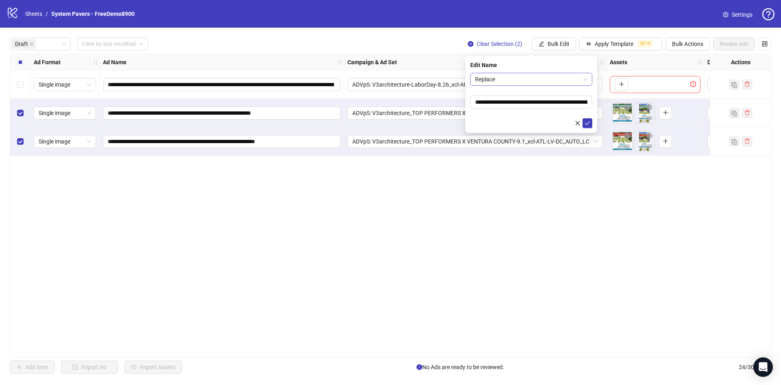
click at [518, 78] on span "Replace" at bounding box center [531, 79] width 112 height 12
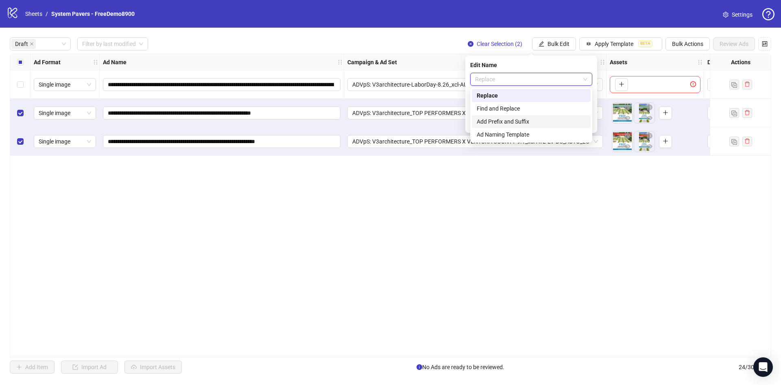
click at [504, 120] on div "Add Prefix and Suffix" at bounding box center [531, 121] width 109 height 9
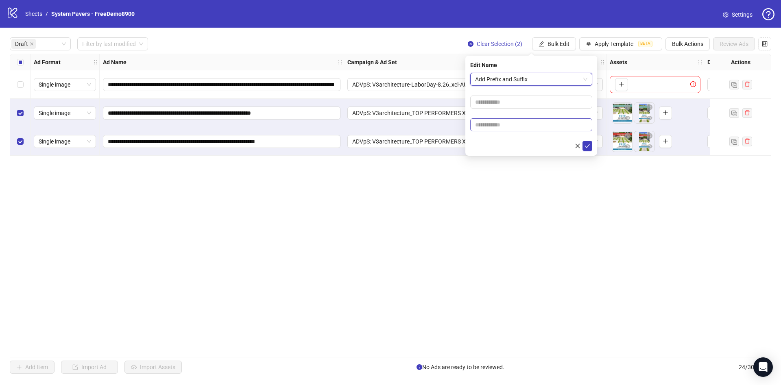
drag, startPoint x: 518, startPoint y: 114, endPoint x: 513, endPoint y: 126, distance: 12.8
click at [517, 115] on form "Add Prefix and Suffix Add Prefix and Suffix" at bounding box center [531, 112] width 122 height 78
click at [513, 127] on input "text" at bounding box center [531, 124] width 122 height 13
paste input "**********"
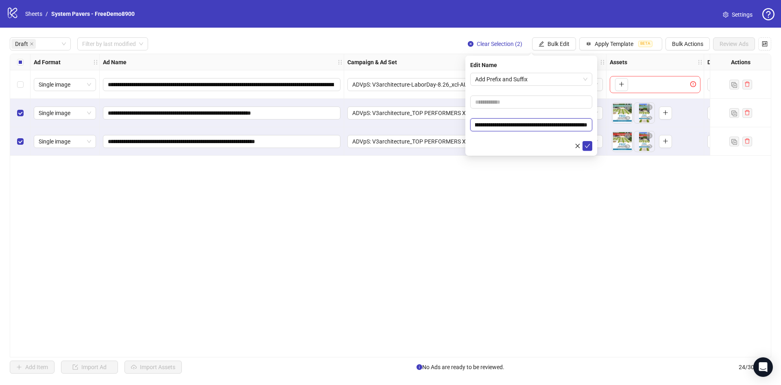
type input "**********"
click at [504, 153] on div "**********" at bounding box center [531, 106] width 132 height 100
click at [588, 147] on icon "check" at bounding box center [588, 146] width 6 height 6
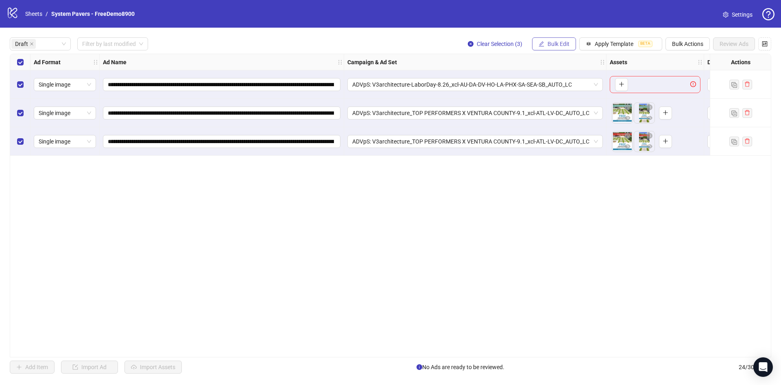
click at [567, 41] on span "Bulk Edit" at bounding box center [559, 44] width 22 height 7
click at [563, 122] on span "Primary Texts" at bounding box center [562, 125] width 48 height 9
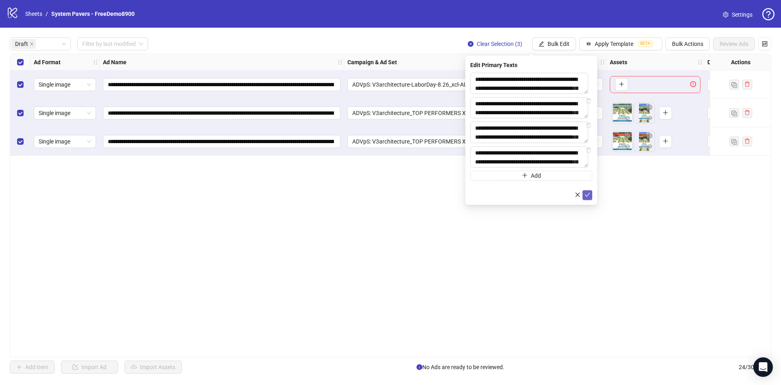
click at [586, 198] on icon "check" at bounding box center [588, 195] width 6 height 6
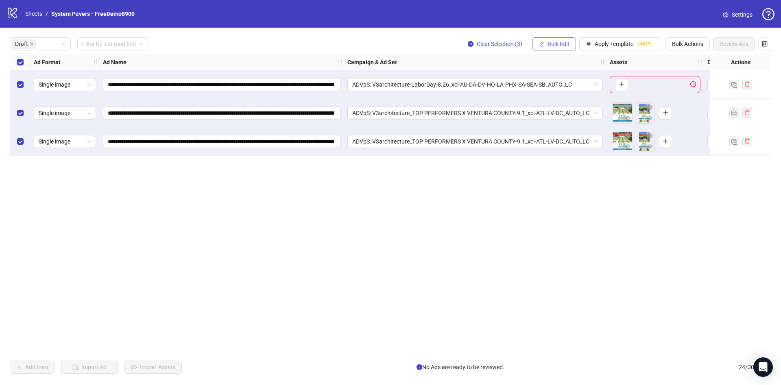
click at [555, 44] on span "Bulk Edit" at bounding box center [559, 44] width 22 height 7
click at [578, 100] on span "Descriptions" at bounding box center [562, 99] width 48 height 9
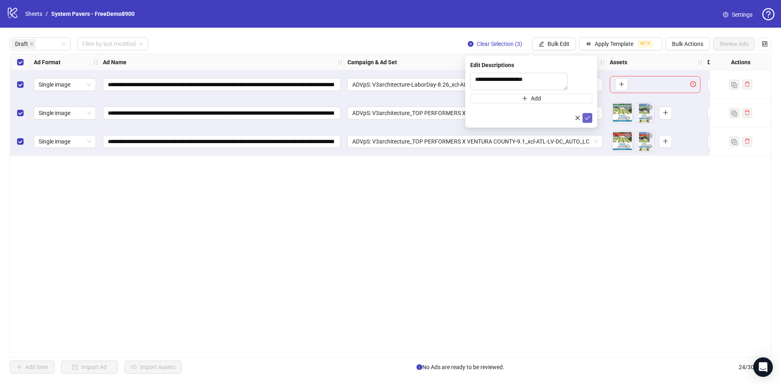
click at [587, 120] on icon "check" at bounding box center [587, 118] width 5 height 4
drag, startPoint x: 555, startPoint y: 46, endPoint x: 562, endPoint y: 70, distance: 24.8
click at [555, 46] on span "Bulk Edit" at bounding box center [559, 44] width 22 height 7
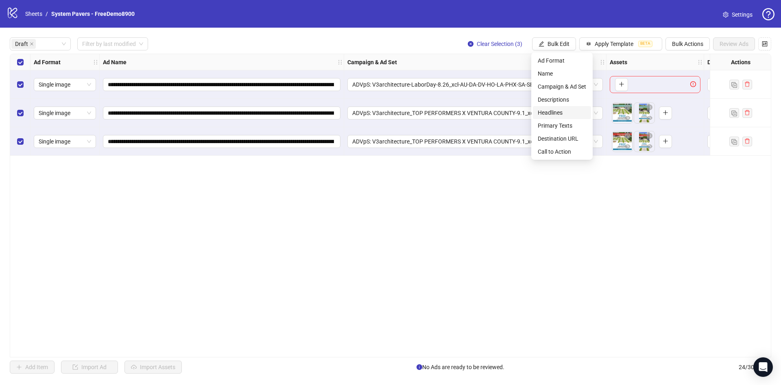
click at [568, 116] on span "Headlines" at bounding box center [562, 112] width 48 height 9
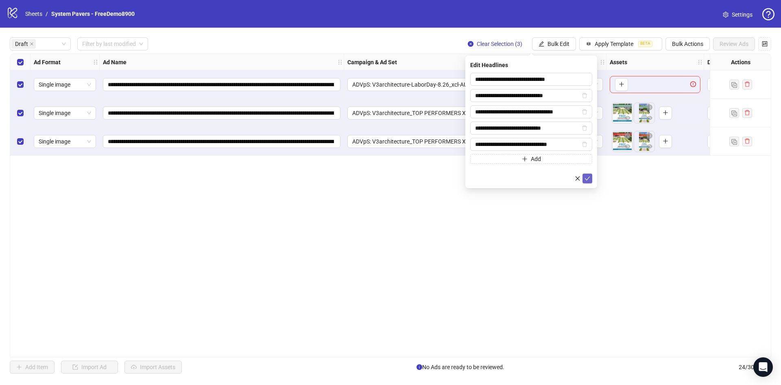
click at [589, 180] on icon "check" at bounding box center [588, 179] width 6 height 6
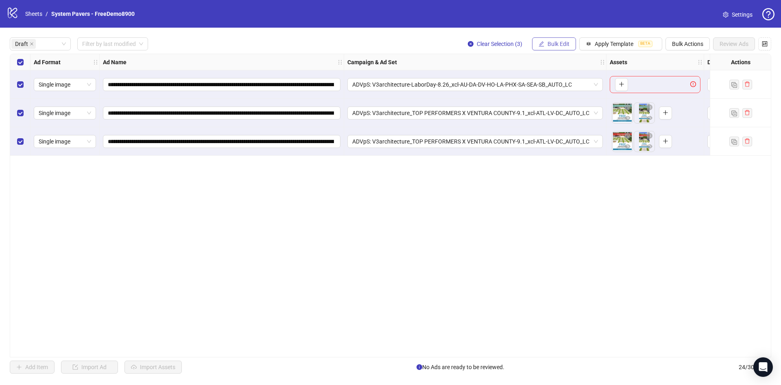
click at [563, 41] on span "Bulk Edit" at bounding box center [559, 44] width 22 height 7
click at [559, 150] on span "Call to Action" at bounding box center [562, 151] width 48 height 9
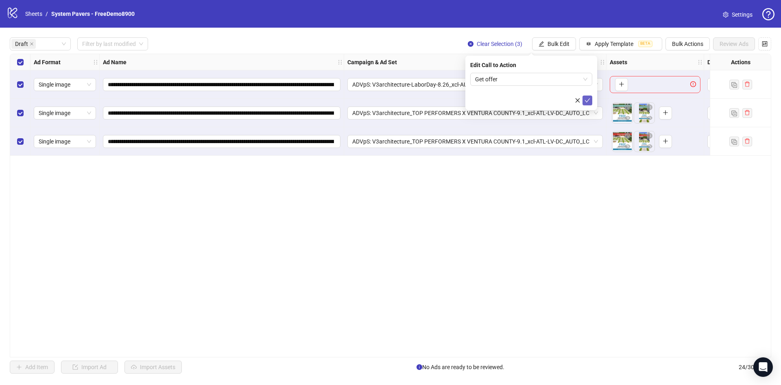
click at [587, 103] on span "submit" at bounding box center [588, 100] width 6 height 7
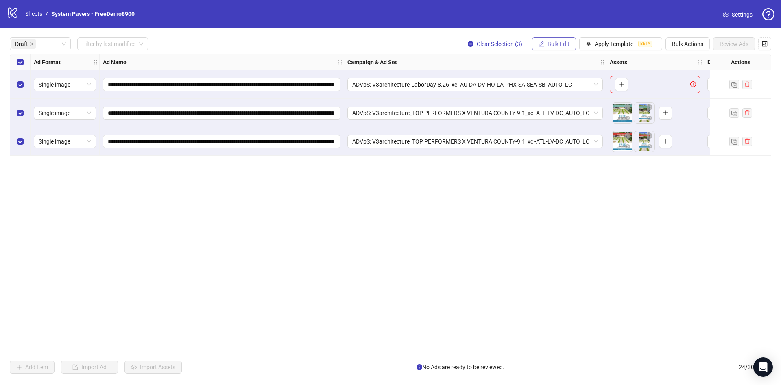
click at [564, 46] on span "Bulk Edit" at bounding box center [559, 44] width 22 height 7
click at [577, 140] on span "Destination URL" at bounding box center [562, 138] width 48 height 9
drag, startPoint x: 534, startPoint y: 81, endPoint x: 608, endPoint y: 84, distance: 74.5
click at [608, 84] on body "**********" at bounding box center [390, 192] width 781 height 385
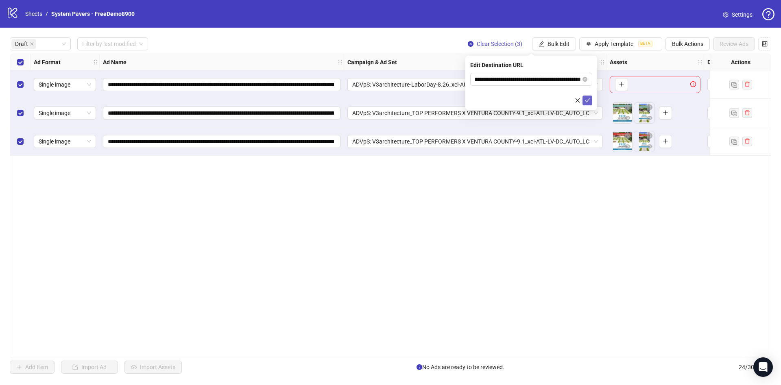
click at [584, 99] on button "submit" at bounding box center [588, 101] width 10 height 10
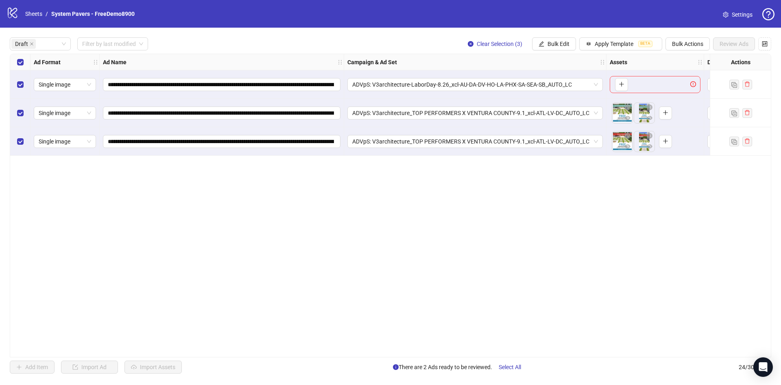
drag, startPoint x: 13, startPoint y: 85, endPoint x: 28, endPoint y: 86, distance: 15.1
click at [14, 85] on div "Select row 1" at bounding box center [20, 84] width 20 height 28
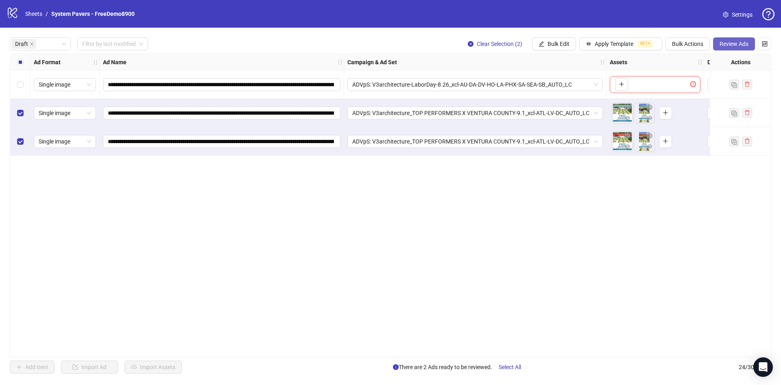
click at [738, 44] on span "Review Ads" at bounding box center [734, 44] width 29 height 7
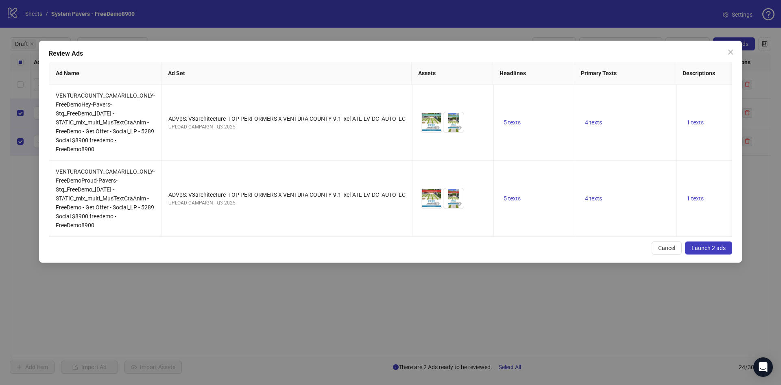
click at [716, 251] on span "Launch 2 ads" at bounding box center [709, 248] width 34 height 7
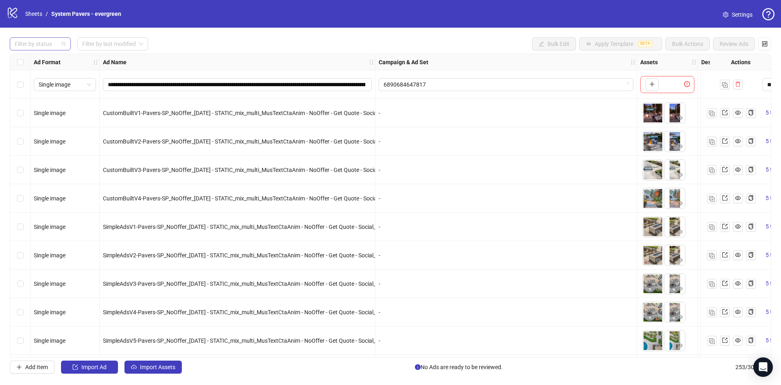
drag, startPoint x: 47, startPoint y: 51, endPoint x: 39, endPoint y: 50, distance: 7.3
click at [45, 49] on div "Filter by status" at bounding box center [40, 43] width 61 height 13
click at [30, 59] on div "Draft" at bounding box center [40, 60] width 48 height 9
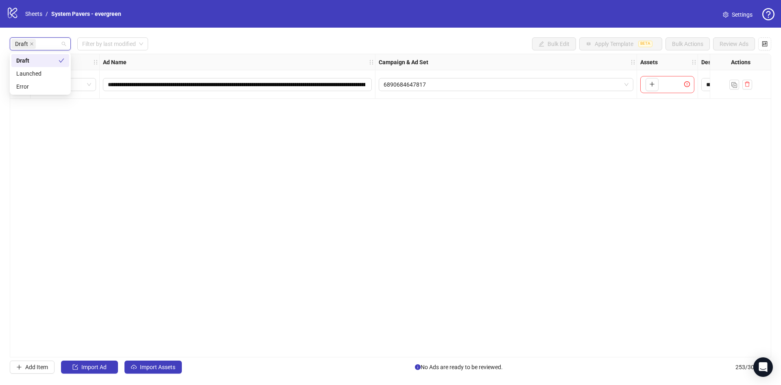
click at [241, 41] on div "Draft Filter by last modified Bulk Edit Apply Template BETA Bulk Actions Review…" at bounding box center [391, 43] width 762 height 13
click at [242, 276] on div "**********" at bounding box center [391, 206] width 762 height 304
click at [150, 372] on button "Import Assets" at bounding box center [152, 367] width 57 height 13
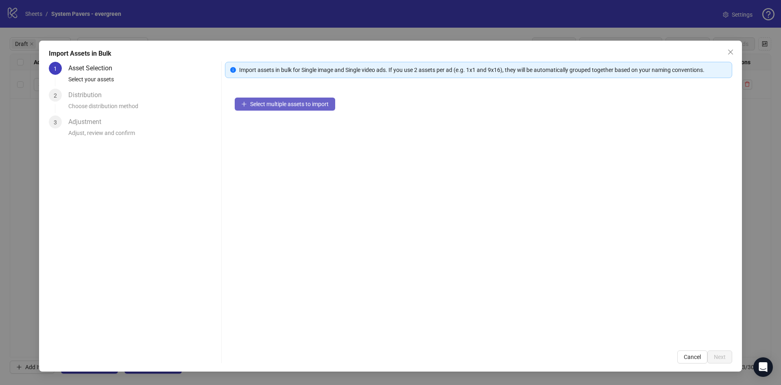
click at [290, 107] on button "Select multiple assets to import" at bounding box center [285, 104] width 100 height 13
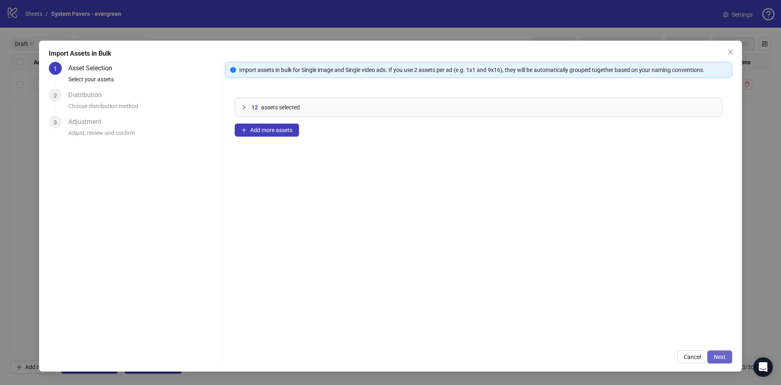
click at [720, 360] on span "Next" at bounding box center [720, 357] width 12 height 7
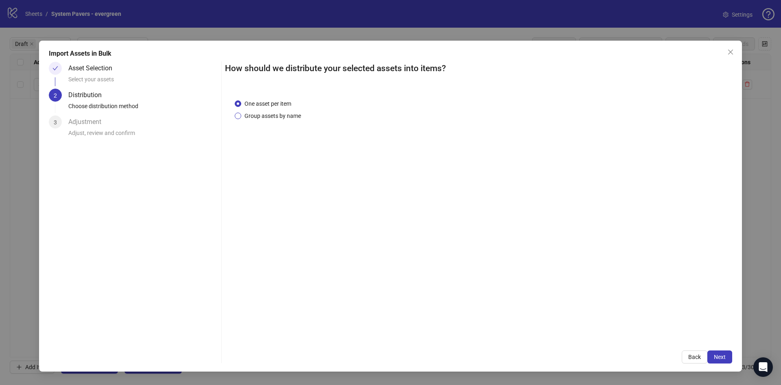
click at [278, 118] on span "Group assets by name" at bounding box center [272, 115] width 63 height 9
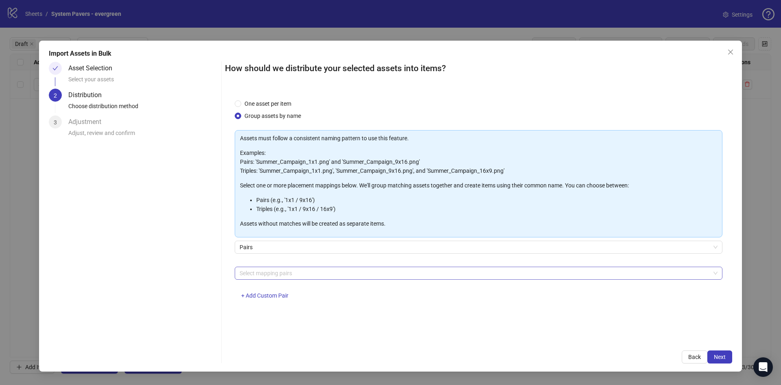
click at [299, 273] on div at bounding box center [474, 273] width 476 height 11
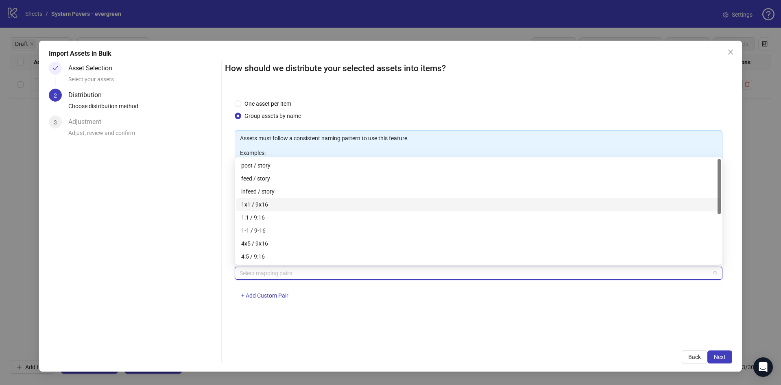
click at [294, 205] on div "1x1 / 9x16" at bounding box center [478, 204] width 475 height 9
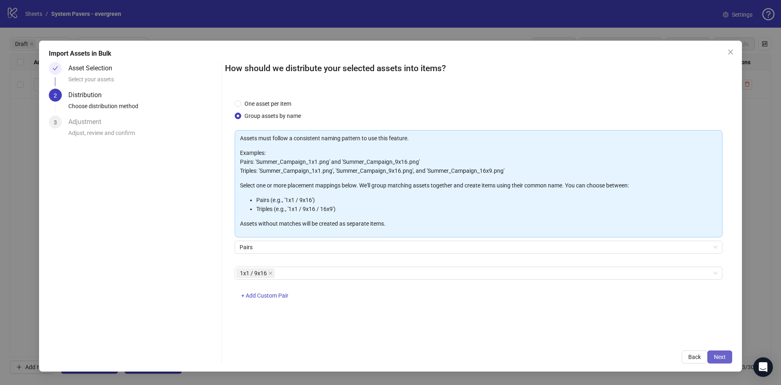
click at [715, 361] on button "Next" at bounding box center [719, 357] width 25 height 13
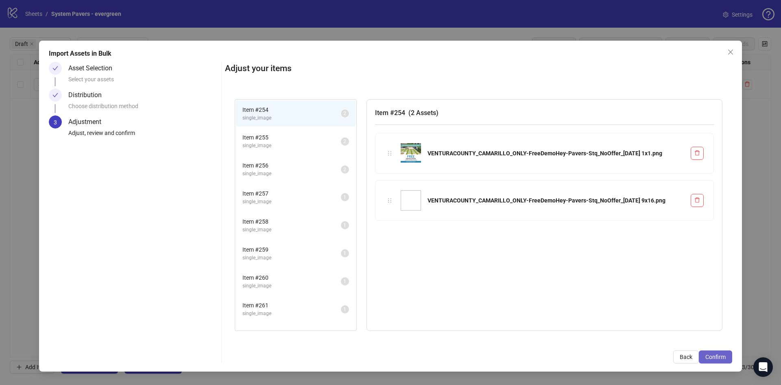
click at [716, 360] on span "Confirm" at bounding box center [715, 357] width 20 height 7
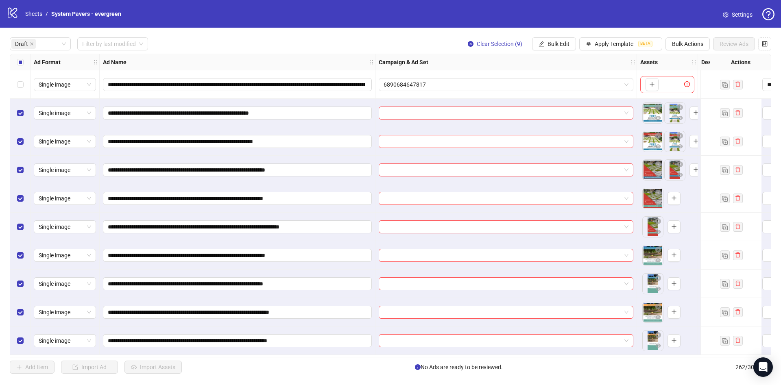
drag, startPoint x: 24, startPoint y: 53, endPoint x: 21, endPoint y: 65, distance: 12.5
click at [24, 54] on div "**********" at bounding box center [390, 206] width 781 height 356
click at [21, 67] on div "Select all rows" at bounding box center [20, 62] width 20 height 16
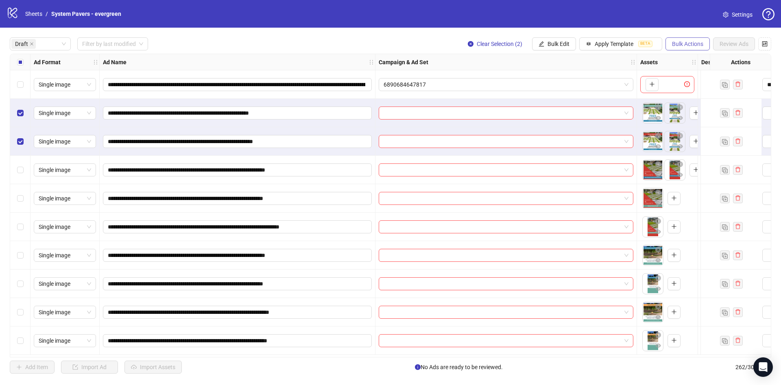
click at [690, 49] on button "Bulk Actions" at bounding box center [688, 43] width 44 height 13
click at [699, 64] on span "Delete" at bounding box center [699, 60] width 56 height 9
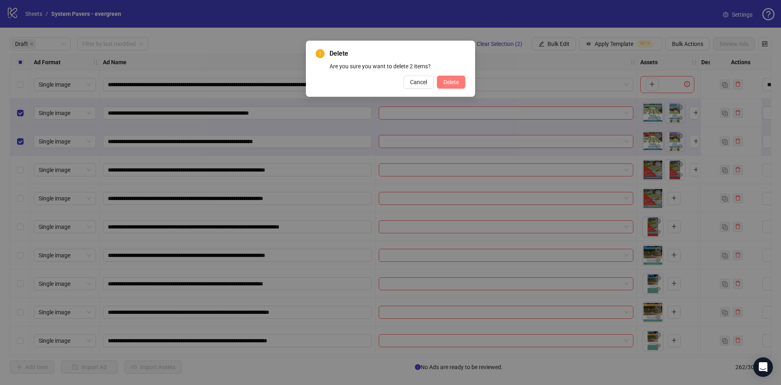
click at [445, 84] on span "Delete" at bounding box center [450, 82] width 15 height 7
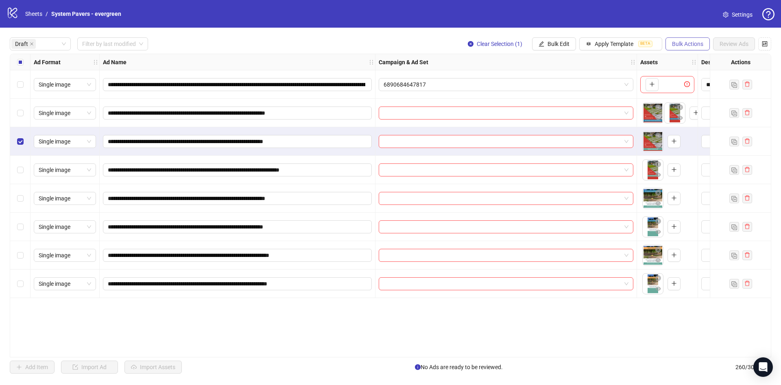
drag, startPoint x: 685, startPoint y: 44, endPoint x: 678, endPoint y: 45, distance: 7.0
click at [684, 44] on span "Bulk Actions" at bounding box center [687, 44] width 31 height 7
click at [702, 61] on span "Delete" at bounding box center [699, 60] width 56 height 9
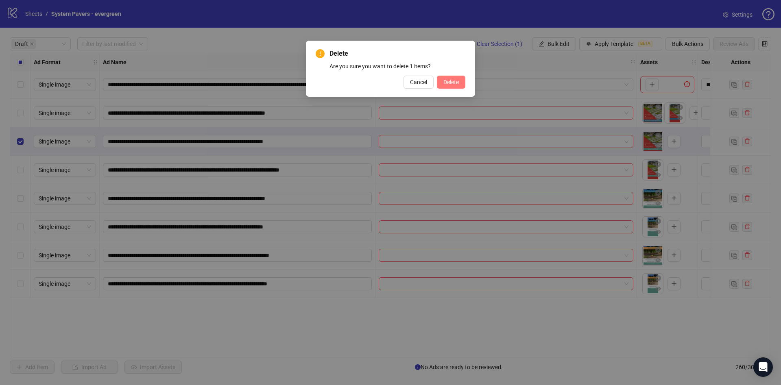
click at [448, 83] on span "Delete" at bounding box center [450, 82] width 15 height 7
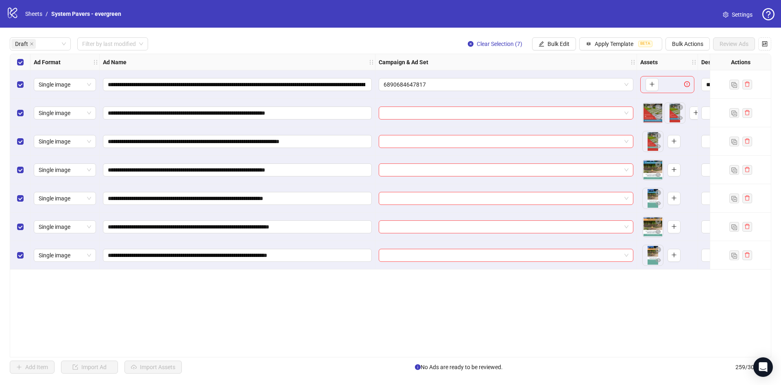
click at [26, 81] on div "Select row 1" at bounding box center [20, 84] width 20 height 28
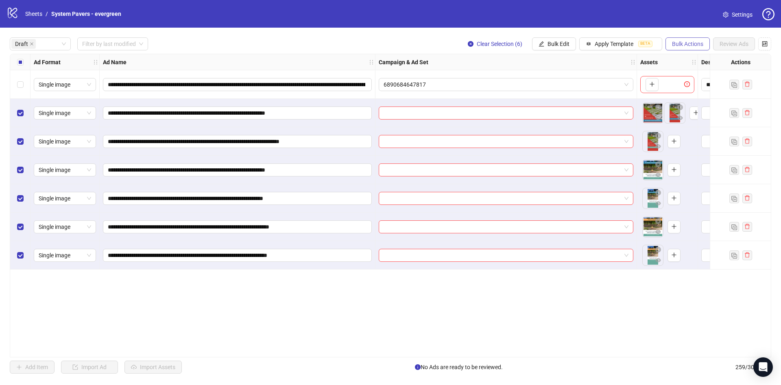
click at [688, 49] on button "Bulk Actions" at bounding box center [688, 43] width 44 height 13
click at [707, 61] on span "Delete" at bounding box center [699, 60] width 56 height 9
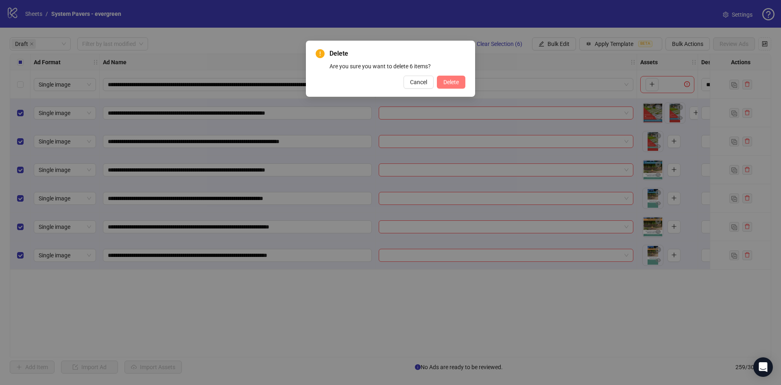
click at [463, 82] on button "Delete" at bounding box center [451, 82] width 28 height 13
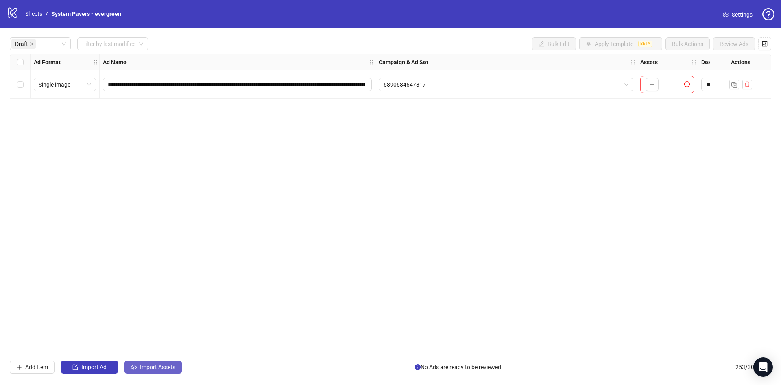
click at [159, 369] on span "Import Assets" at bounding box center [157, 367] width 35 height 7
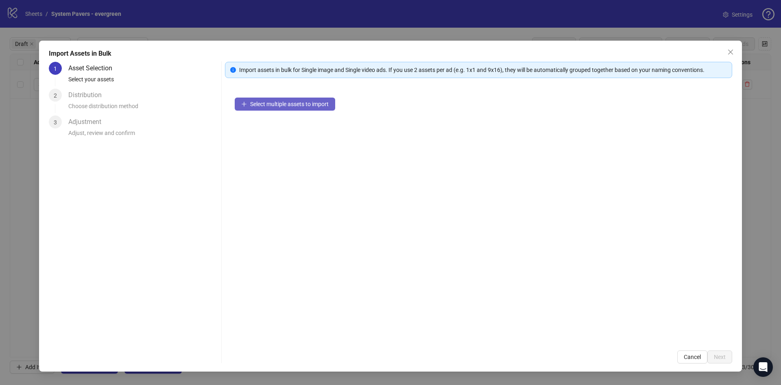
click at [290, 98] on button "Select multiple assets to import" at bounding box center [285, 104] width 100 height 13
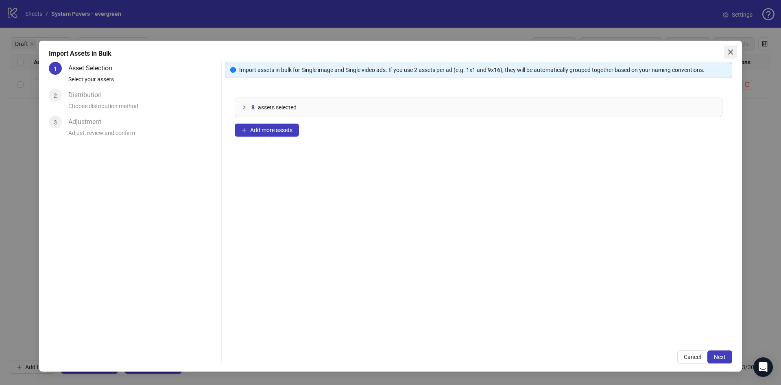
click at [731, 54] on icon "close" at bounding box center [730, 52] width 7 height 7
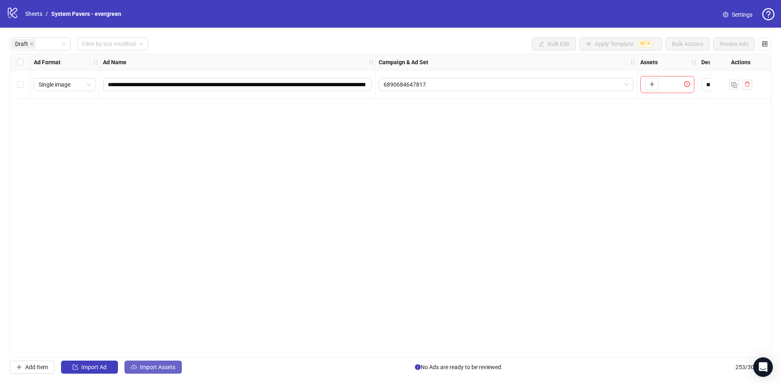
click at [142, 365] on span "Import Assets" at bounding box center [157, 367] width 35 height 7
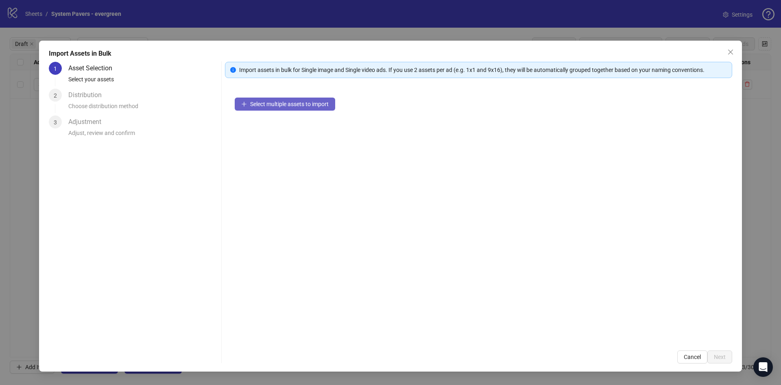
click at [305, 110] on button "Select multiple assets to import" at bounding box center [285, 104] width 100 height 13
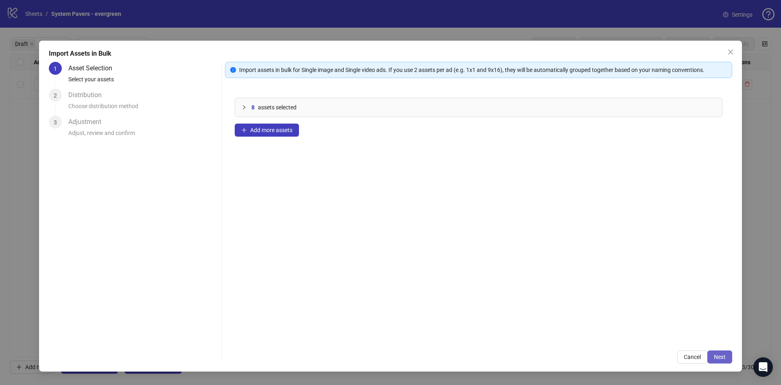
click at [725, 359] on span "Next" at bounding box center [720, 357] width 12 height 7
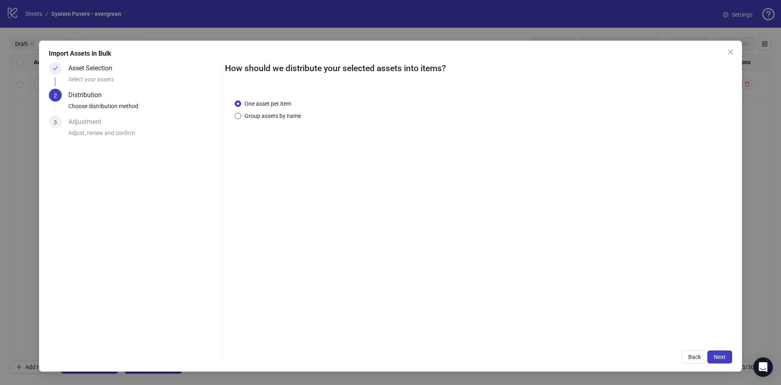
click at [295, 117] on span "Group assets by name" at bounding box center [272, 115] width 63 height 9
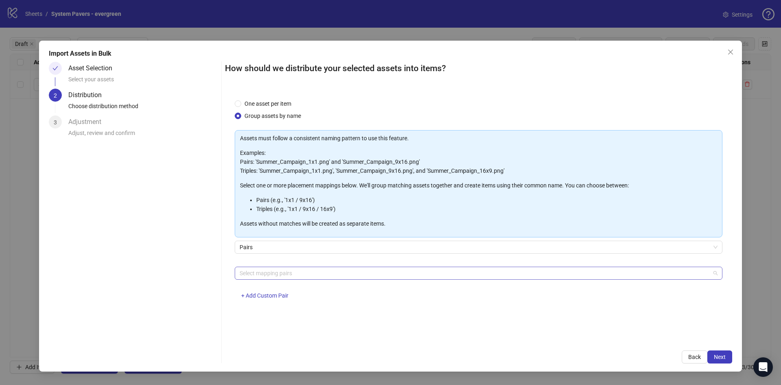
click at [293, 272] on div at bounding box center [474, 273] width 476 height 11
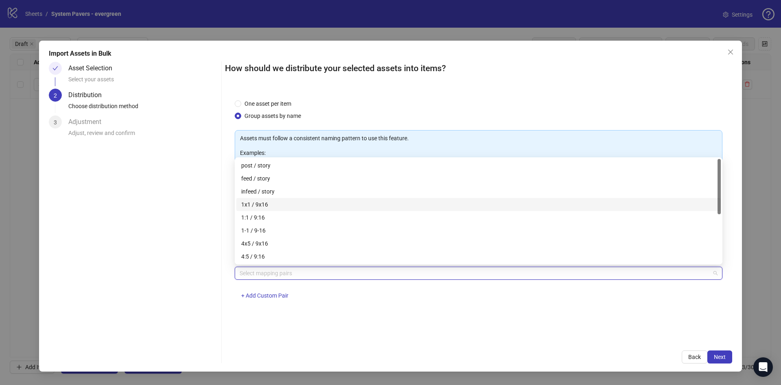
click at [305, 201] on div "1x1 / 9x16" at bounding box center [478, 204] width 475 height 9
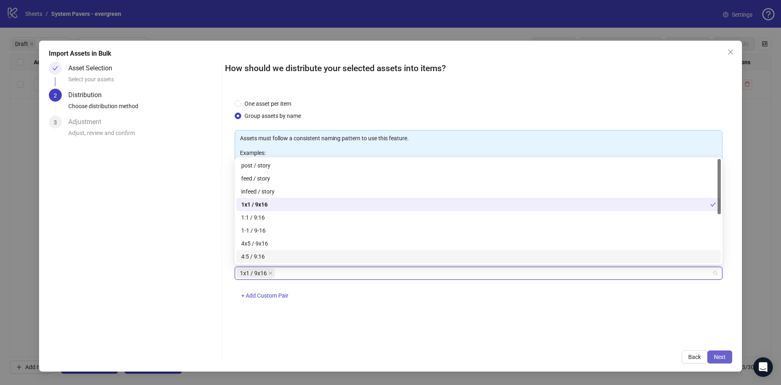
click at [727, 359] on button "Next" at bounding box center [719, 357] width 25 height 13
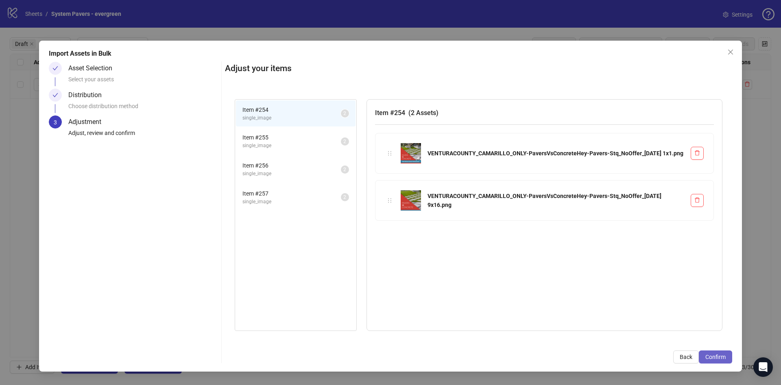
click at [727, 358] on button "Confirm" at bounding box center [715, 357] width 33 height 13
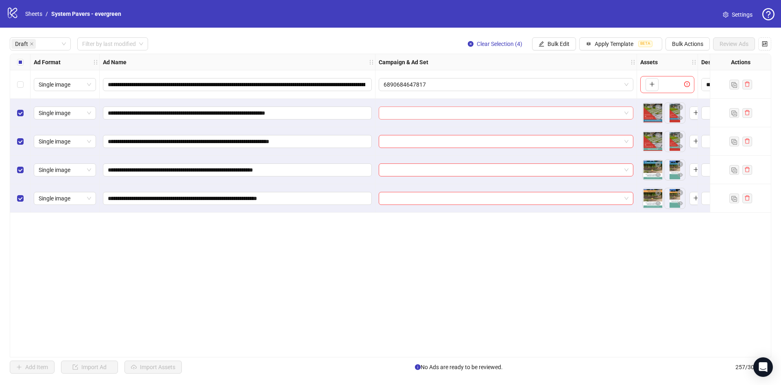
click at [437, 111] on input "search" at bounding box center [503, 113] width 238 height 12
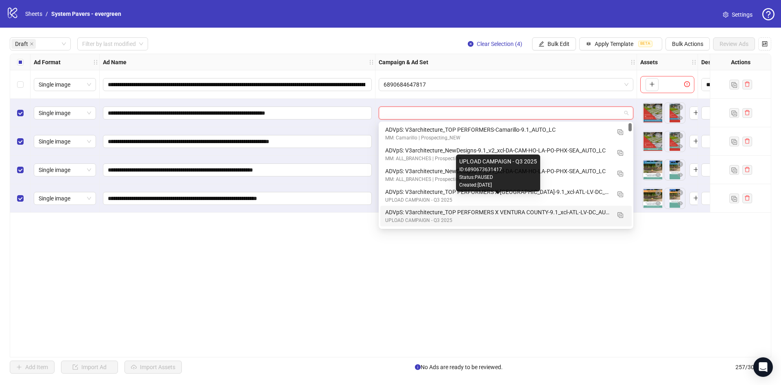
click at [573, 212] on div "ADVpS: V3architecture_TOP PERFORMERS X VENTURA COUNTY-9.1_xcl-ATL-LV-DC_AUTO_LC" at bounding box center [497, 212] width 225 height 9
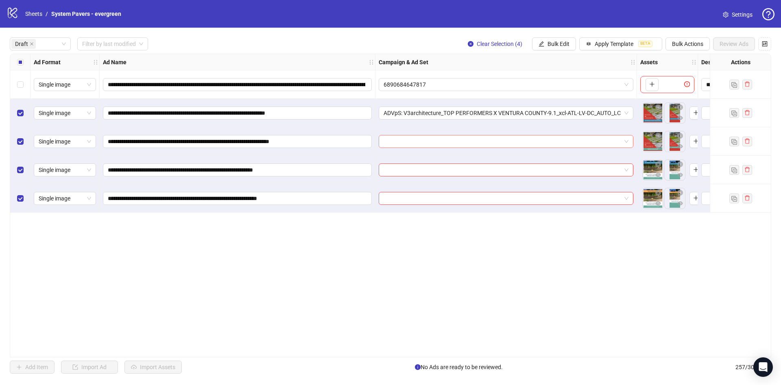
click at [531, 140] on input "search" at bounding box center [503, 141] width 238 height 12
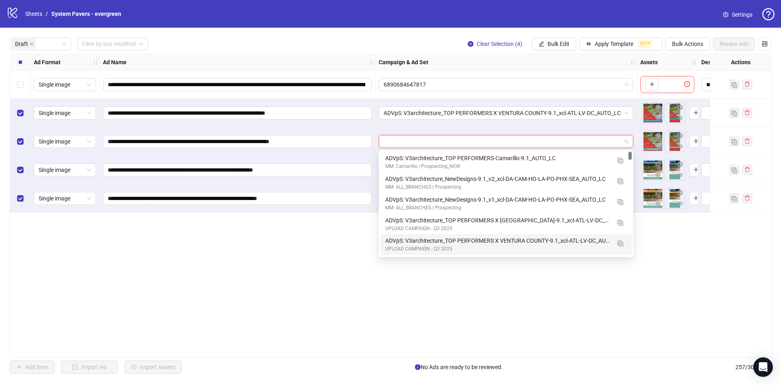
click at [527, 244] on div "ADVpS: V3architecture_TOP PERFORMERS X VENTURA COUNTY-9.1_xcl-ATL-LV-DC_AUTO_LC" at bounding box center [497, 240] width 225 height 9
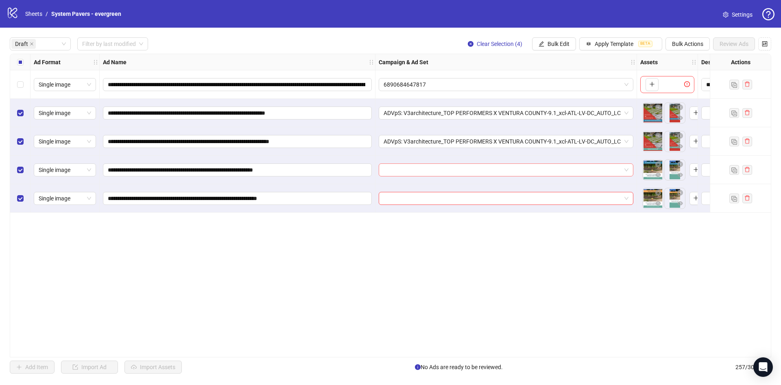
drag, startPoint x: 551, startPoint y: 172, endPoint x: 552, endPoint y: 177, distance: 4.5
click at [551, 172] on input "search" at bounding box center [503, 170] width 238 height 12
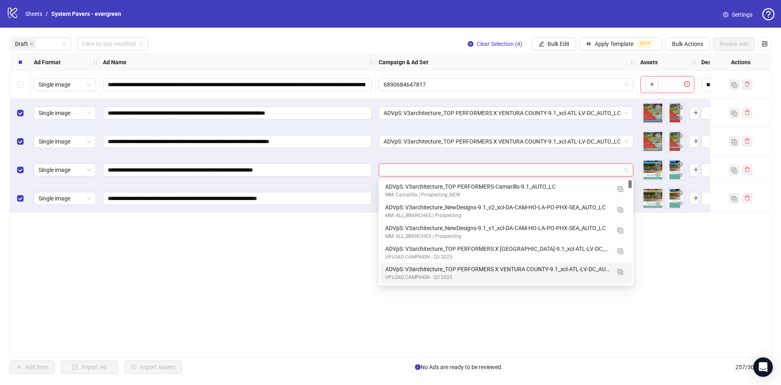
click at [537, 273] on div "ADVpS: V3architecture_TOP PERFORMERS X VENTURA COUNTY-9.1_xcl-ATL-LV-DC_AUTO_LC" at bounding box center [497, 269] width 225 height 9
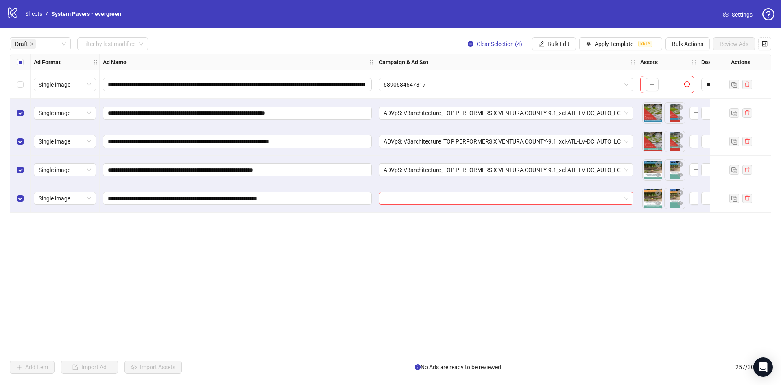
click at [546, 185] on div at bounding box center [507, 198] width 262 height 28
click at [542, 192] on input "search" at bounding box center [503, 198] width 238 height 12
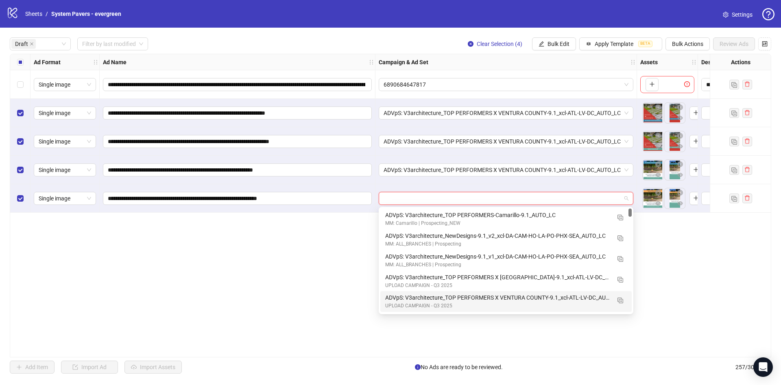
click at [520, 297] on div "ADVpS: V3architecture_TOP PERFORMERS X VENTURA COUNTY-9.1_xcl-ATL-LV-DC_AUTO_LC" at bounding box center [497, 297] width 225 height 9
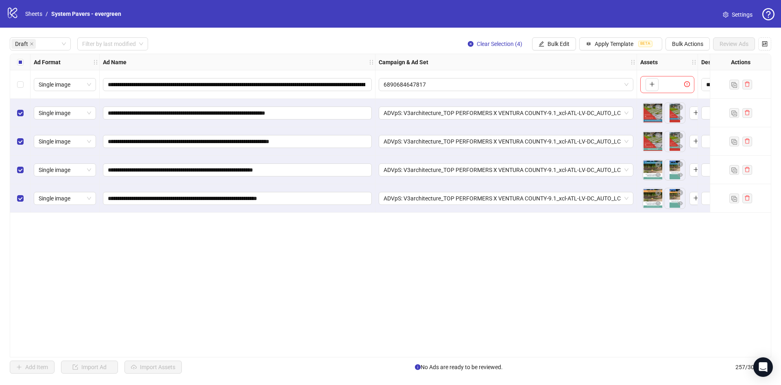
click at [20, 56] on div "Select all rows" at bounding box center [20, 62] width 20 height 16
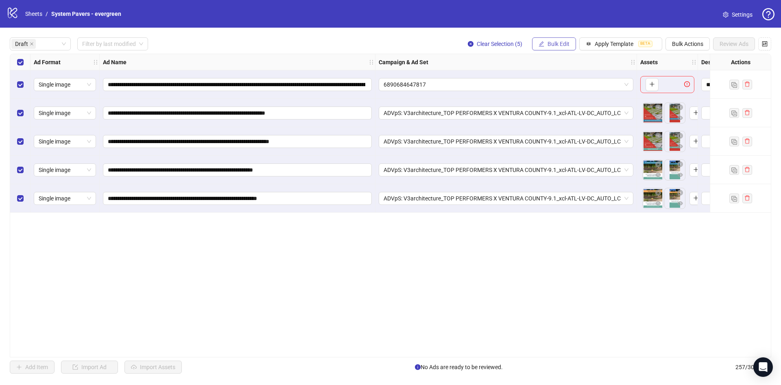
click at [550, 46] on span "Bulk Edit" at bounding box center [559, 44] width 22 height 7
click at [572, 128] on span "Primary Texts" at bounding box center [562, 125] width 48 height 9
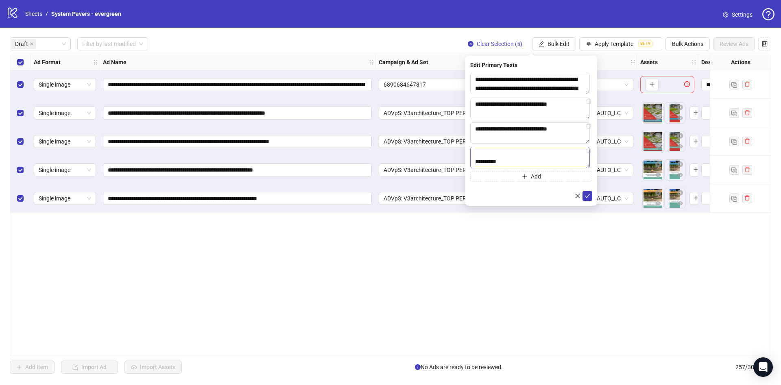
scroll to position [305, 0]
click at [589, 199] on icon "check" at bounding box center [588, 196] width 6 height 6
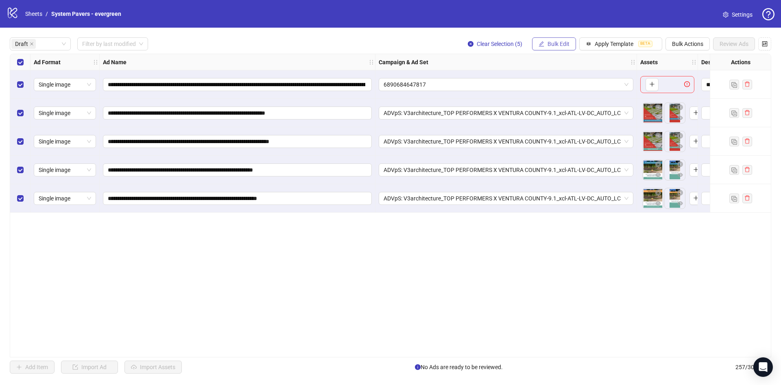
click at [549, 44] on span "Bulk Edit" at bounding box center [559, 44] width 22 height 7
click at [565, 109] on span "Headlines" at bounding box center [562, 112] width 48 height 9
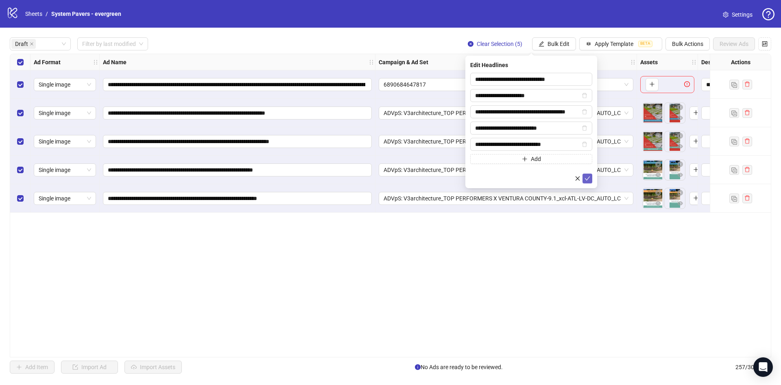
drag, startPoint x: 589, startPoint y: 176, endPoint x: 589, endPoint y: 170, distance: 5.7
click at [589, 176] on icon "check" at bounding box center [588, 179] width 6 height 6
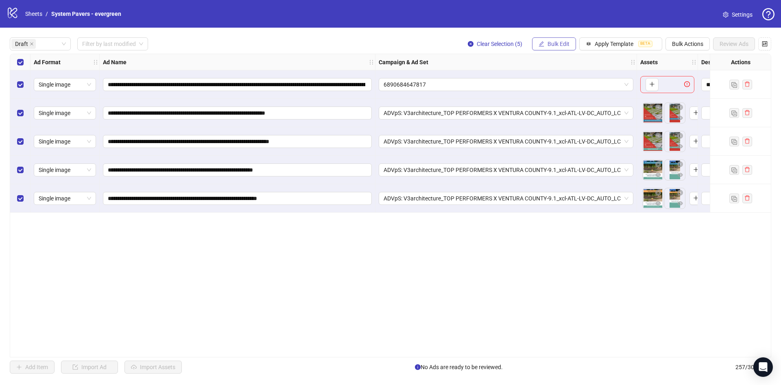
click at [554, 48] on button "Bulk Edit" at bounding box center [554, 43] width 44 height 13
click at [555, 96] on span "Descriptions" at bounding box center [562, 99] width 48 height 9
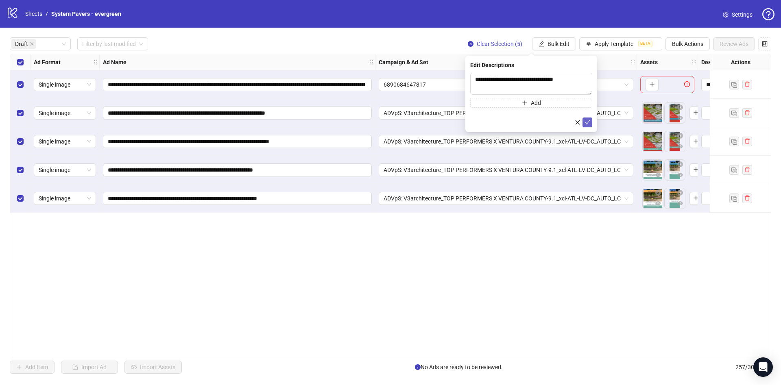
click at [586, 121] on icon "check" at bounding box center [588, 123] width 6 height 6
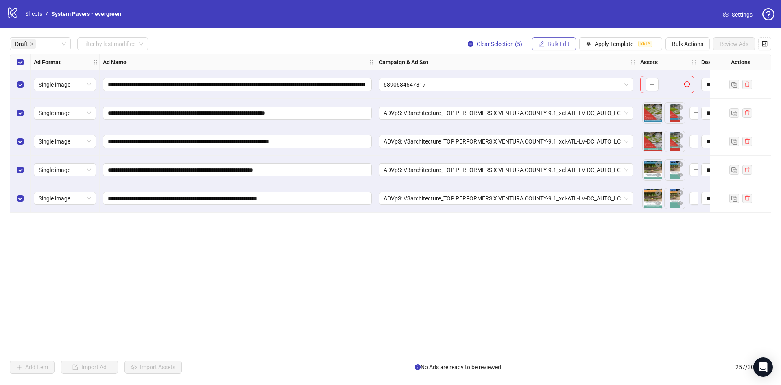
click at [563, 47] on span "Bulk Edit" at bounding box center [559, 44] width 22 height 7
click at [564, 153] on span "Call to Action" at bounding box center [562, 151] width 48 height 9
click at [591, 103] on button "submit" at bounding box center [588, 101] width 10 height 10
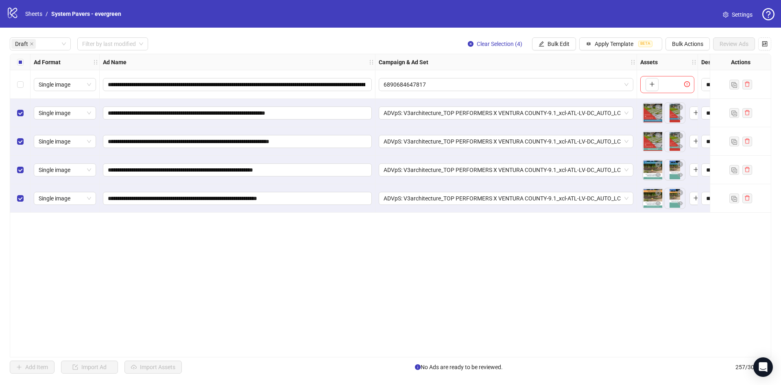
scroll to position [0, 318]
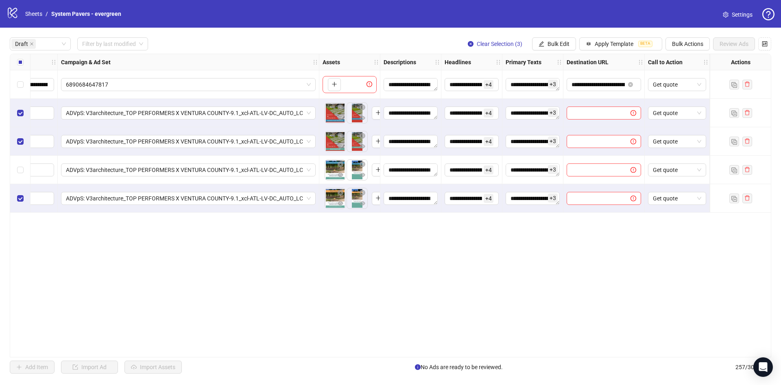
click at [20, 203] on div "Select row 5" at bounding box center [20, 198] width 20 height 28
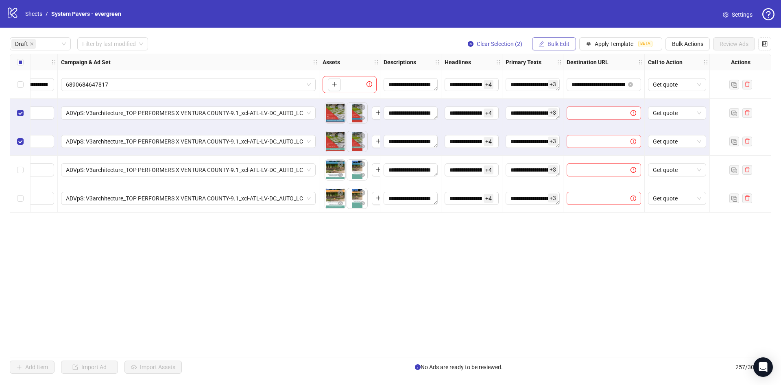
click at [549, 44] on span "Bulk Edit" at bounding box center [559, 44] width 22 height 7
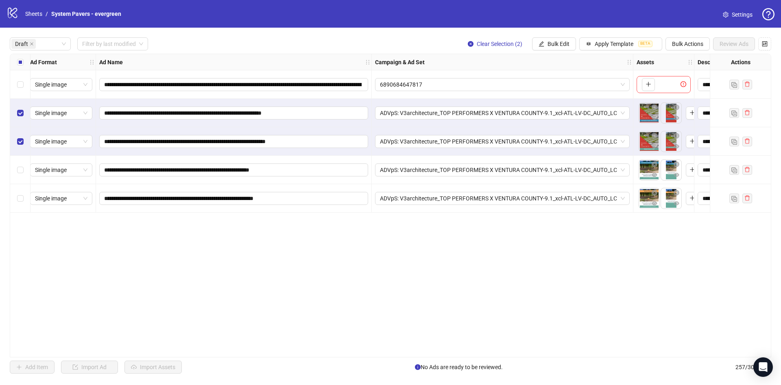
scroll to position [0, 0]
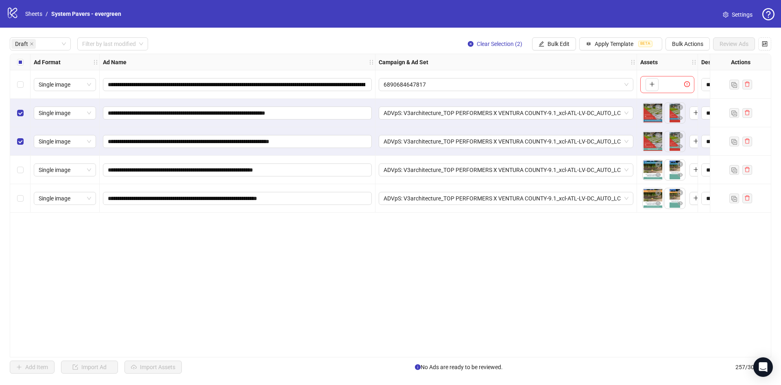
drag, startPoint x: 567, startPoint y: 35, endPoint x: 561, endPoint y: 37, distance: 7.0
click at [562, 36] on div "**********" at bounding box center [390, 206] width 781 height 356
click at [559, 41] on span "Bulk Edit" at bounding box center [559, 44] width 22 height 7
click at [562, 73] on span "Name" at bounding box center [562, 73] width 48 height 9
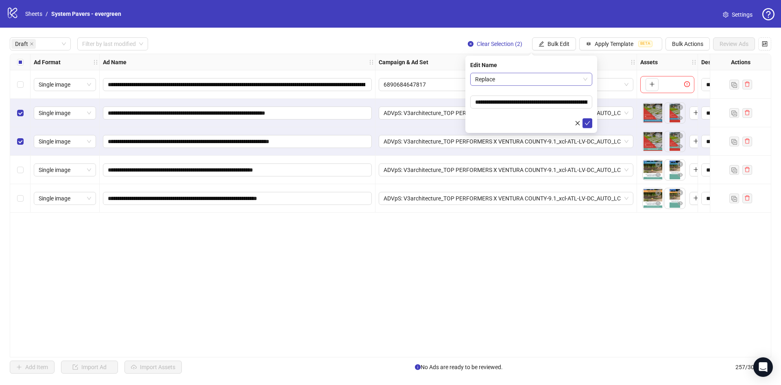
click at [510, 76] on span "Replace" at bounding box center [531, 79] width 112 height 12
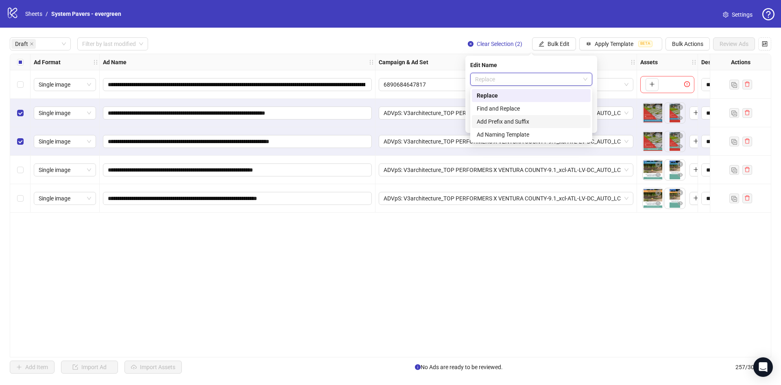
click at [513, 123] on div "Add Prefix and Suffix" at bounding box center [531, 121] width 109 height 9
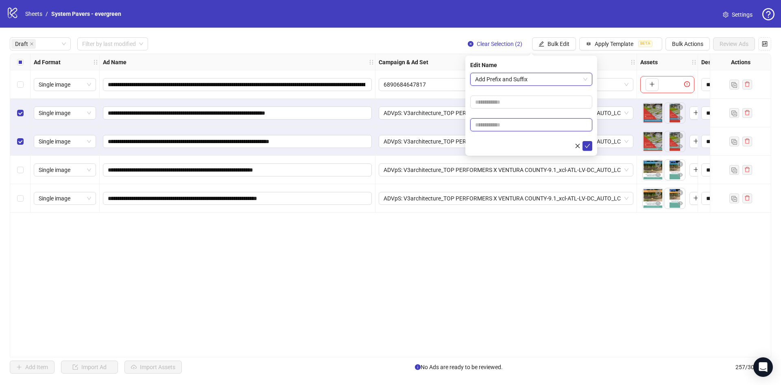
click at [519, 121] on input "text" at bounding box center [531, 124] width 122 height 13
paste input "**********"
type input "**********"
click at [499, 138] on form "**********" at bounding box center [531, 112] width 122 height 78
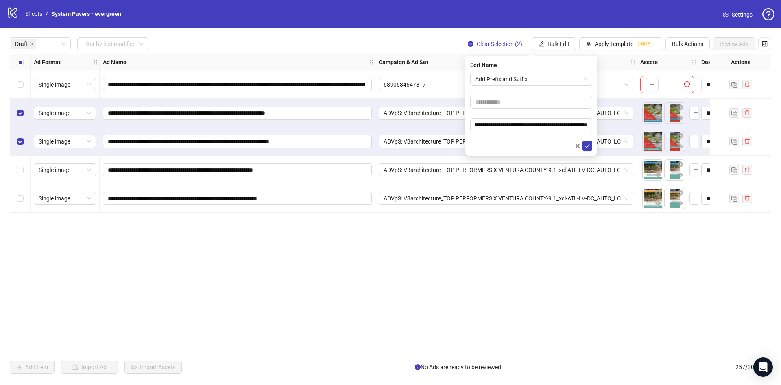
scroll to position [0, 0]
click at [587, 145] on icon "check" at bounding box center [588, 146] width 6 height 6
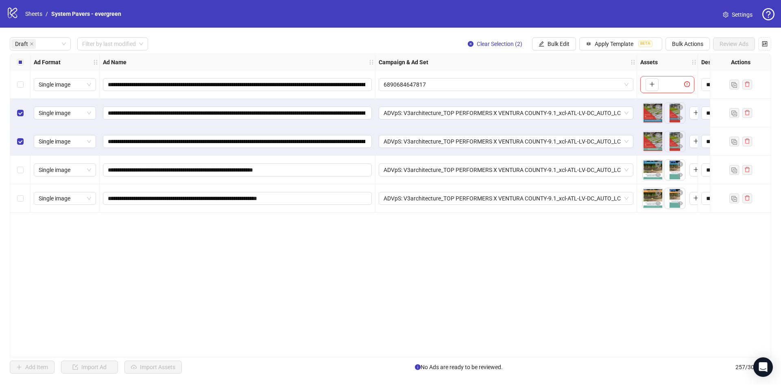
click at [26, 114] on div "Select row 2" at bounding box center [20, 113] width 20 height 28
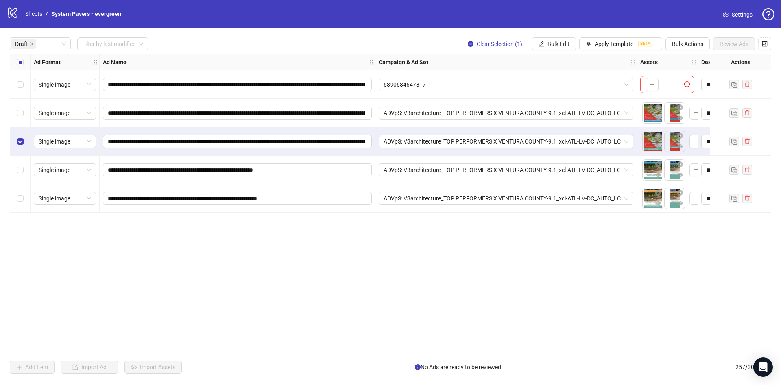
click at [16, 146] on div "Select row 3" at bounding box center [20, 141] width 20 height 28
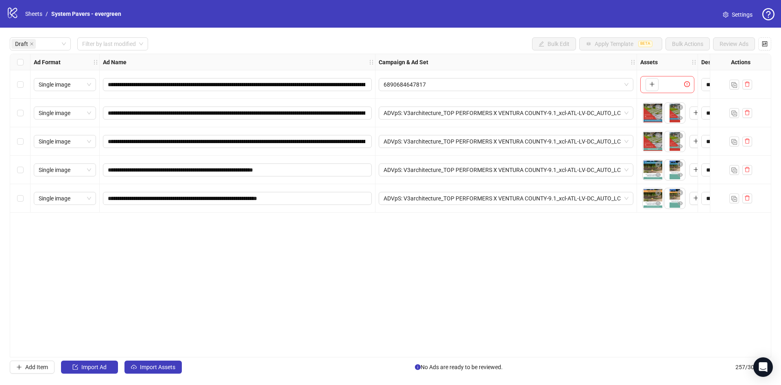
click at [22, 175] on div "Select row 4" at bounding box center [20, 170] width 20 height 28
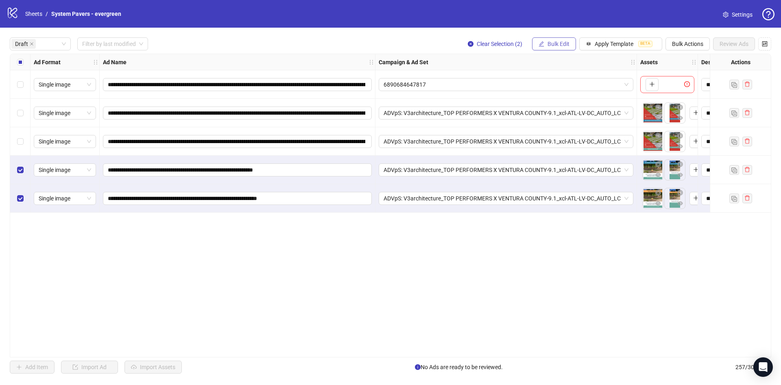
click at [555, 44] on span "Bulk Edit" at bounding box center [559, 44] width 22 height 7
click at [560, 74] on span "Name" at bounding box center [562, 73] width 48 height 9
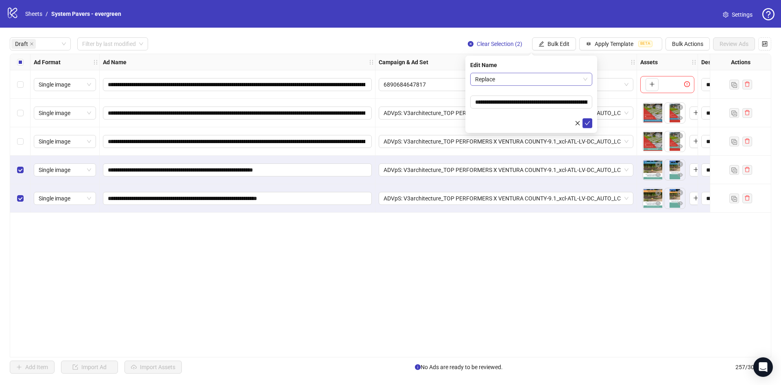
click at [531, 79] on span "Replace" at bounding box center [531, 79] width 112 height 12
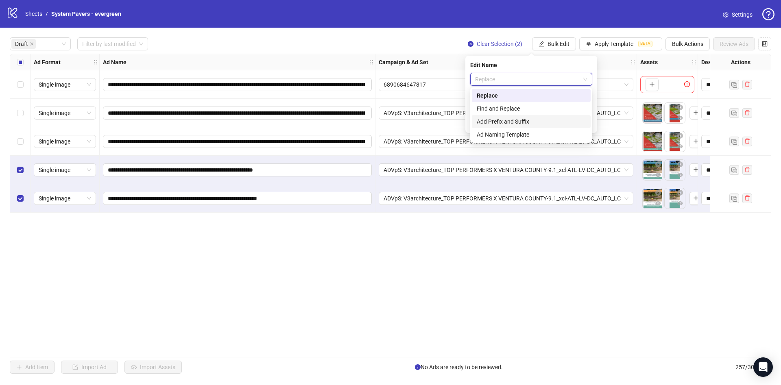
click at [507, 124] on div "Add Prefix and Suffix" at bounding box center [531, 121] width 109 height 9
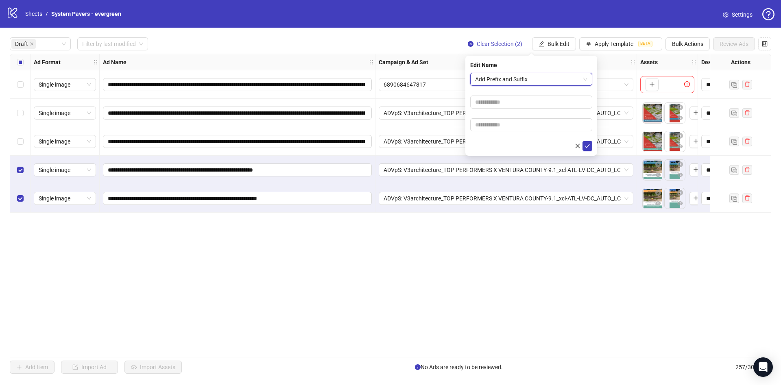
click at [506, 133] on form "Add Prefix and Suffix Add Prefix and Suffix" at bounding box center [531, 112] width 122 height 78
click at [506, 130] on input "text" at bounding box center [531, 124] width 122 height 13
paste input "**********"
type input "**********"
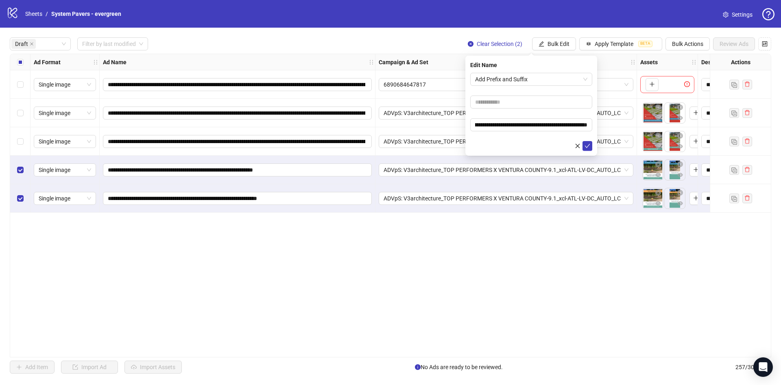
click at [488, 144] on div at bounding box center [531, 146] width 122 height 10
click at [586, 144] on icon "check" at bounding box center [588, 146] width 6 height 6
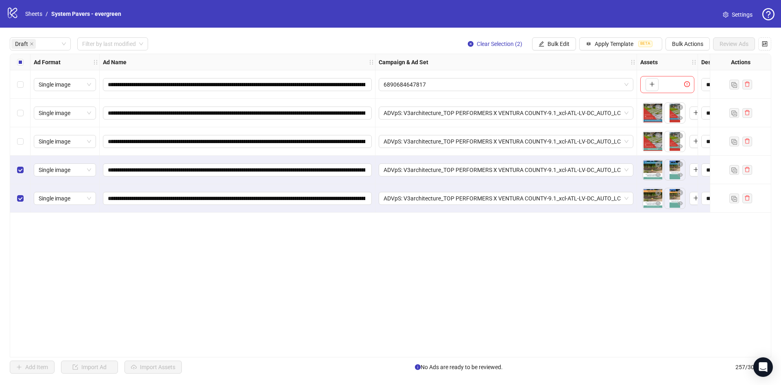
click at [20, 65] on label "Select all rows" at bounding box center [20, 62] width 7 height 9
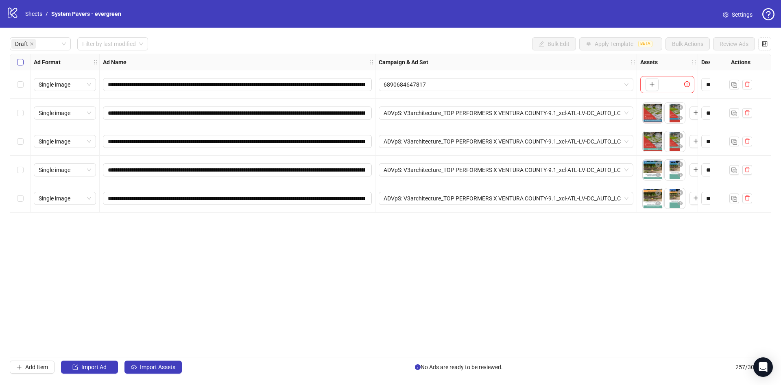
click at [24, 63] on div "Select all rows" at bounding box center [20, 62] width 20 height 16
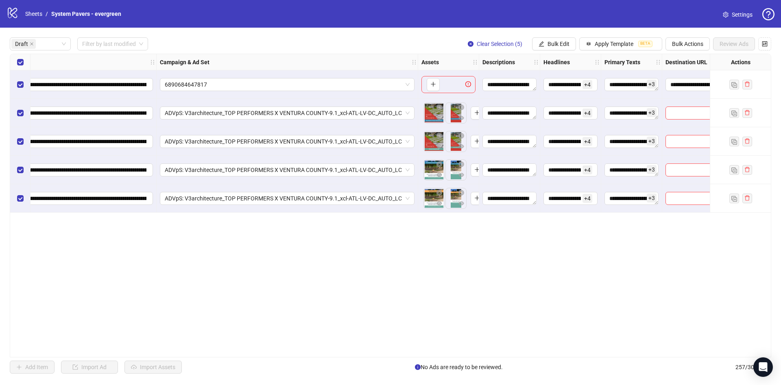
scroll to position [0, 318]
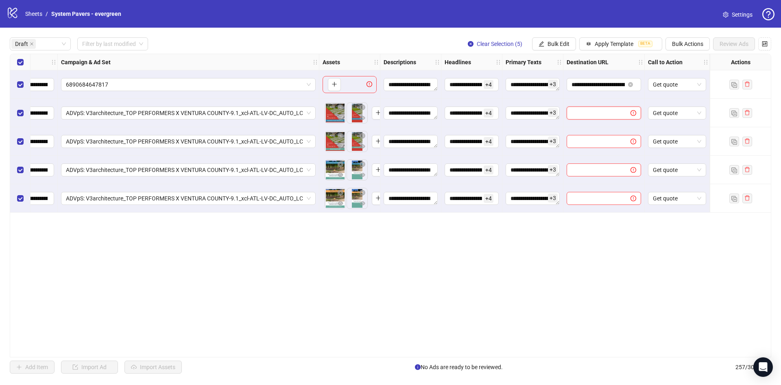
click at [601, 117] on input "text" at bounding box center [596, 113] width 48 height 9
paste input "**********"
type input "**********"
click at [594, 144] on input "text" at bounding box center [596, 141] width 48 height 9
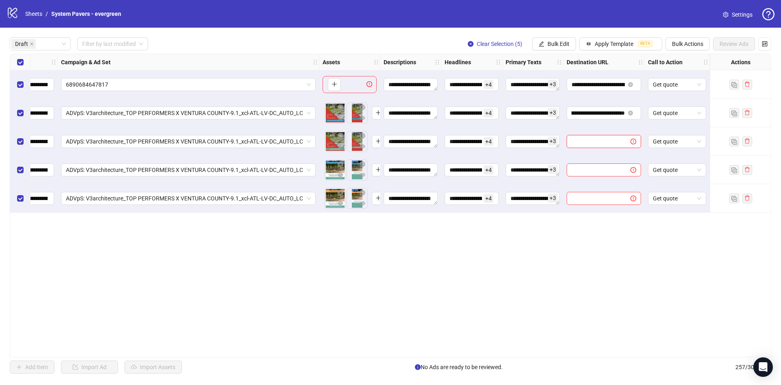
paste input "**********"
type input "**********"
click at [594, 168] on input "text" at bounding box center [596, 170] width 48 height 9
paste input "**********"
type input "**********"
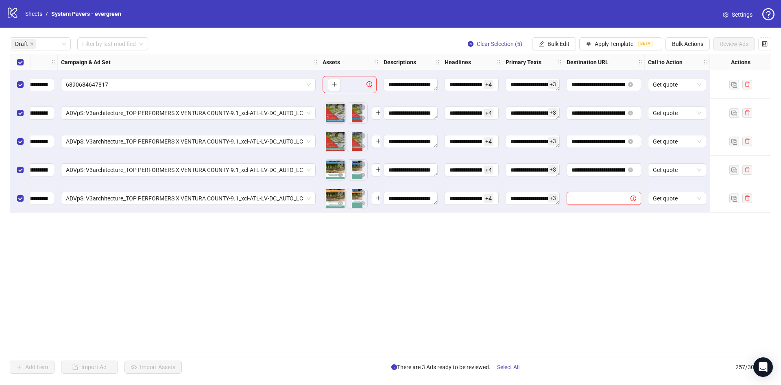
click at [594, 195] on input "text" at bounding box center [596, 198] width 48 height 9
paste input "**********"
type input "**********"
click at [19, 88] on div "Select row 1" at bounding box center [20, 84] width 20 height 28
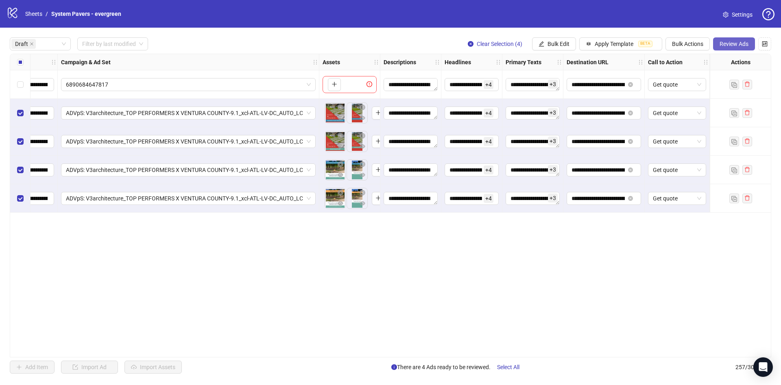
click at [729, 49] on button "Review Ads" at bounding box center [734, 43] width 42 height 13
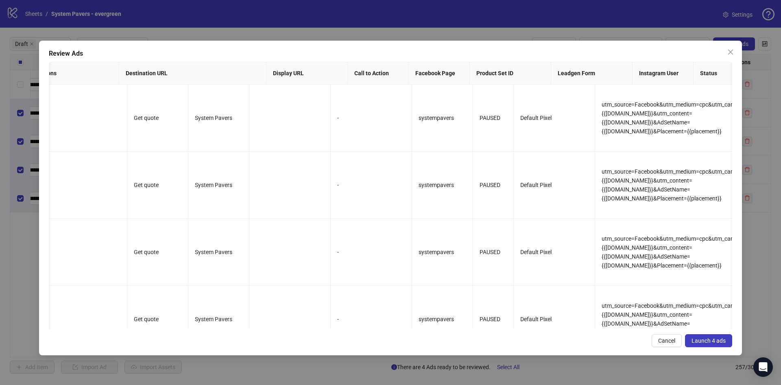
scroll to position [0, 0]
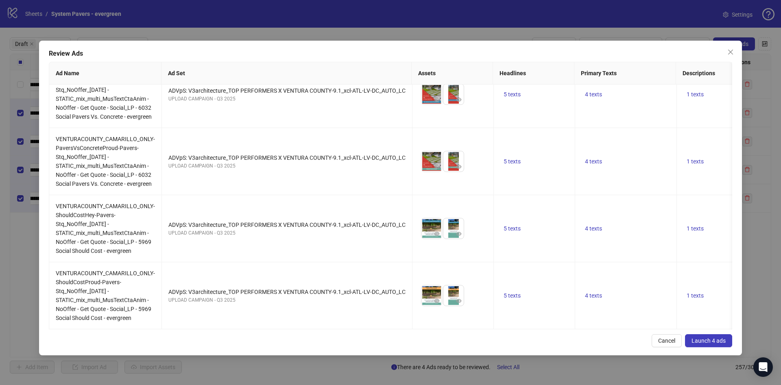
click at [716, 341] on span "Launch 4 ads" at bounding box center [709, 341] width 34 height 7
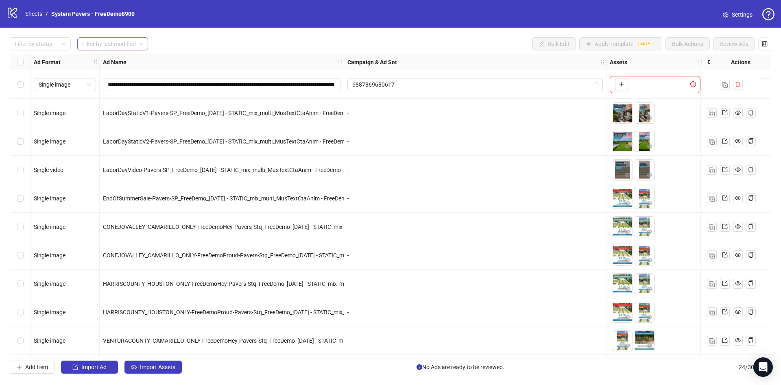
click at [120, 42] on input "search" at bounding box center [109, 44] width 54 height 12
click at [118, 51] on div "**********" at bounding box center [390, 206] width 781 height 356
click at [118, 61] on strong "Ad Name" at bounding box center [115, 62] width 24 height 9
click at [129, 43] on input "search" at bounding box center [109, 44] width 54 height 12
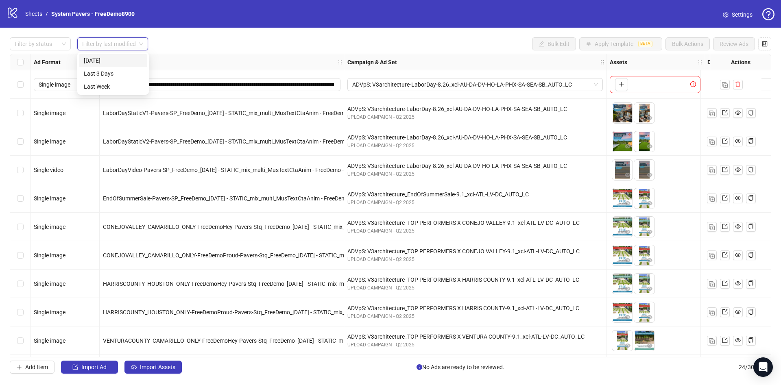
drag, startPoint x: 111, startPoint y: 60, endPoint x: 199, endPoint y: 49, distance: 87.7
click at [112, 59] on div "[DATE]" at bounding box center [113, 60] width 59 height 9
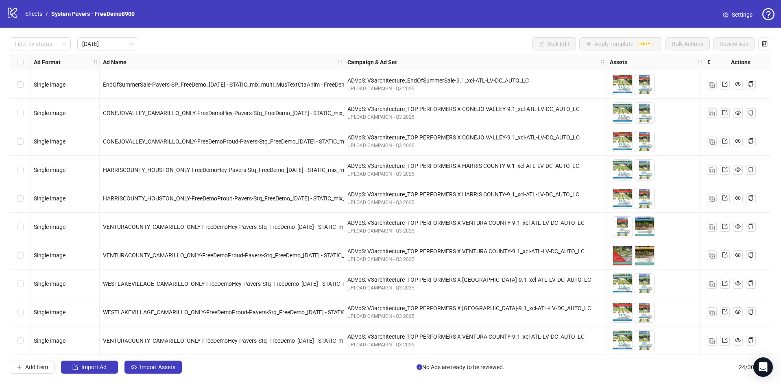
click at [212, 47] on div "Filter by status [DATE] Bulk Edit Apply Template BETA Bulk Actions Review Ads" at bounding box center [391, 43] width 762 height 13
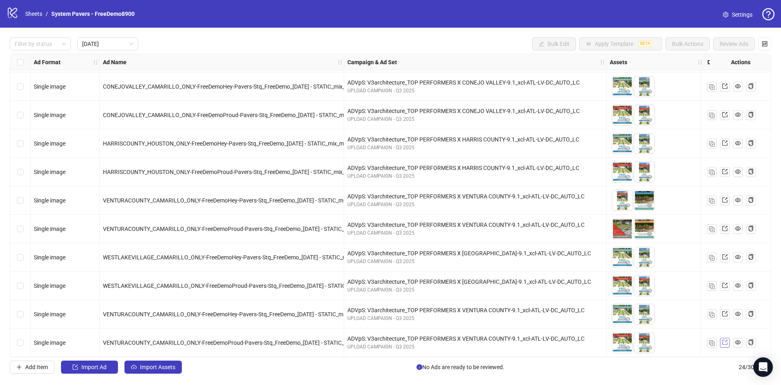
click at [722, 342] on icon "export" at bounding box center [725, 343] width 6 height 6
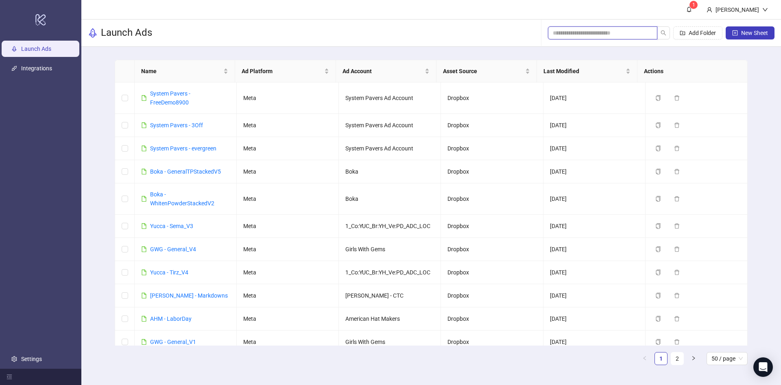
click at [609, 33] on input "search" at bounding box center [599, 32] width 93 height 9
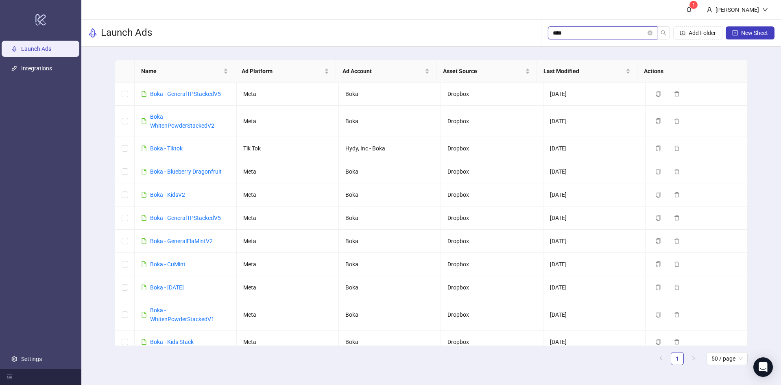
type input "****"
click at [201, 238] on link "Boka - GeneralElaMintV2" at bounding box center [181, 241] width 63 height 7
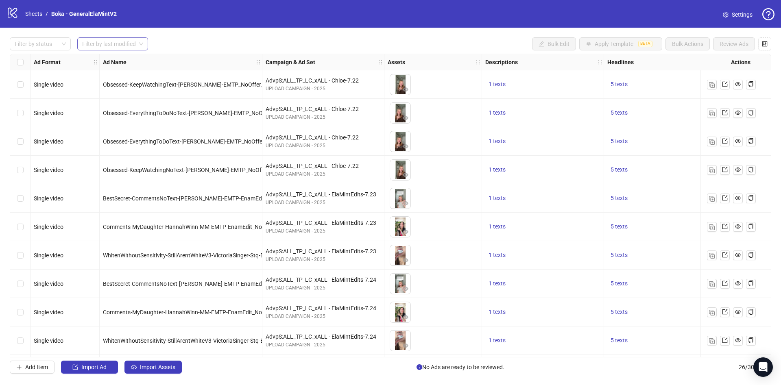
drag, startPoint x: 110, startPoint y: 42, endPoint x: 113, endPoint y: 46, distance: 4.6
click at [111, 39] on input "search" at bounding box center [109, 44] width 54 height 12
click at [109, 61] on div "[DATE]" at bounding box center [113, 60] width 59 height 9
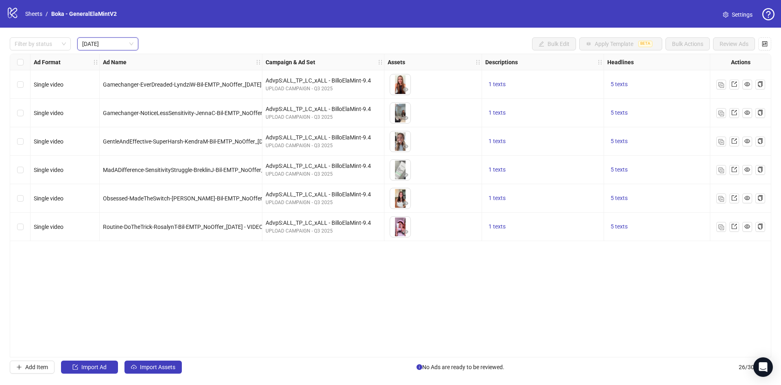
click at [276, 47] on div "Filter by status [DATE] [DATE] Bulk Edit Apply Template BETA Bulk Actions Revie…" at bounding box center [391, 43] width 762 height 13
click at [731, 87] on link at bounding box center [734, 85] width 10 height 10
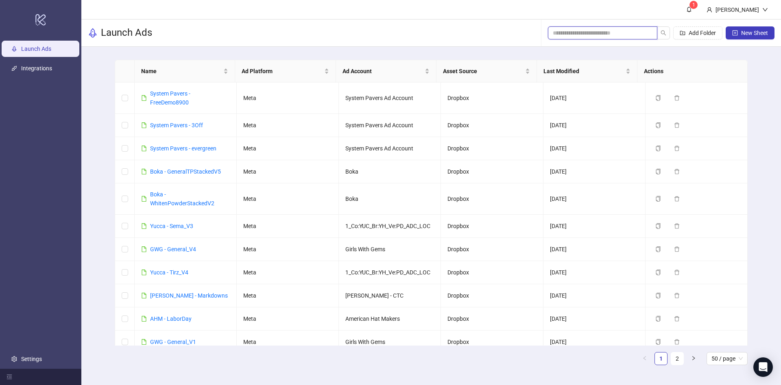
click at [589, 37] on input "search" at bounding box center [599, 32] width 93 height 9
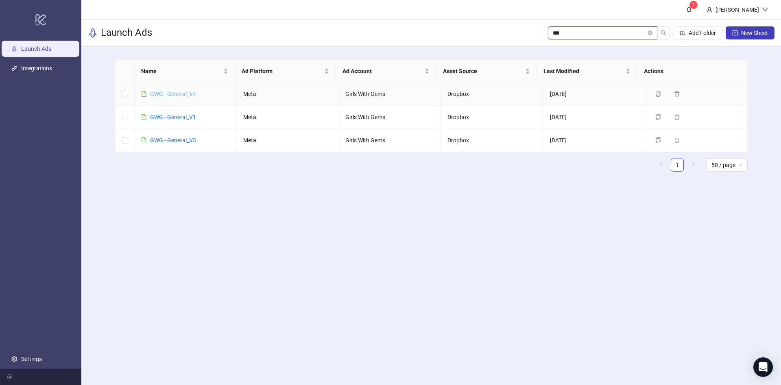
type input "***"
click at [172, 96] on link "GWG - General_V4" at bounding box center [173, 94] width 46 height 7
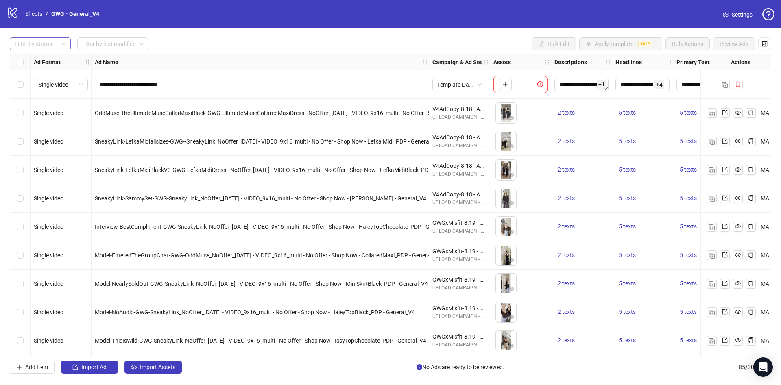
click at [48, 44] on div at bounding box center [35, 43] width 49 height 11
click at [42, 54] on div "Draft" at bounding box center [40, 60] width 58 height 13
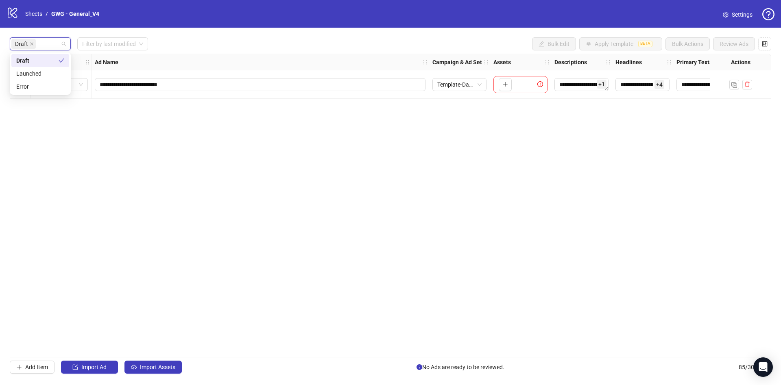
drag, startPoint x: 251, startPoint y: 43, endPoint x: 252, endPoint y: 152, distance: 109.0
click at [251, 43] on div "Draft Filter by last modified Bulk Edit Apply Template BETA Bulk Actions Review…" at bounding box center [391, 43] width 762 height 13
click at [146, 373] on button "Import Assets" at bounding box center [152, 367] width 57 height 13
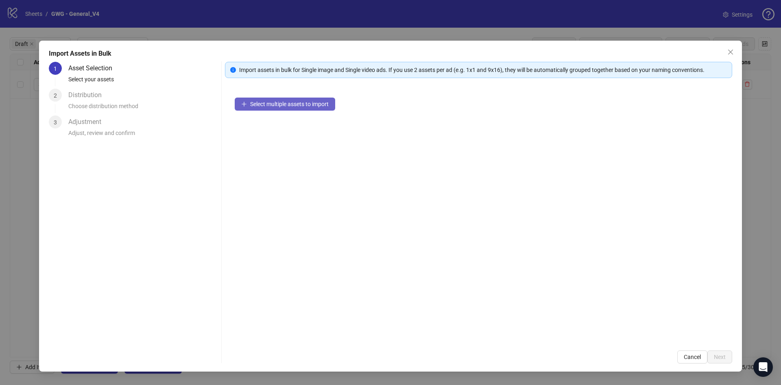
click at [298, 104] on span "Select multiple assets to import" at bounding box center [289, 104] width 79 height 7
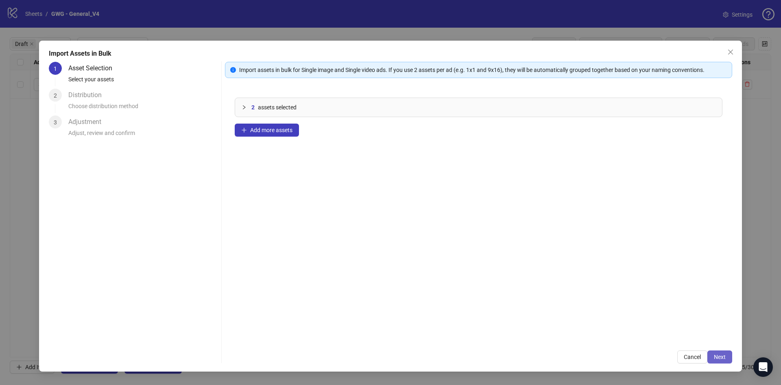
click at [727, 357] on button "Next" at bounding box center [719, 357] width 25 height 13
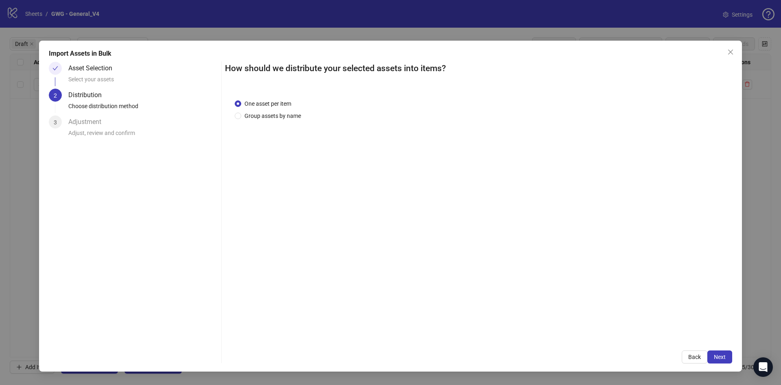
click at [727, 356] on button "Next" at bounding box center [719, 357] width 25 height 13
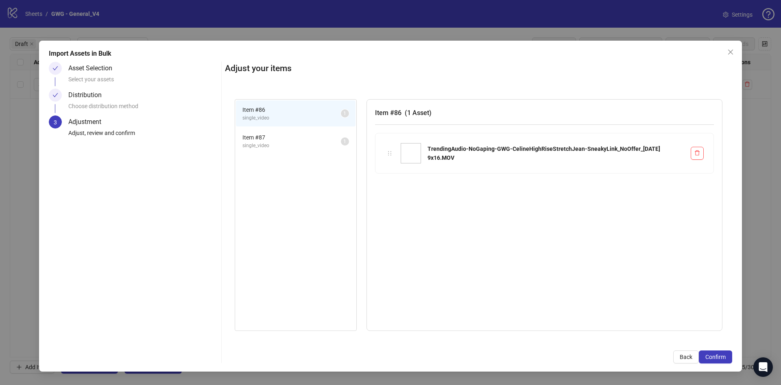
click at [727, 356] on button "Confirm" at bounding box center [715, 357] width 33 height 13
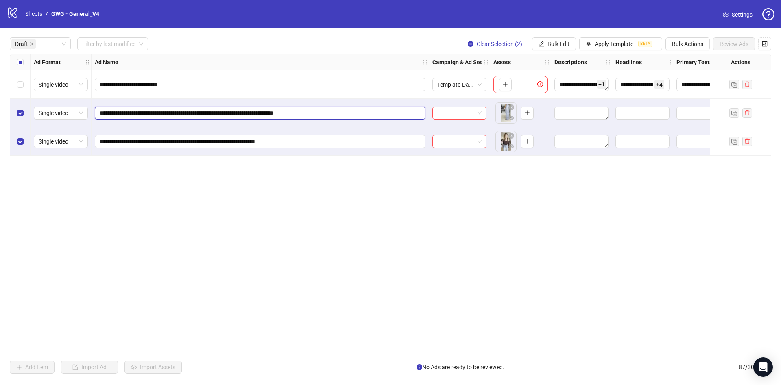
click at [353, 111] on input "**********" at bounding box center [259, 113] width 319 height 9
paste input "**********"
type input "**********"
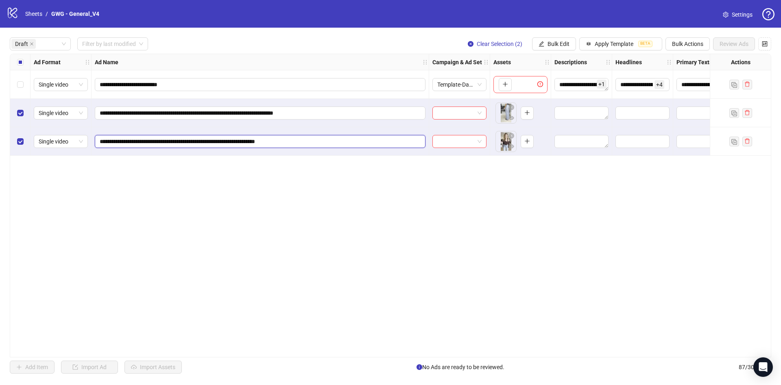
click at [299, 137] on input "**********" at bounding box center [259, 141] width 319 height 9
click at [300, 148] on div "**********" at bounding box center [261, 141] width 338 height 28
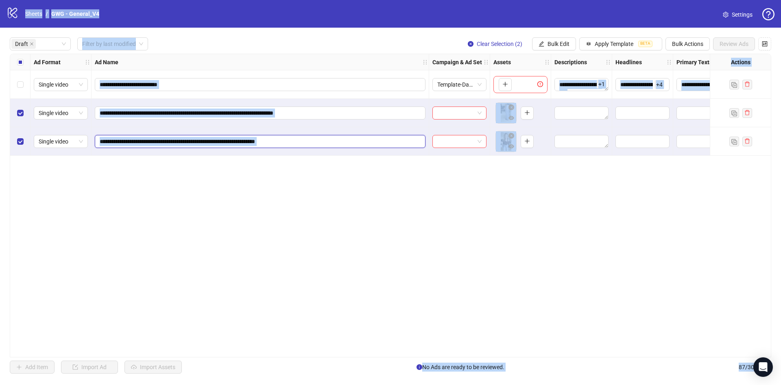
click at [311, 142] on input "**********" at bounding box center [259, 141] width 319 height 9
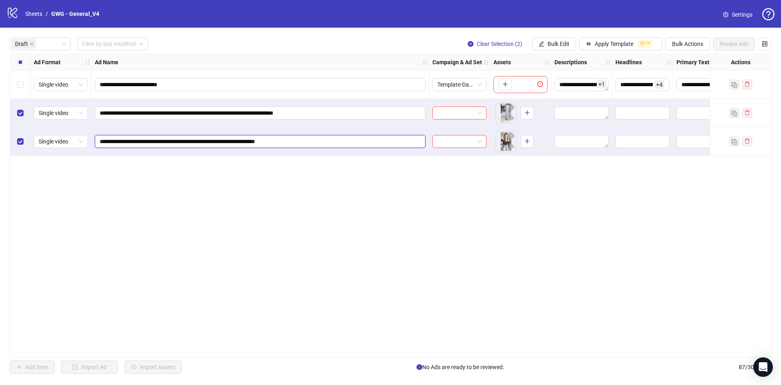
paste input "**********"
type input "**********"
click at [383, 112] on input "**********" at bounding box center [259, 113] width 319 height 9
paste input "**********"
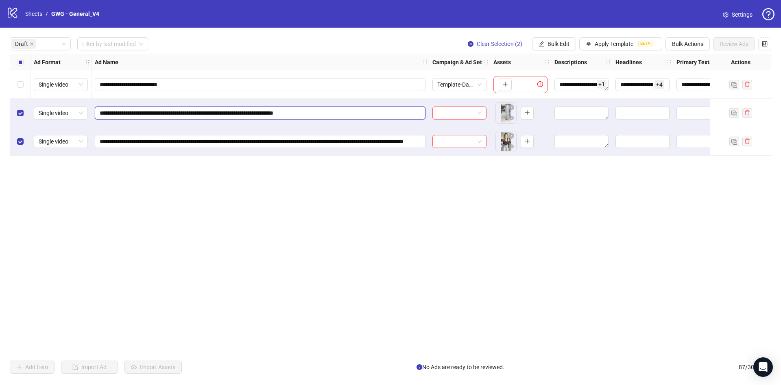
type input "**********"
click at [415, 206] on div "**********" at bounding box center [391, 206] width 762 height 304
click at [469, 111] on input "search" at bounding box center [455, 113] width 37 height 12
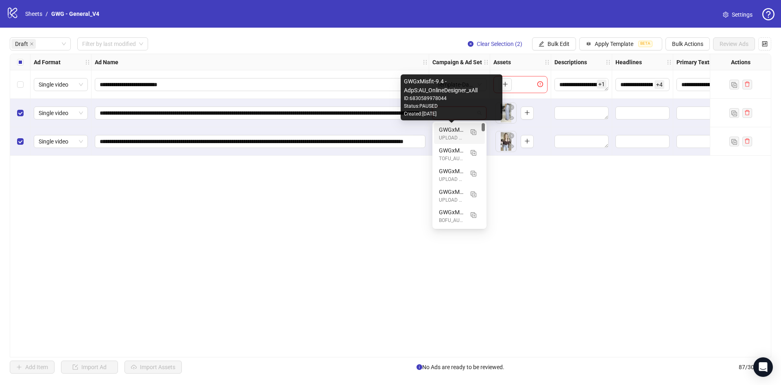
click at [449, 128] on div "GWGxMisfit-9.4 - AdpS:AU_OnlineDesigner_xAll" at bounding box center [451, 129] width 25 height 9
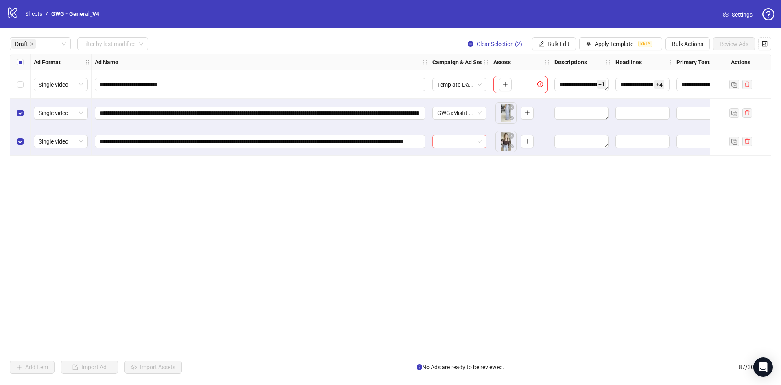
click at [452, 141] on input "search" at bounding box center [455, 141] width 37 height 12
click at [451, 158] on div "GWGxMisfit-9.4 - AdpS:AU_OnlineDesigner_xAll" at bounding box center [451, 158] width 25 height 9
click at [17, 64] on div "Select all rows" at bounding box center [20, 62] width 20 height 16
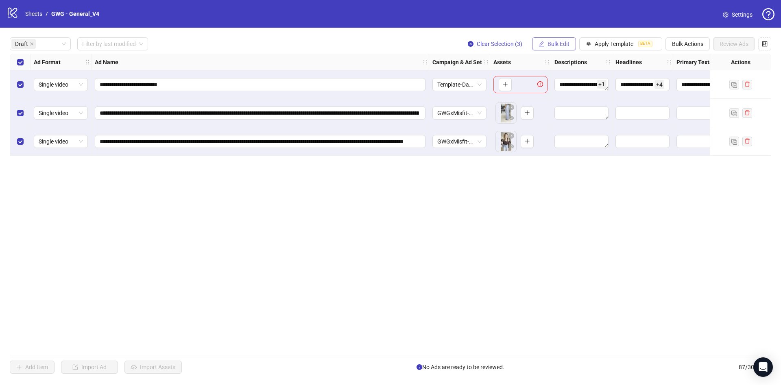
click at [566, 46] on span "Bulk Edit" at bounding box center [559, 44] width 22 height 7
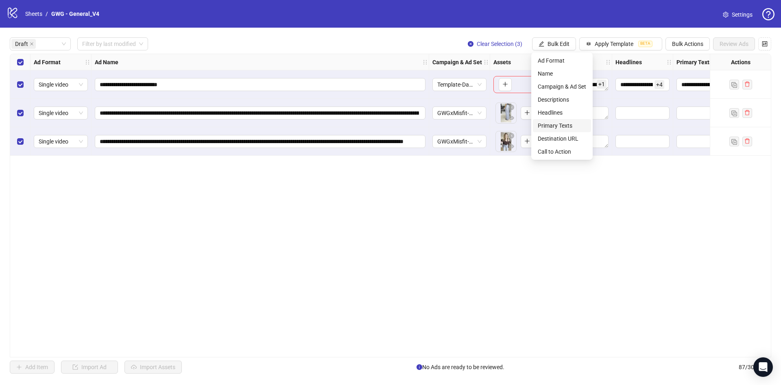
click at [575, 122] on span "Primary Texts" at bounding box center [562, 125] width 48 height 9
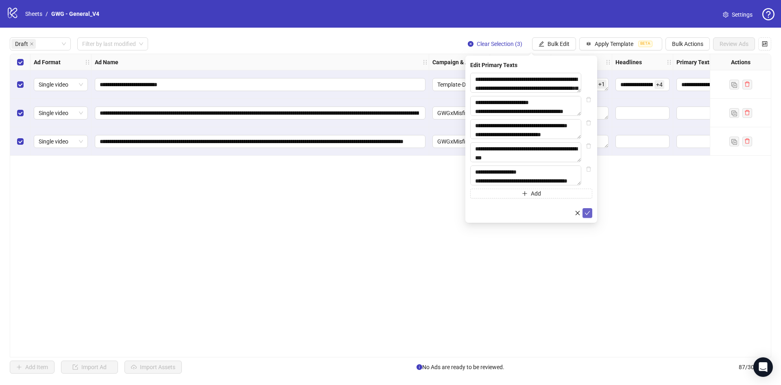
click at [584, 218] on button "submit" at bounding box center [588, 213] width 10 height 10
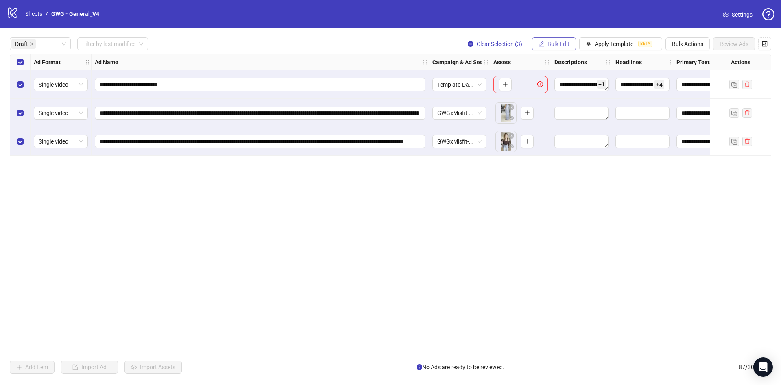
click at [551, 49] on button "Bulk Edit" at bounding box center [554, 43] width 44 height 13
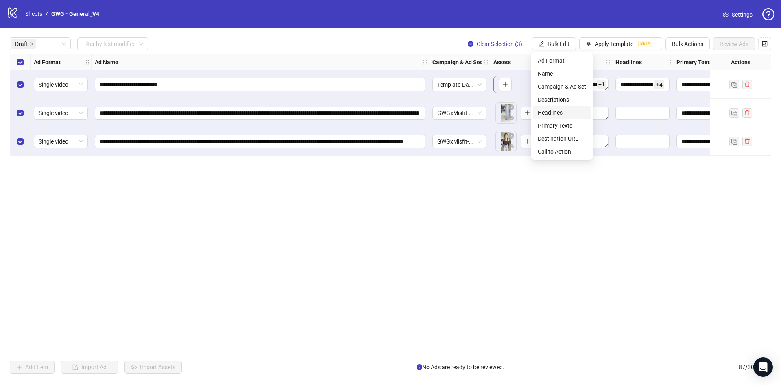
click at [561, 113] on span "Headlines" at bounding box center [562, 112] width 48 height 9
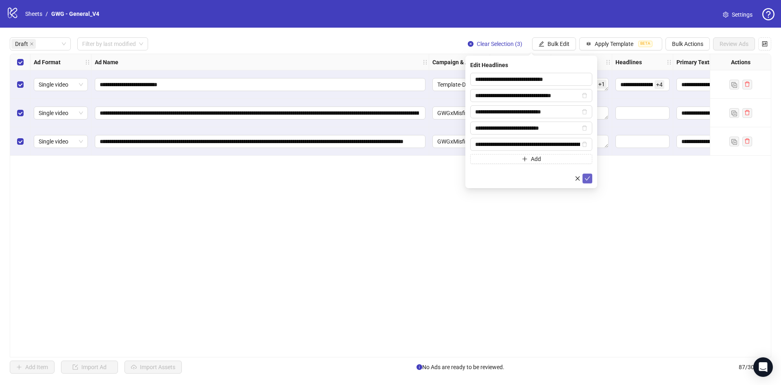
click at [589, 180] on icon "check" at bounding box center [588, 179] width 6 height 6
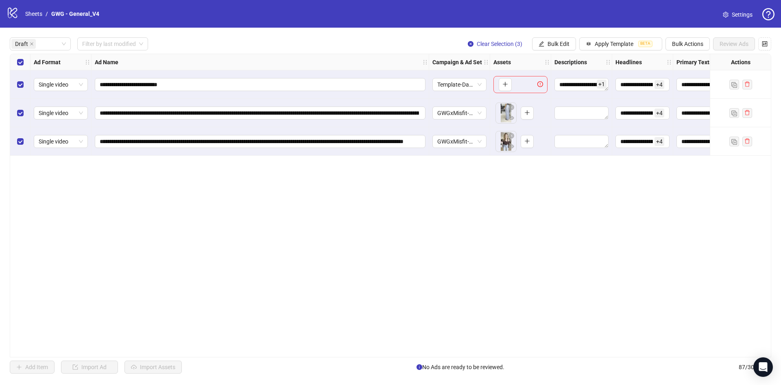
click at [557, 48] on button "Bulk Edit" at bounding box center [554, 43] width 44 height 13
click at [555, 98] on span "Descriptions" at bounding box center [562, 99] width 48 height 9
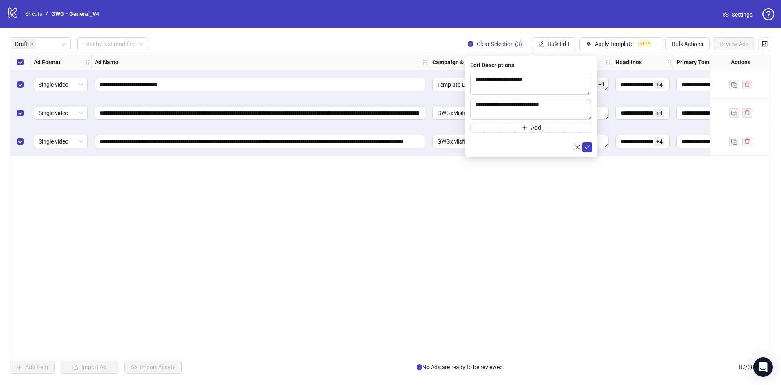
drag, startPoint x: 592, startPoint y: 145, endPoint x: 582, endPoint y: 148, distance: 10.2
click at [592, 146] on button "submit" at bounding box center [588, 147] width 10 height 10
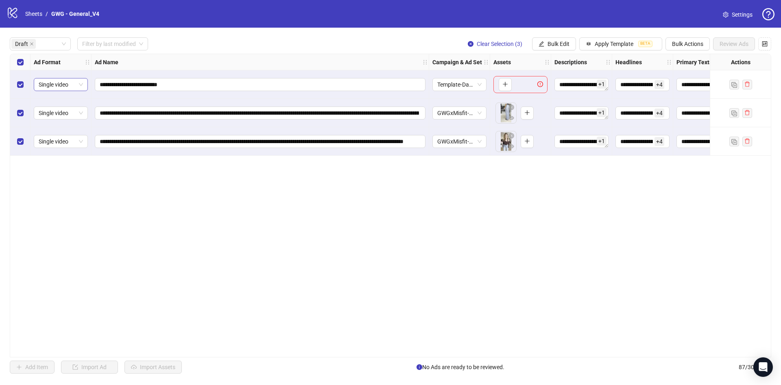
drag, startPoint x: 19, startPoint y: 79, endPoint x: 48, endPoint y: 90, distance: 30.5
click at [20, 79] on div "Select row 1" at bounding box center [20, 84] width 20 height 28
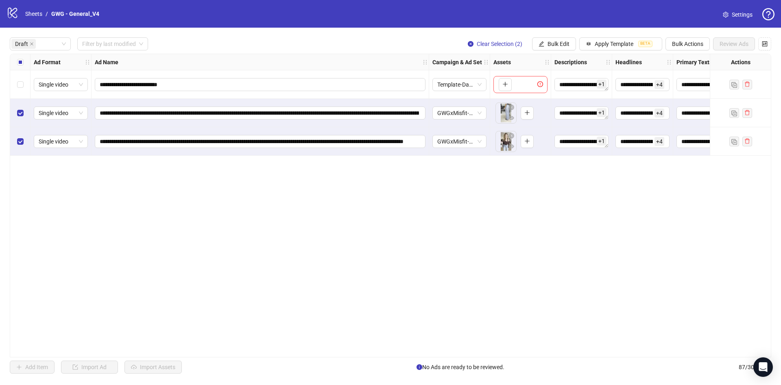
click at [22, 68] on div "Select all rows" at bounding box center [20, 62] width 20 height 16
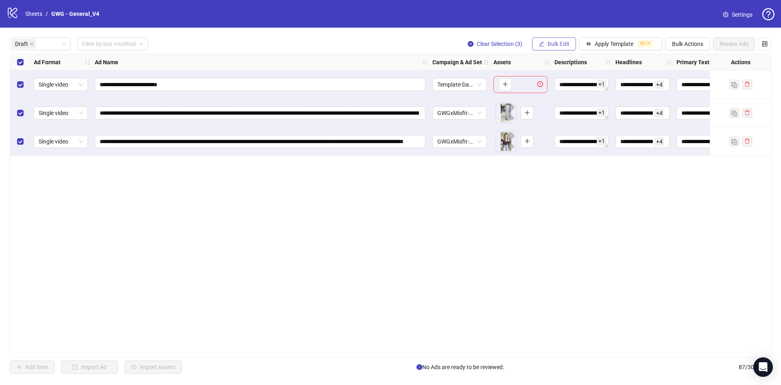
click at [561, 41] on span "Bulk Edit" at bounding box center [559, 44] width 22 height 7
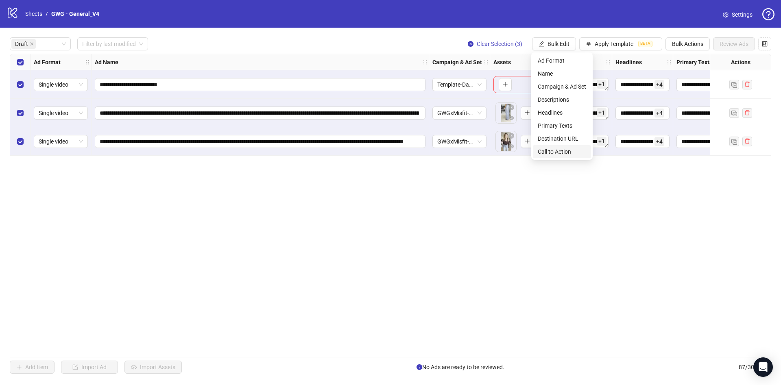
click at [562, 148] on span "Call to Action" at bounding box center [562, 151] width 48 height 9
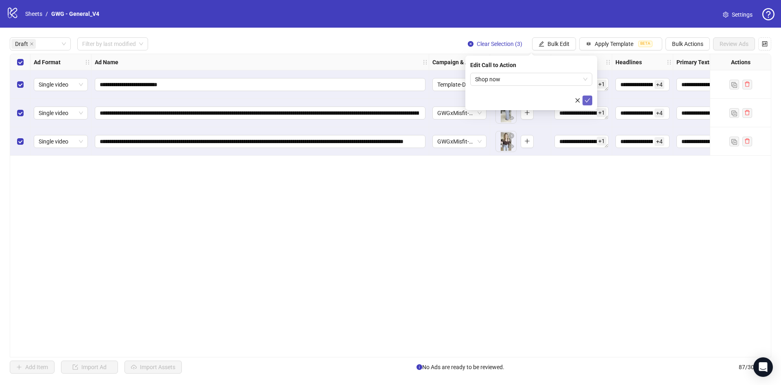
click at [591, 101] on button "submit" at bounding box center [588, 101] width 10 height 10
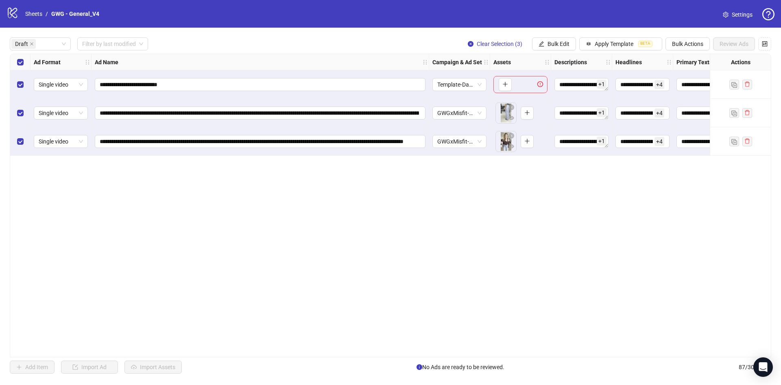
scroll to position [0, 289]
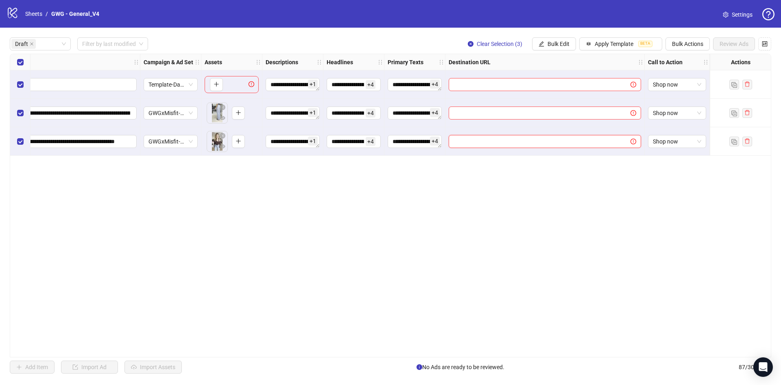
click at [529, 145] on input "text" at bounding box center [537, 141] width 166 height 9
paste input "**********"
type input "**********"
click at [477, 109] on input "text" at bounding box center [537, 113] width 166 height 9
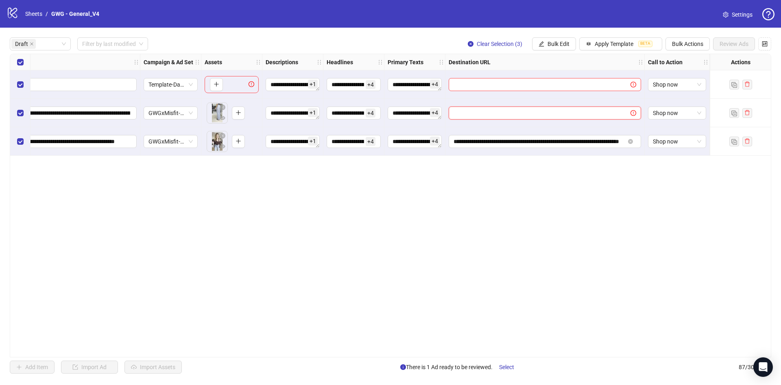
paste input "**********"
type input "**********"
drag, startPoint x: 550, startPoint y: 356, endPoint x: 382, endPoint y: 352, distance: 167.7
click at [349, 349] on div "**********" at bounding box center [391, 206] width 762 height 304
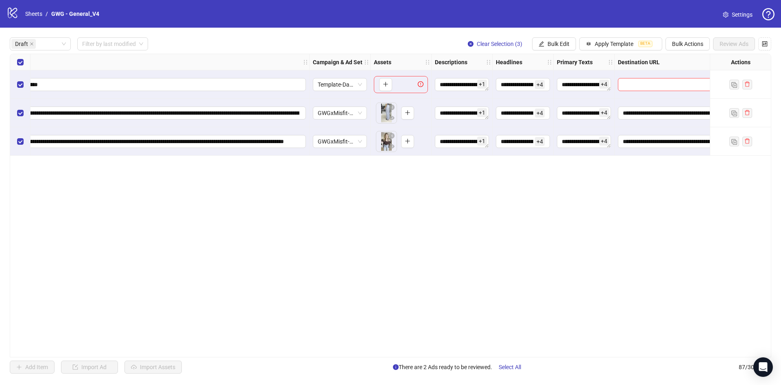
scroll to position [0, 0]
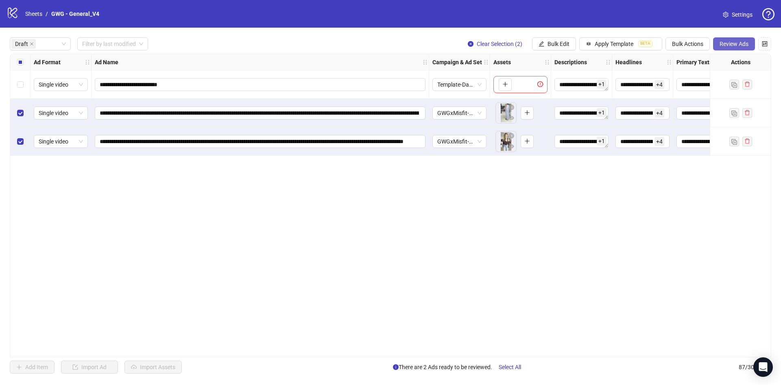
click at [731, 48] on button "Review Ads" at bounding box center [734, 43] width 42 height 13
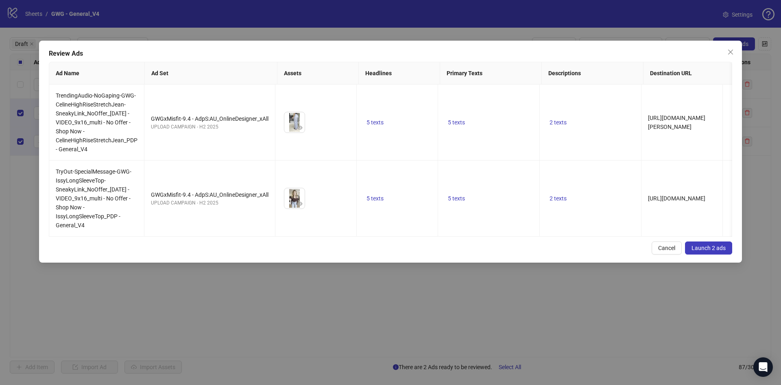
click at [713, 251] on span "Launch 2 ads" at bounding box center [709, 248] width 34 height 7
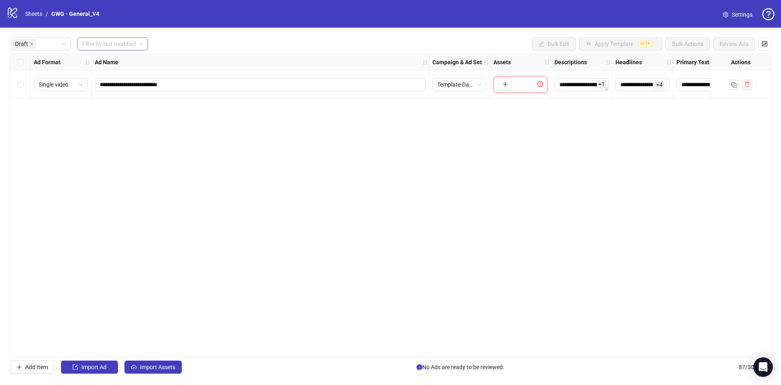
click at [123, 46] on input "search" at bounding box center [109, 44] width 54 height 12
click at [110, 62] on div "[DATE]" at bounding box center [113, 60] width 59 height 9
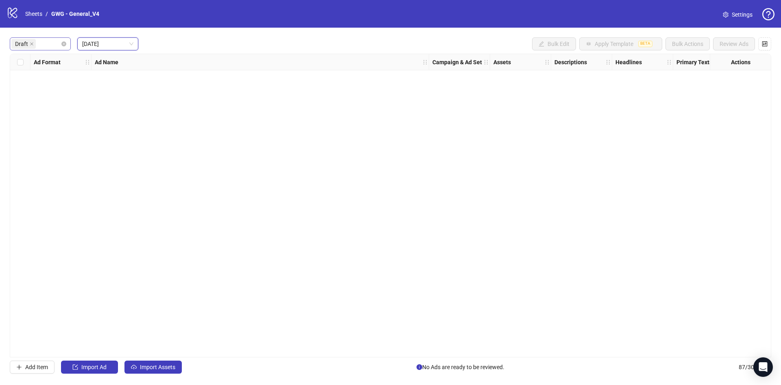
click at [68, 45] on div "Draft" at bounding box center [40, 43] width 61 height 13
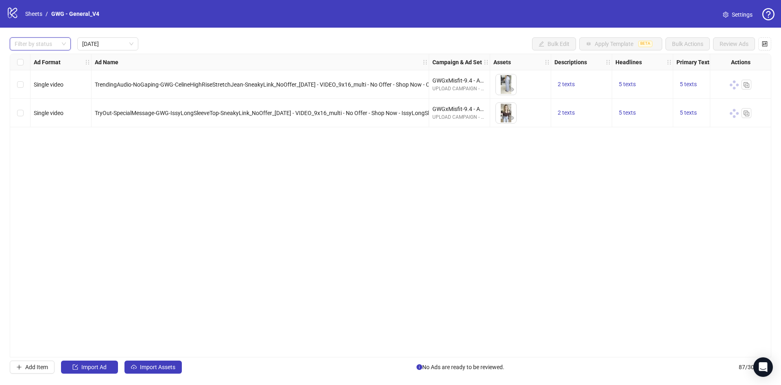
click at [211, 46] on div "Filter by status [DATE] Bulk Edit Apply Template BETA Bulk Actions Review Ads" at bounding box center [391, 43] width 762 height 13
click at [269, 214] on div "Ad Format Ad Name Campaign & Ad Set Assets Descriptions Headlines Primary Texts…" at bounding box center [391, 206] width 762 height 304
